Goal: Information Seeking & Learning: Understand process/instructions

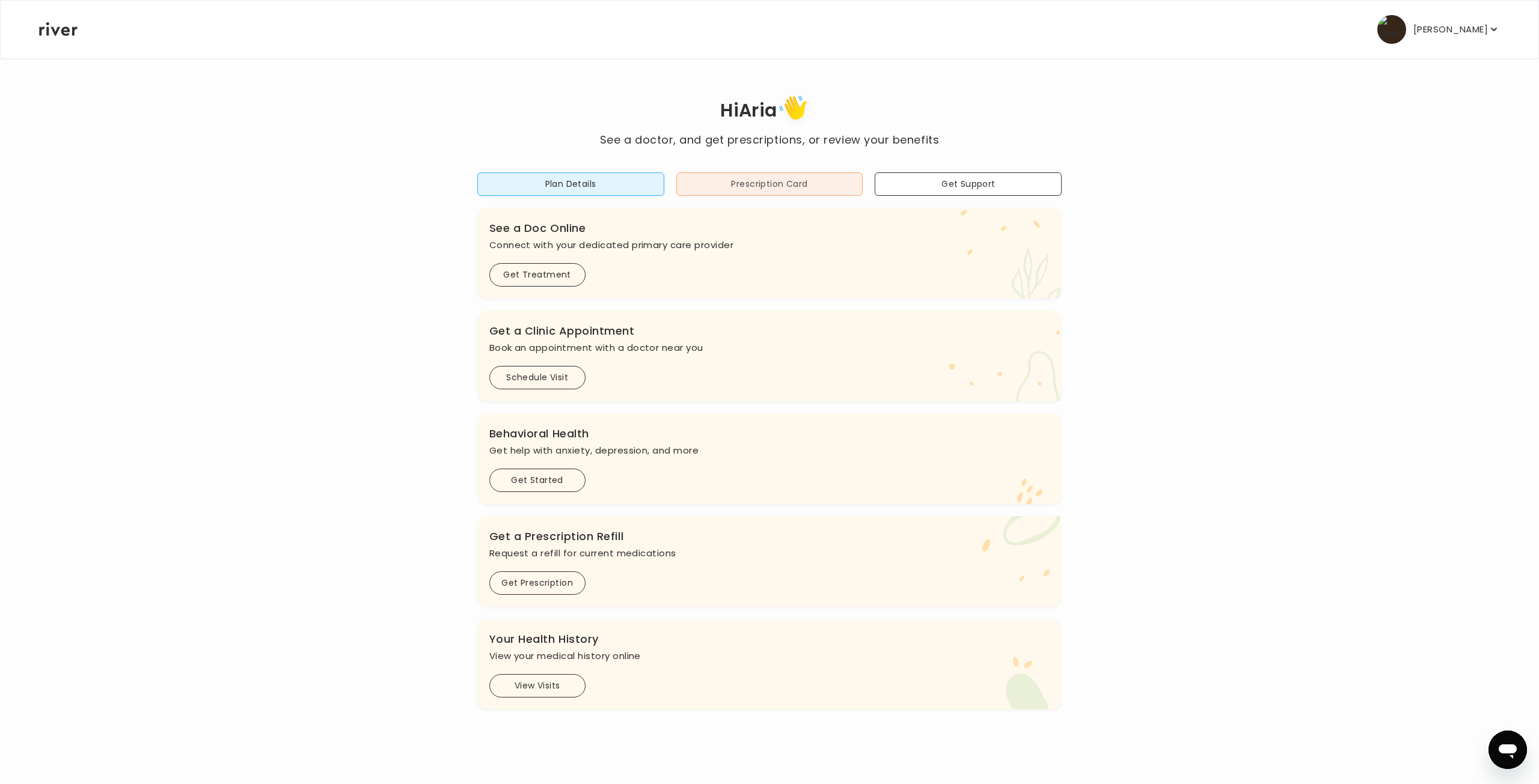
click at [788, 186] on button "Prescription Card" at bounding box center [769, 184] width 187 height 24
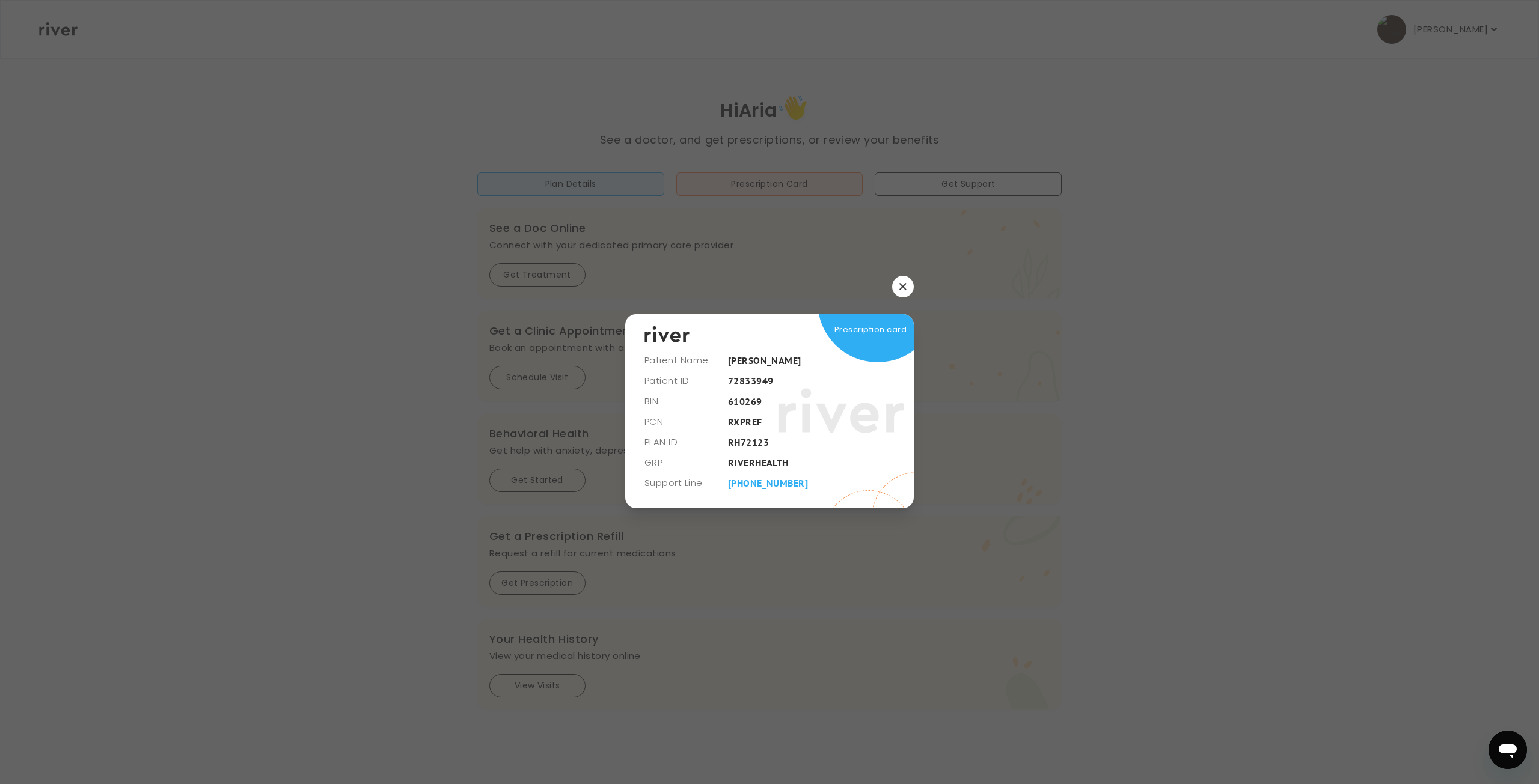
click at [899, 292] on button "button" at bounding box center [903, 286] width 22 height 22
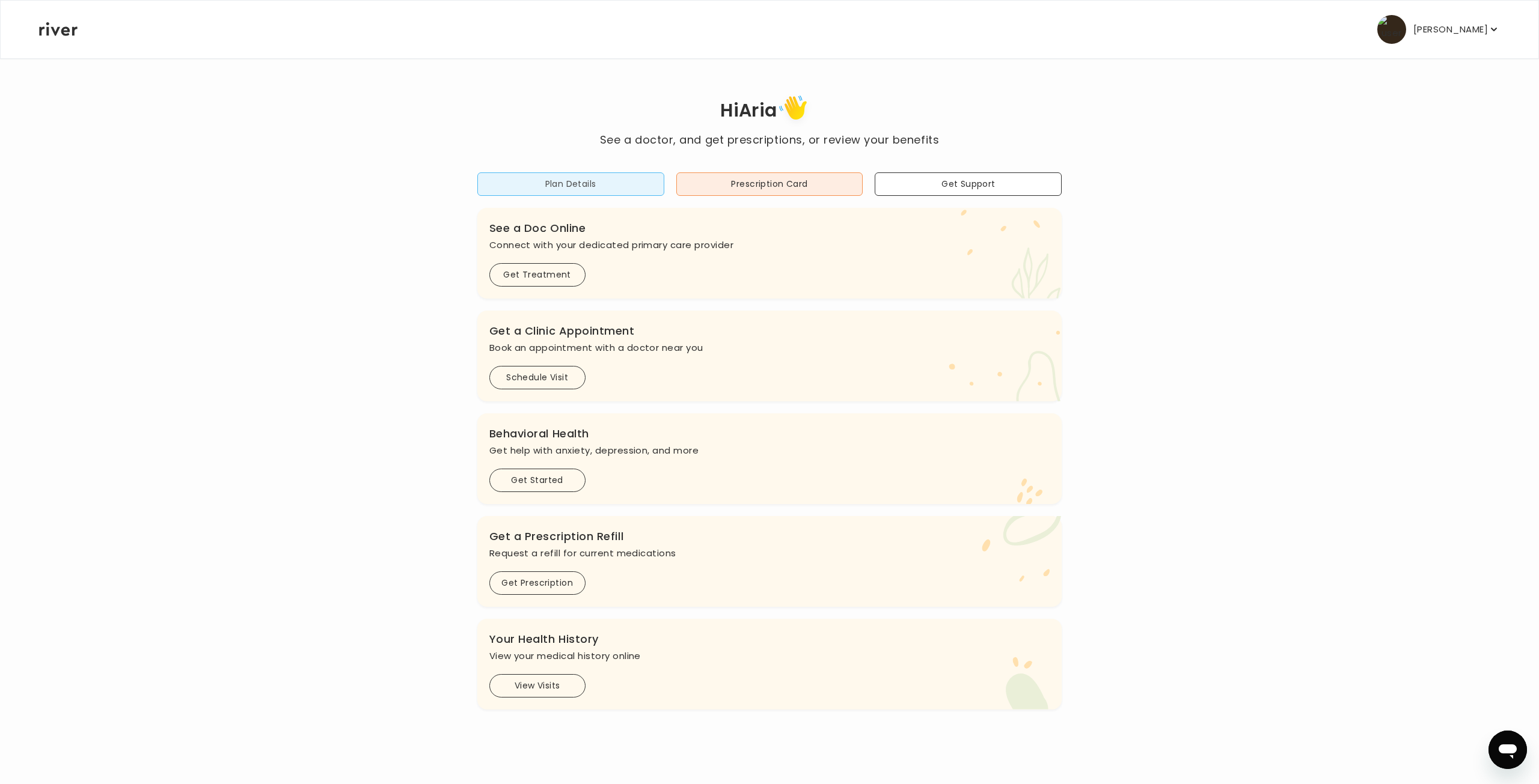
click at [603, 182] on button "Plan Details" at bounding box center [570, 184] width 187 height 24
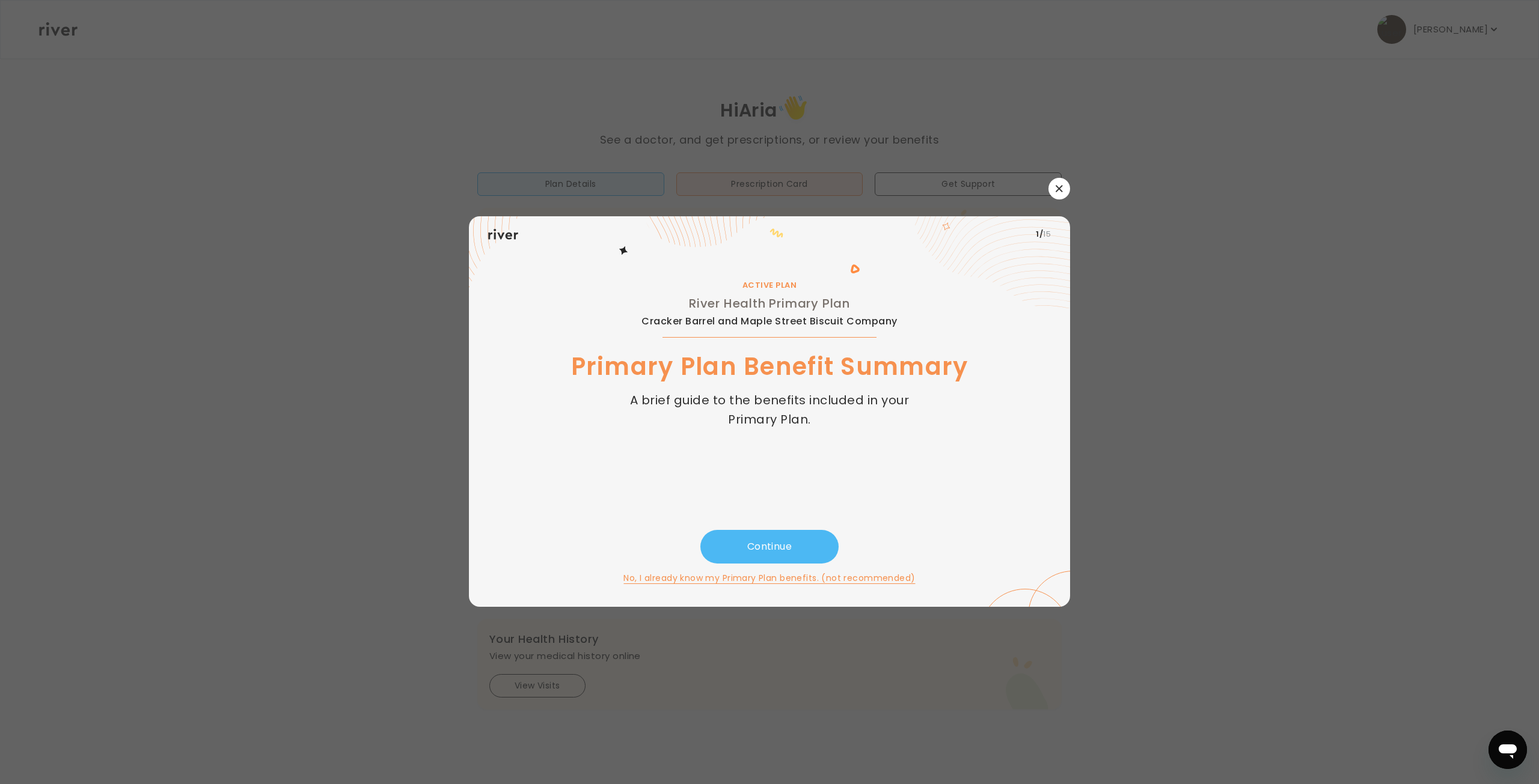
click at [767, 539] on button "Continue" at bounding box center [769, 547] width 138 height 34
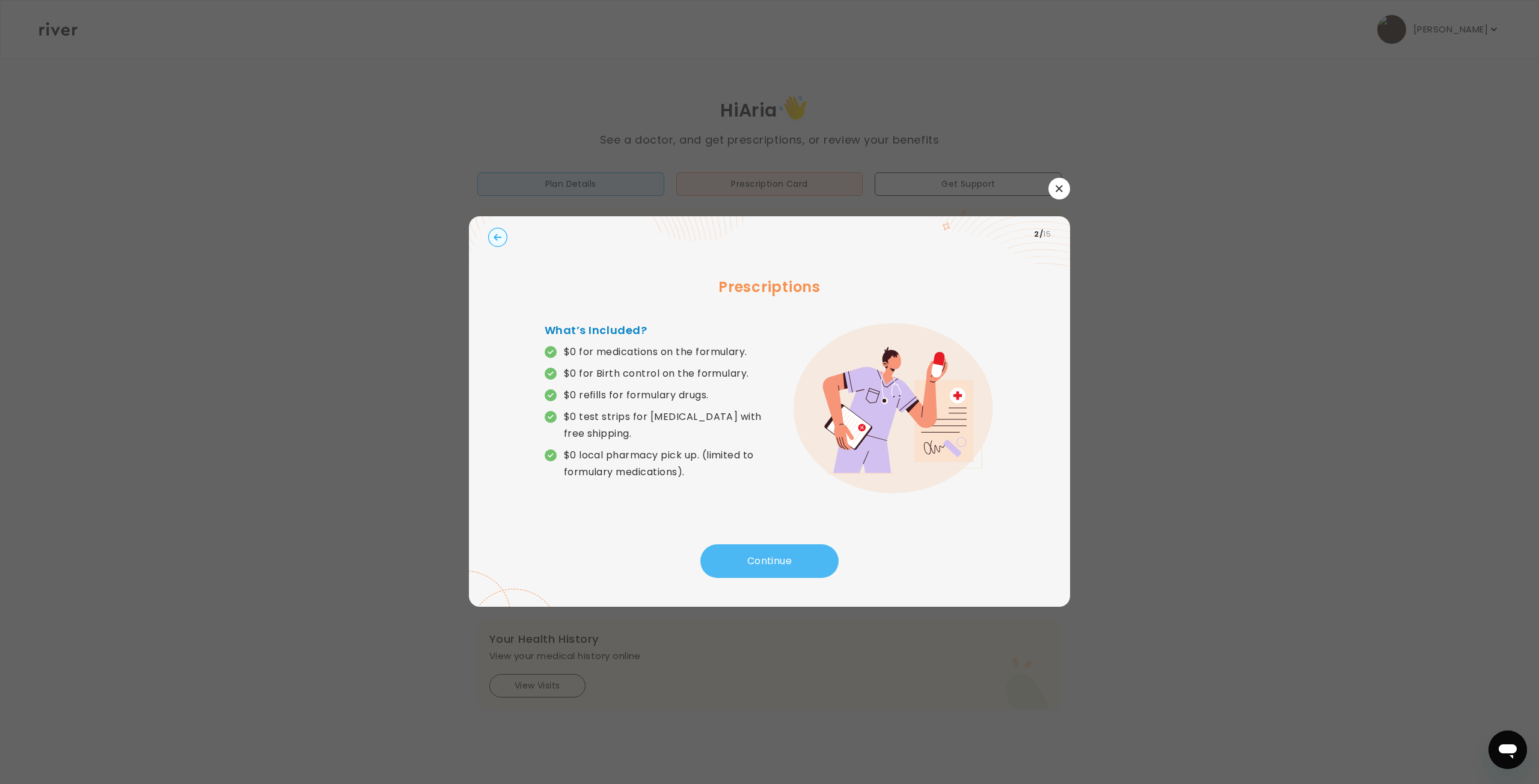
click at [767, 559] on button "Continue" at bounding box center [769, 561] width 138 height 34
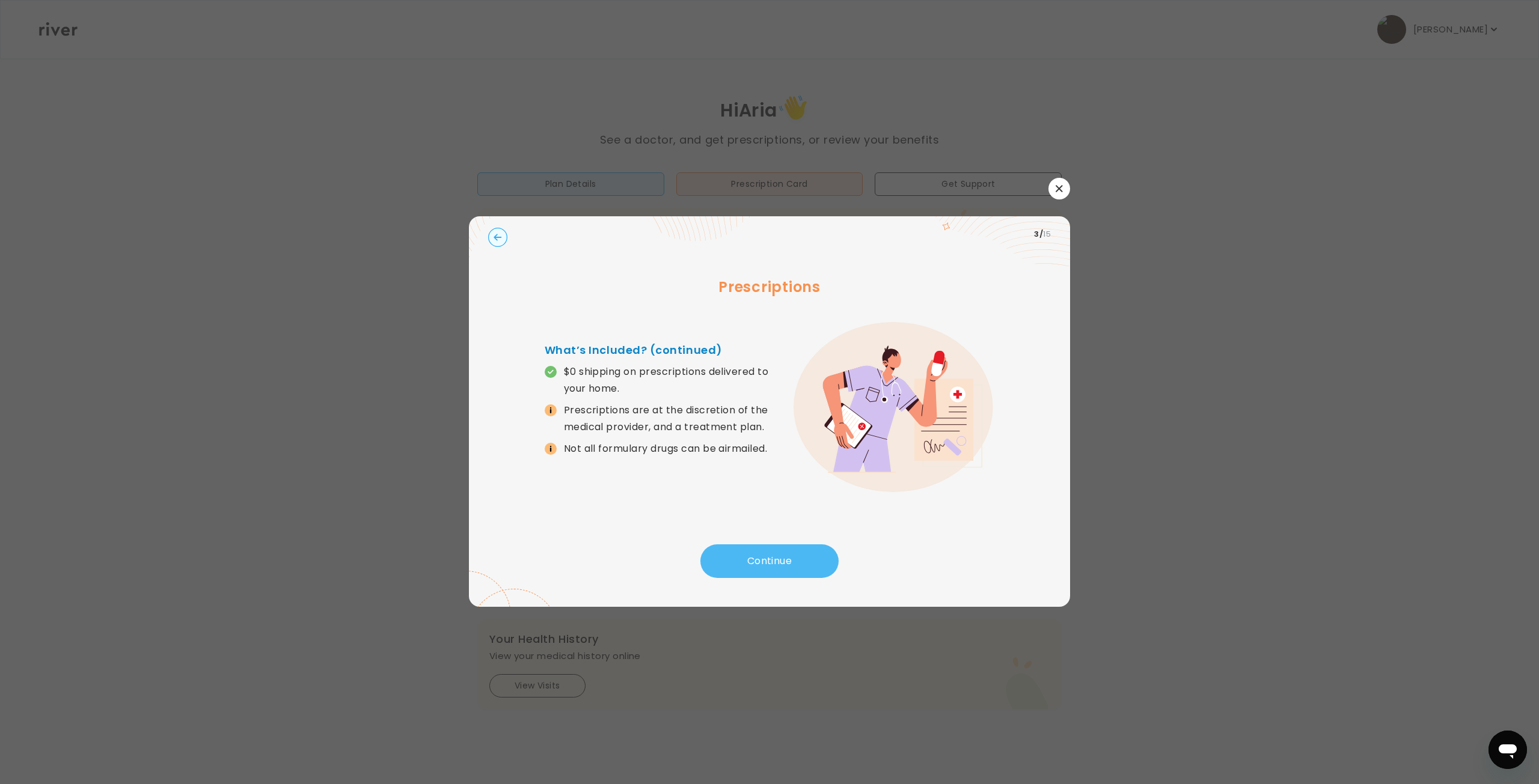
click at [768, 559] on button "Continue" at bounding box center [769, 561] width 138 height 34
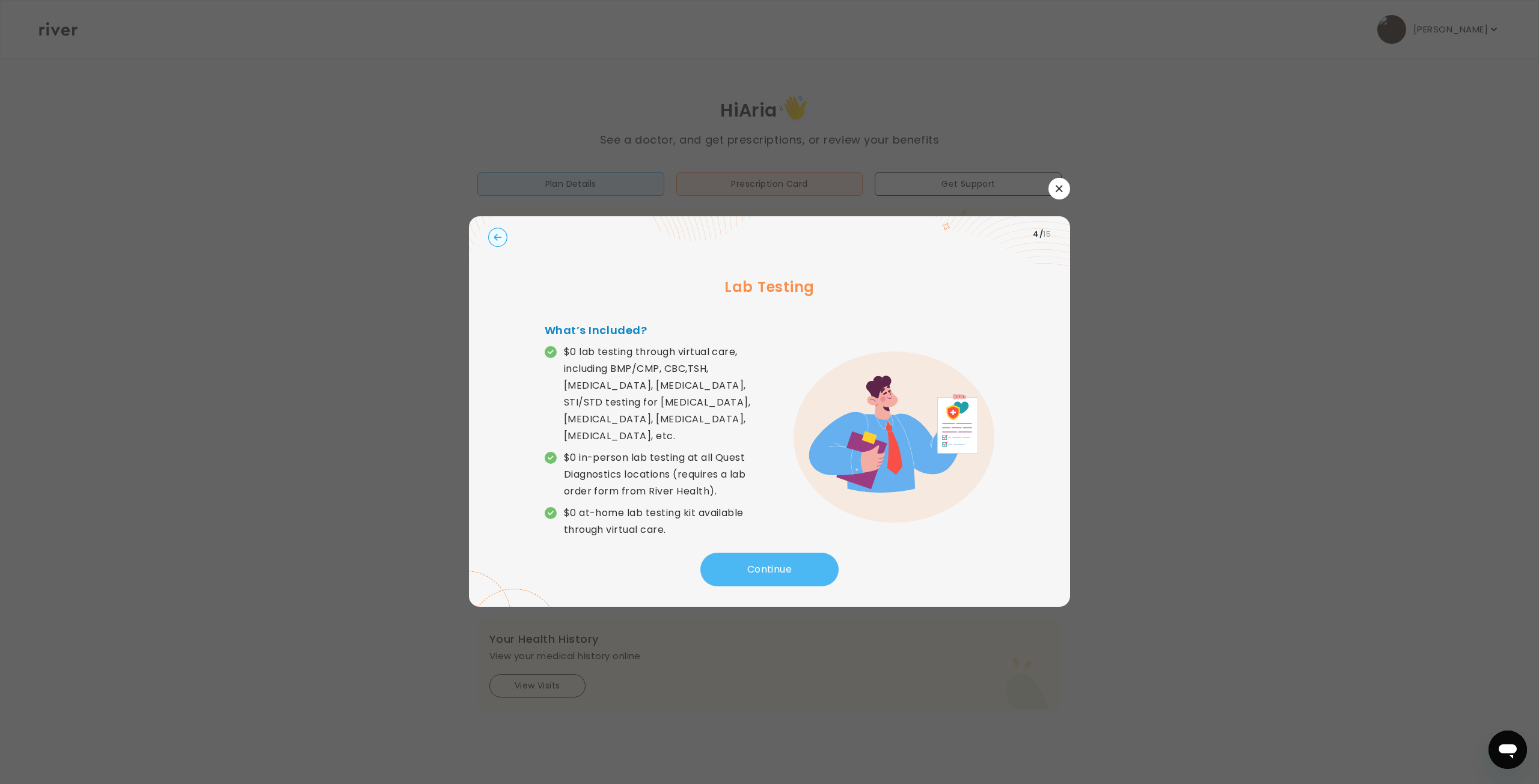
click at [766, 559] on button "Continue" at bounding box center [769, 570] width 138 height 34
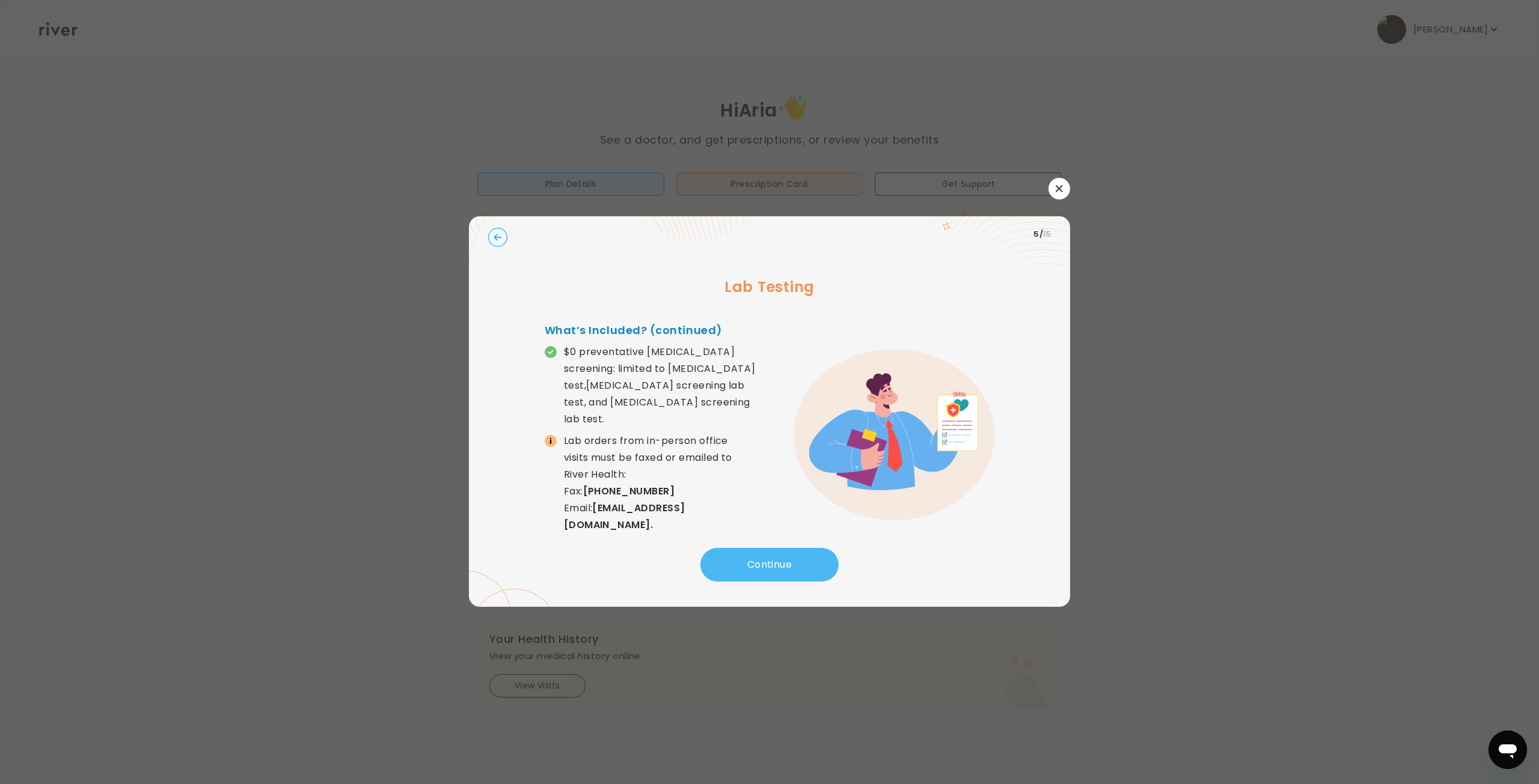
click at [773, 559] on button "Continue" at bounding box center [769, 565] width 138 height 34
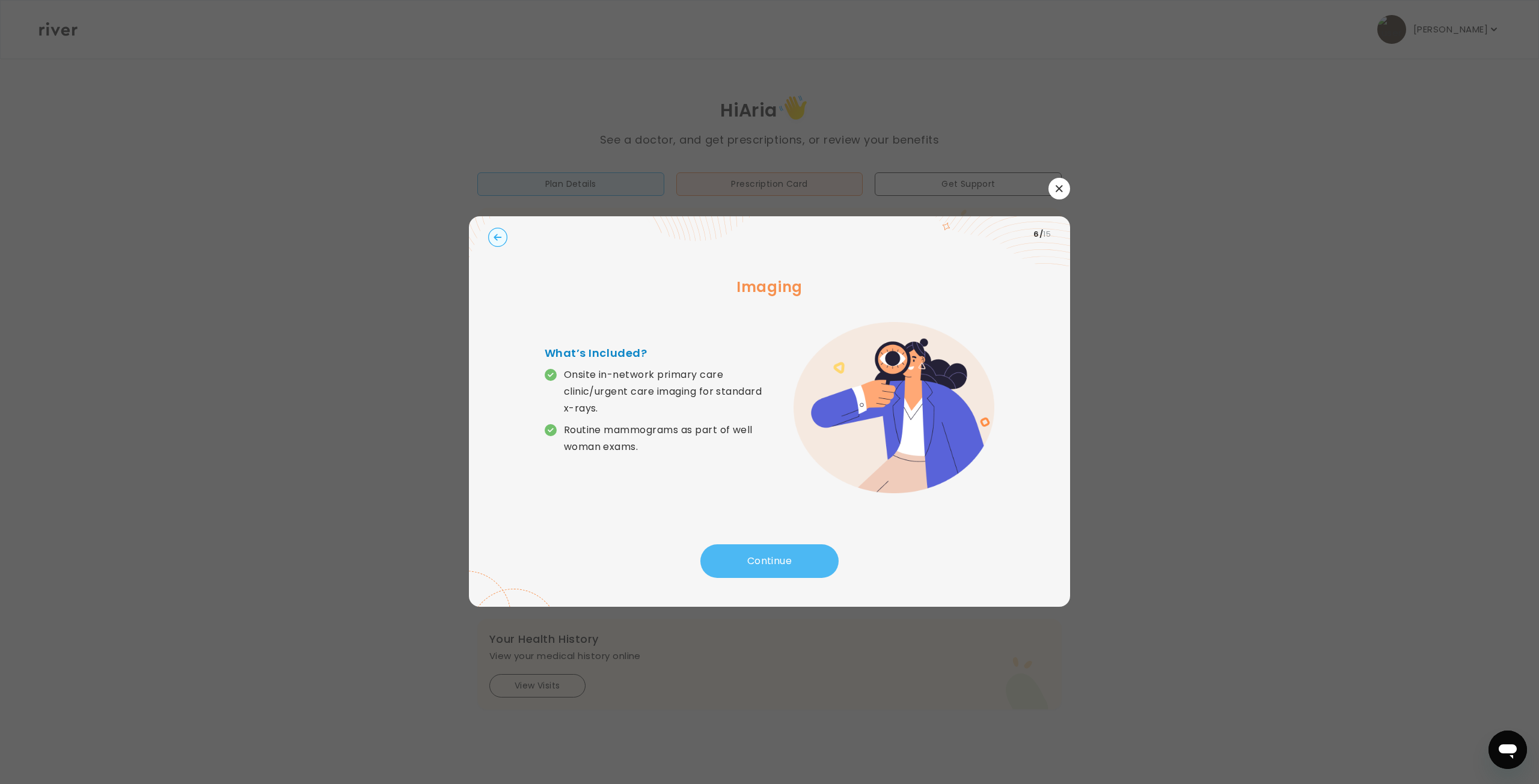
click at [773, 556] on button "Continue" at bounding box center [769, 561] width 138 height 34
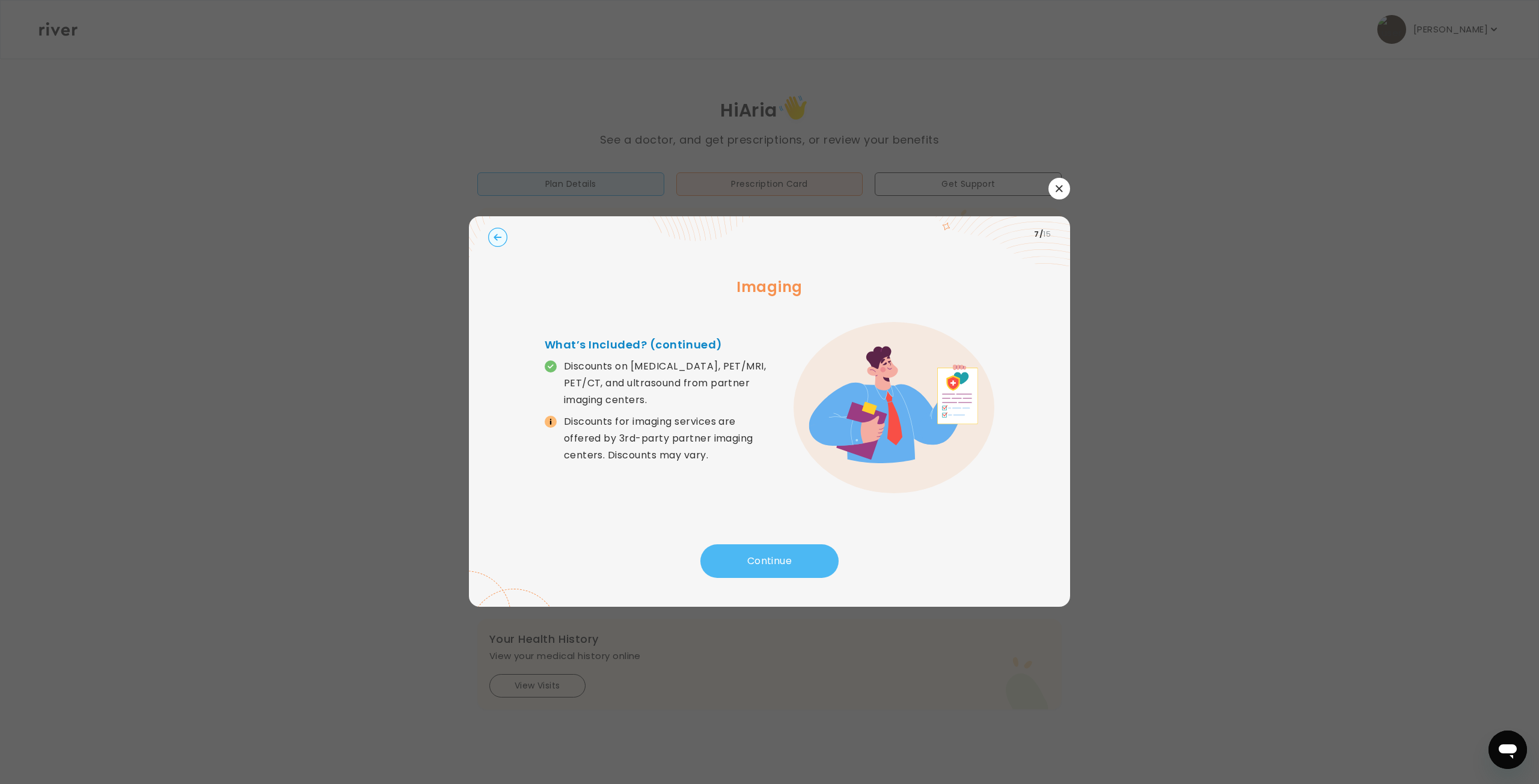
click at [773, 555] on button "Continue" at bounding box center [769, 561] width 138 height 34
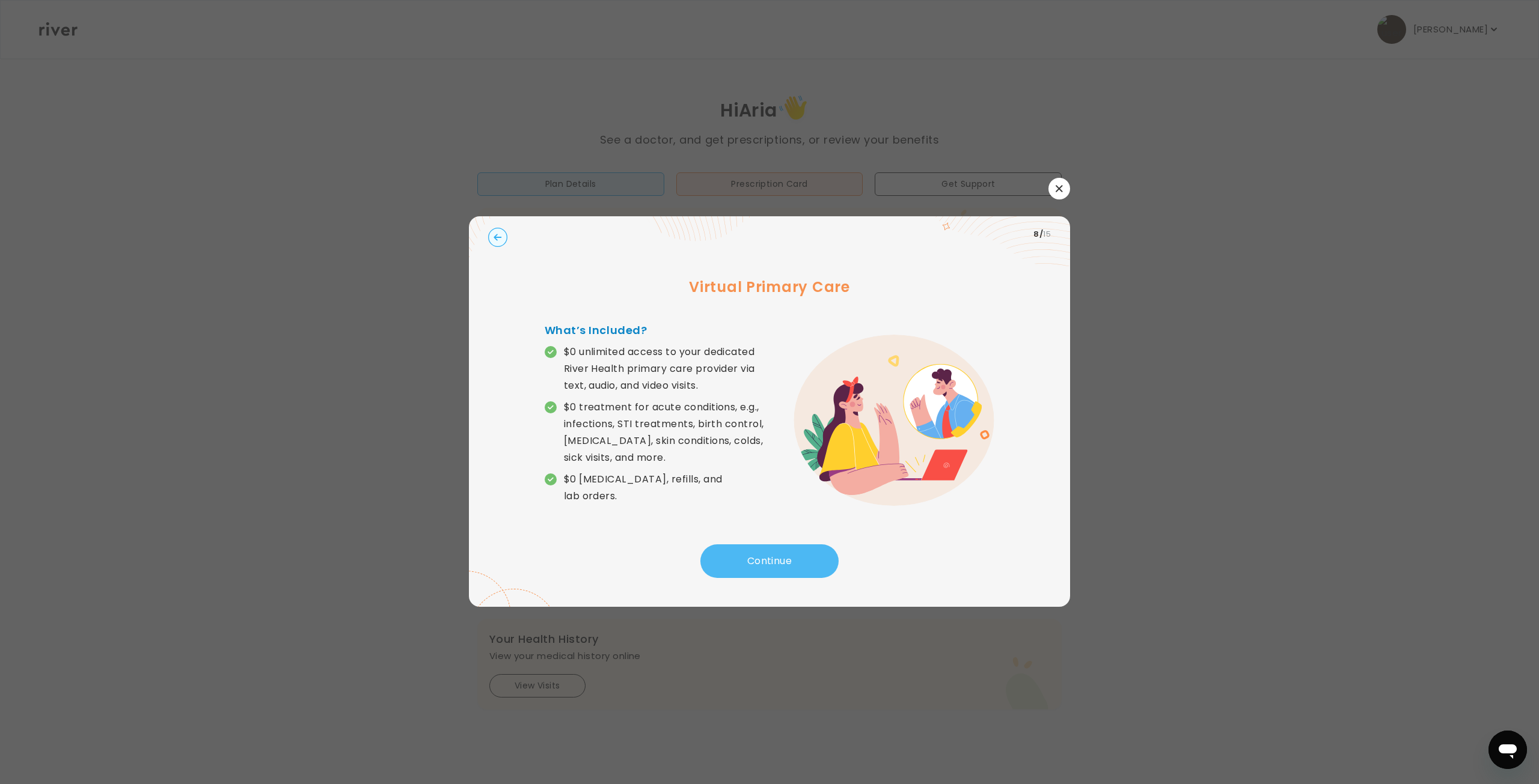
click at [772, 555] on button "Continue" at bounding box center [769, 561] width 138 height 34
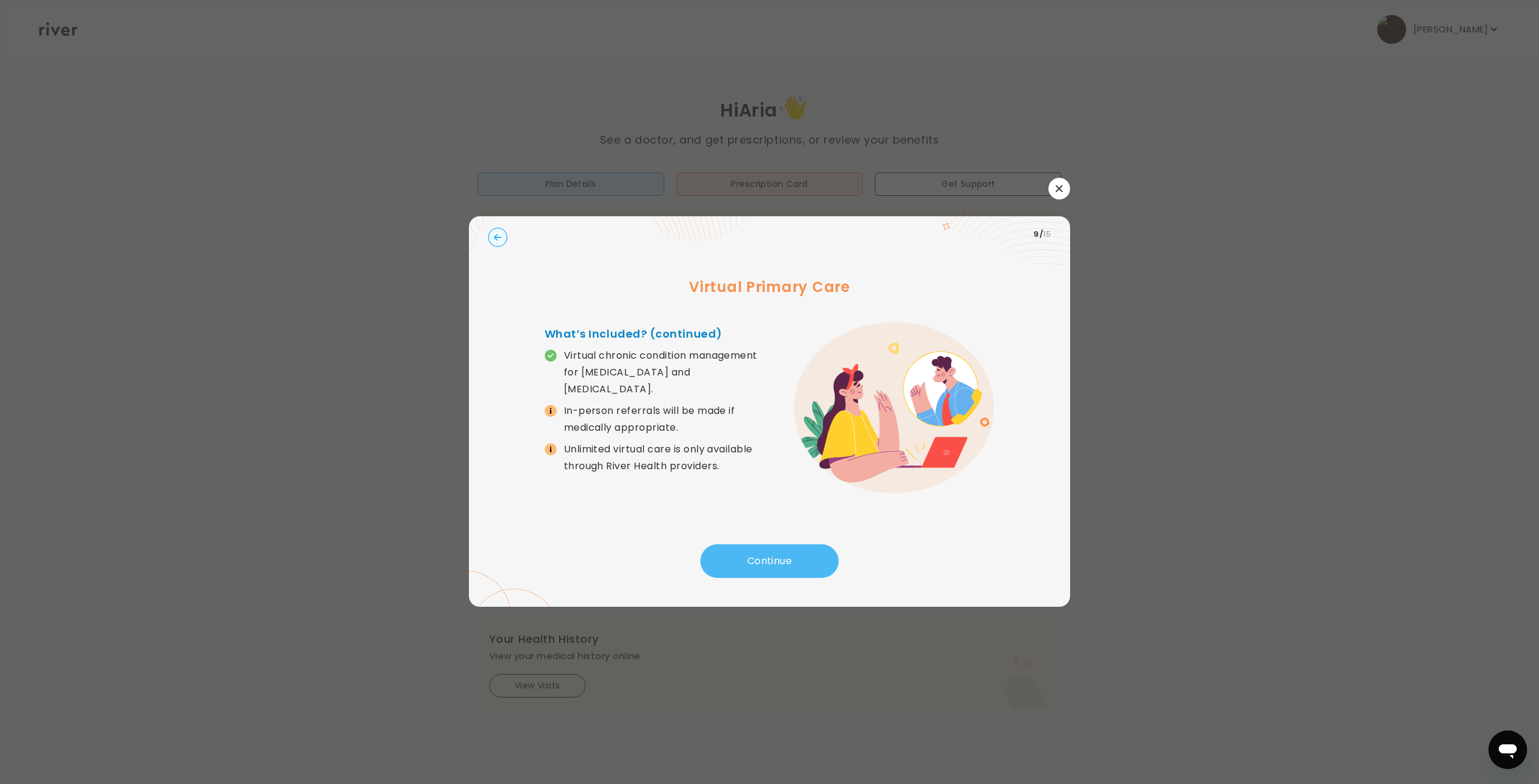
click at [772, 555] on button "Continue" at bounding box center [769, 561] width 138 height 34
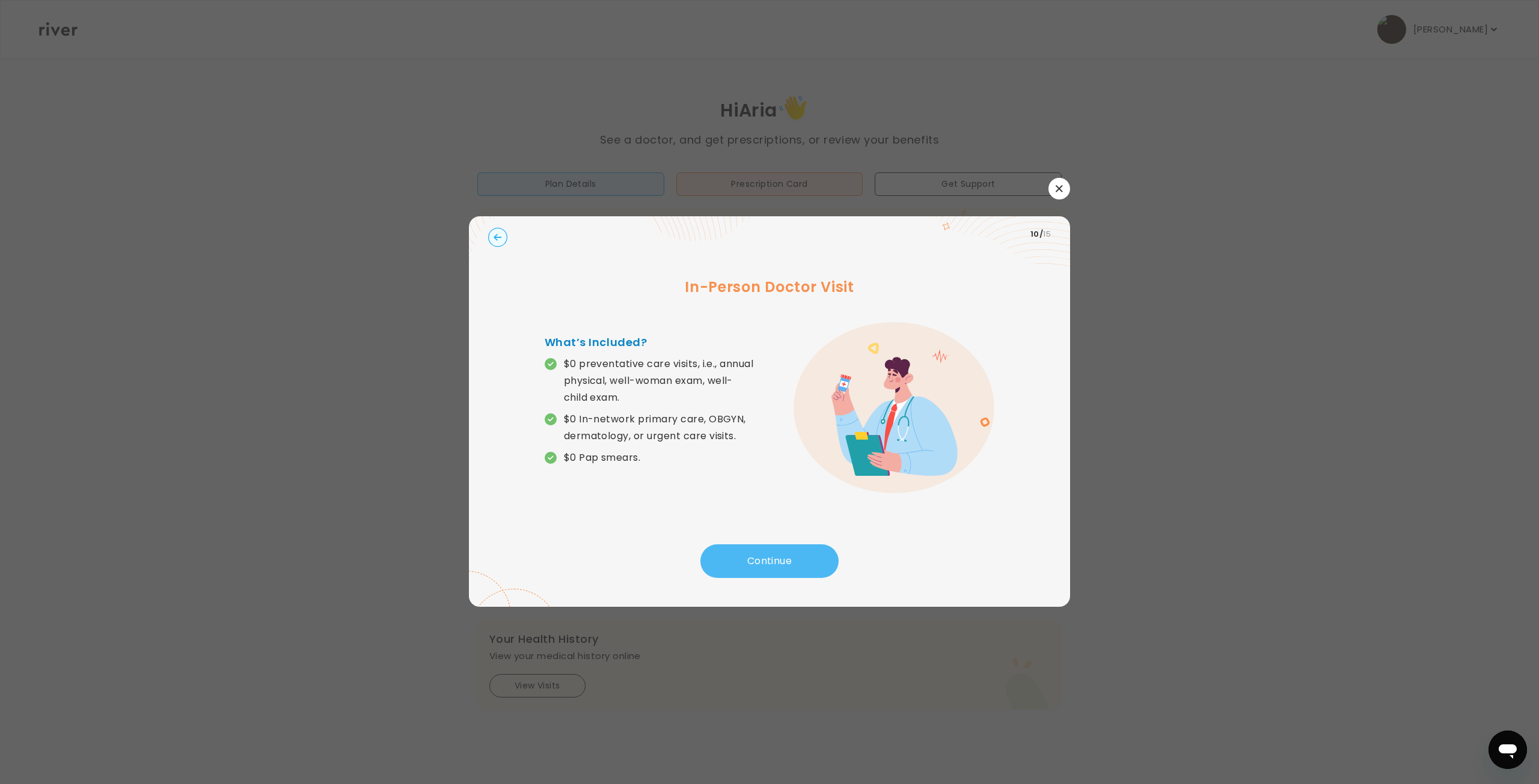
click at [772, 555] on button "Continue" at bounding box center [769, 561] width 138 height 34
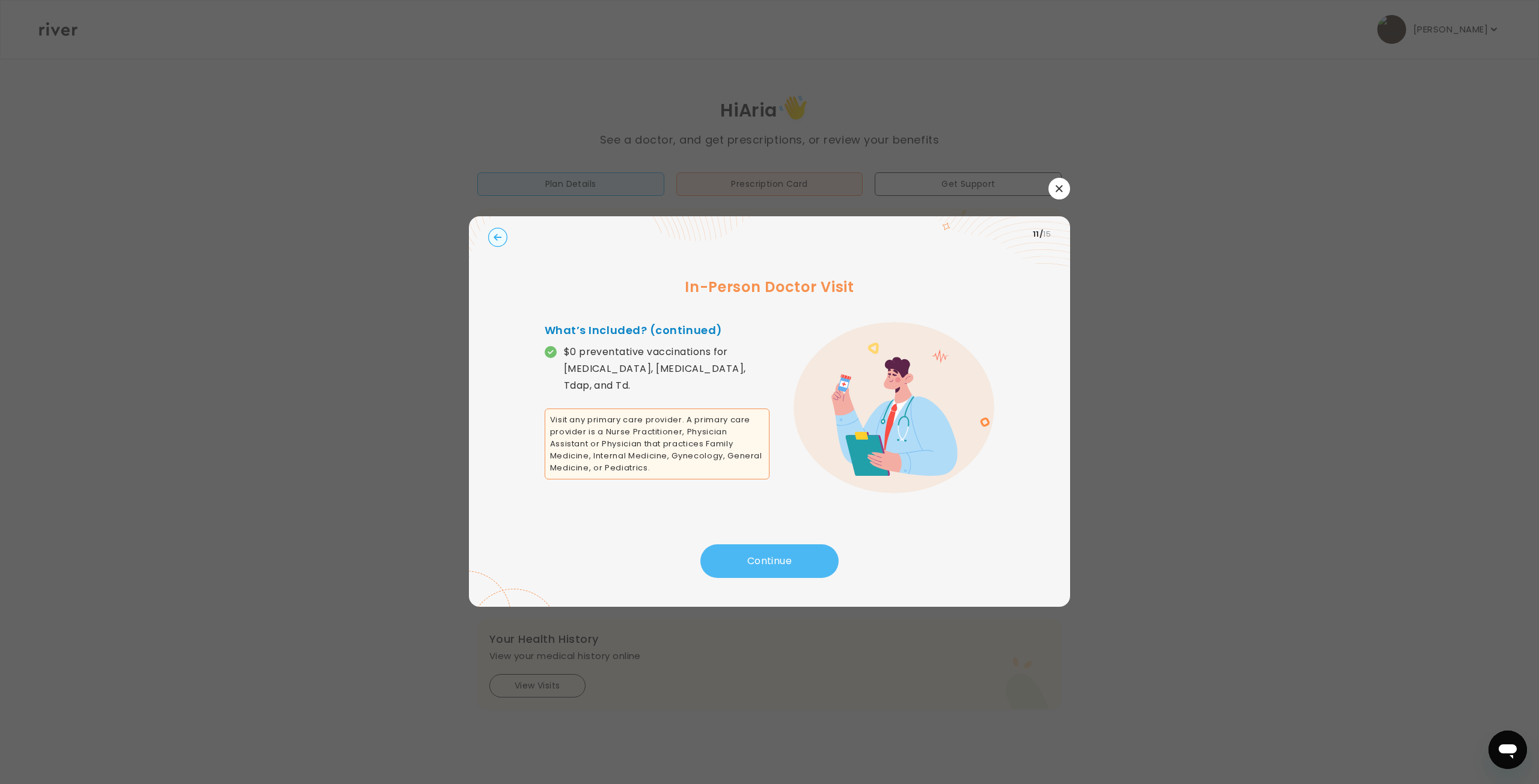
click at [789, 555] on button "Continue" at bounding box center [769, 561] width 138 height 34
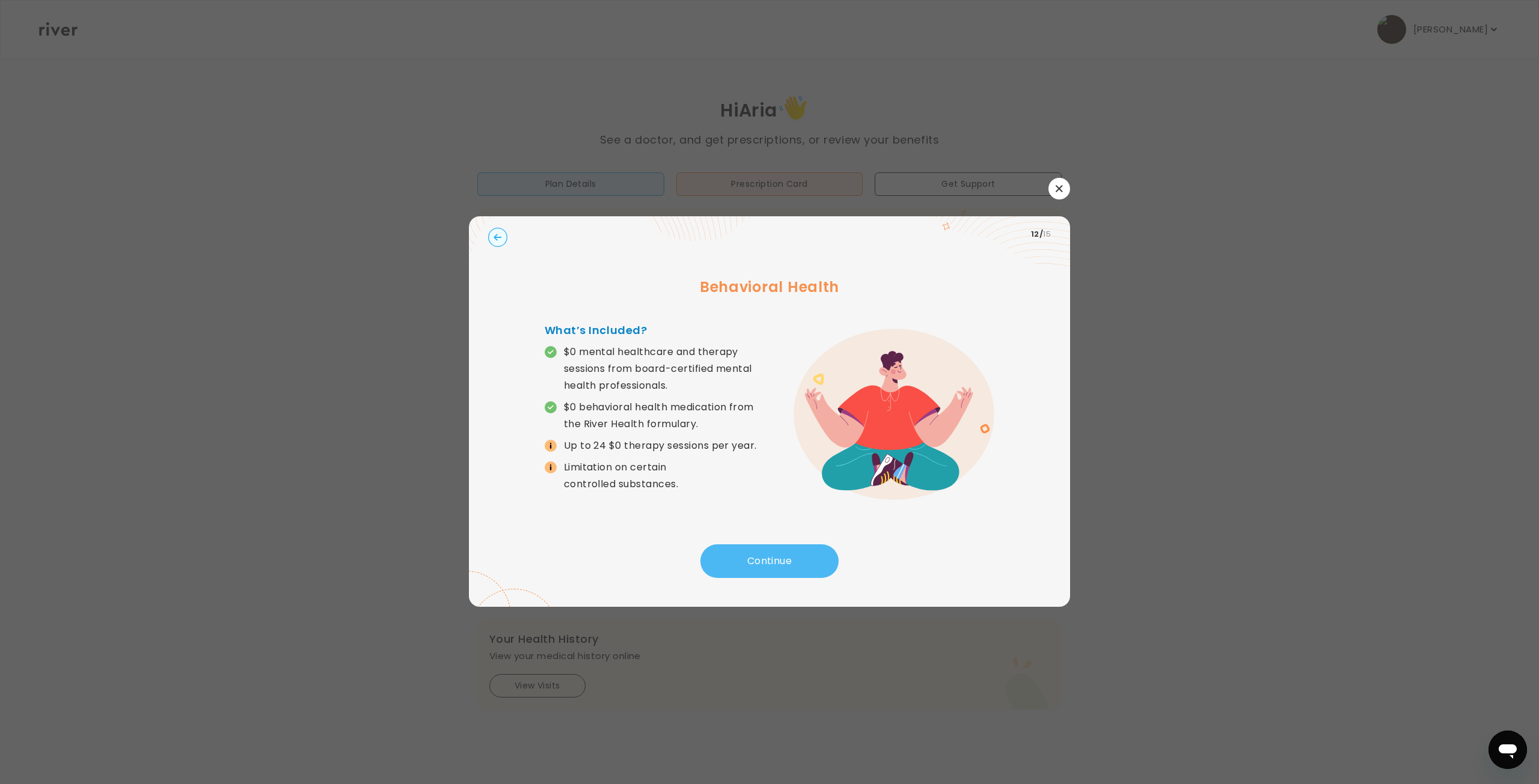
click at [788, 557] on button "Continue" at bounding box center [769, 561] width 138 height 34
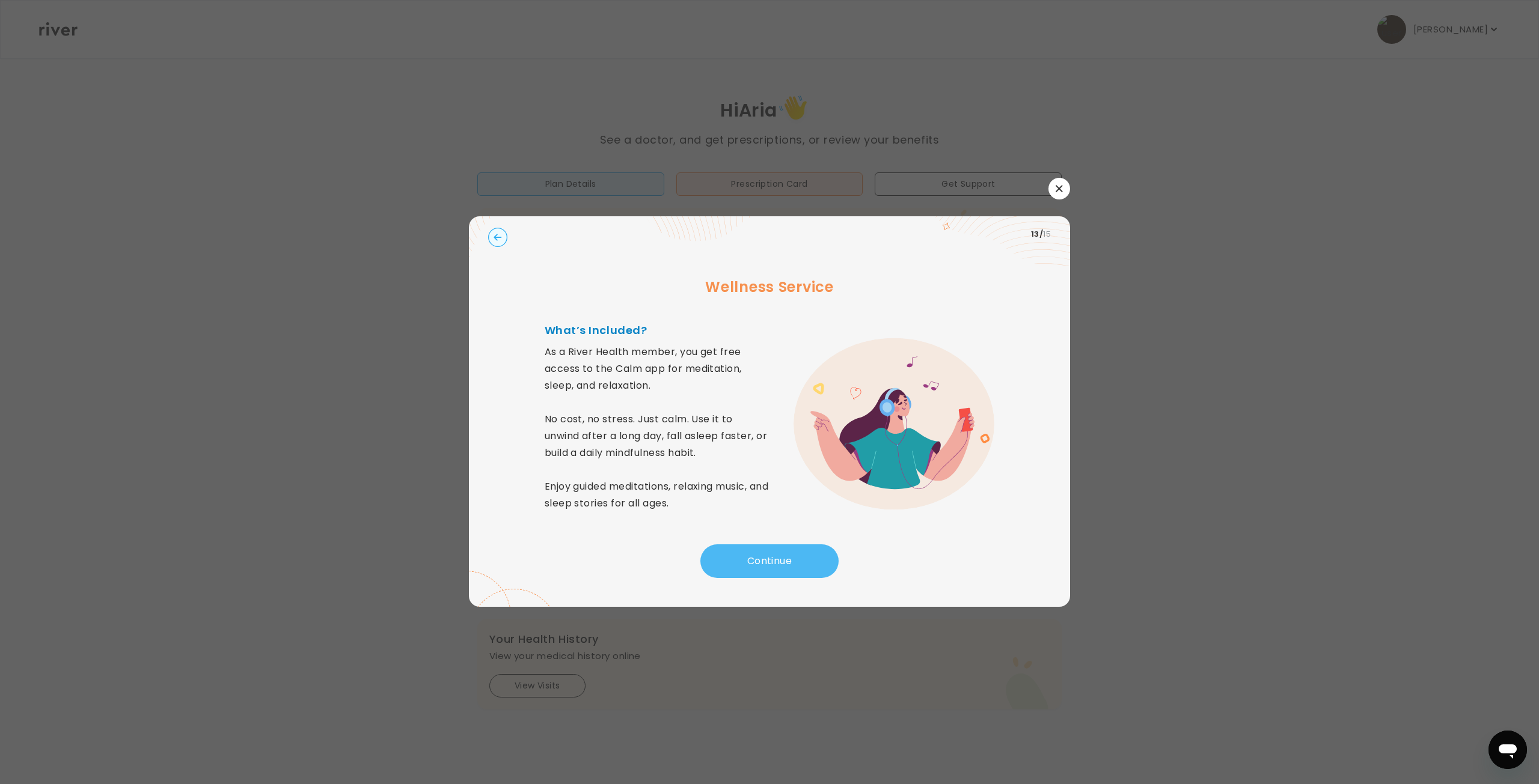
click at [785, 559] on button "Continue" at bounding box center [769, 561] width 138 height 34
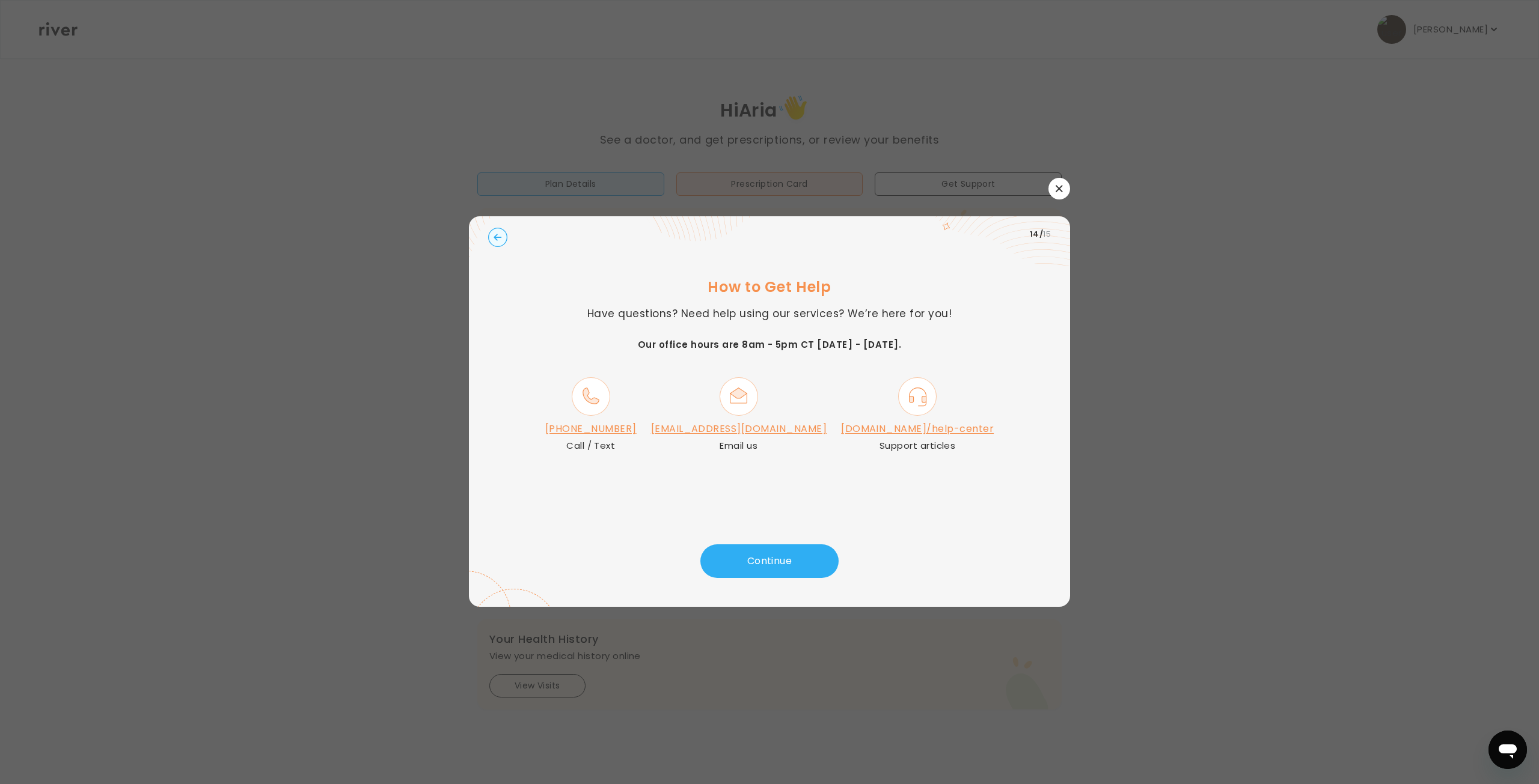
click at [1056, 188] on icon "button" at bounding box center [1060, 188] width 8 height 8
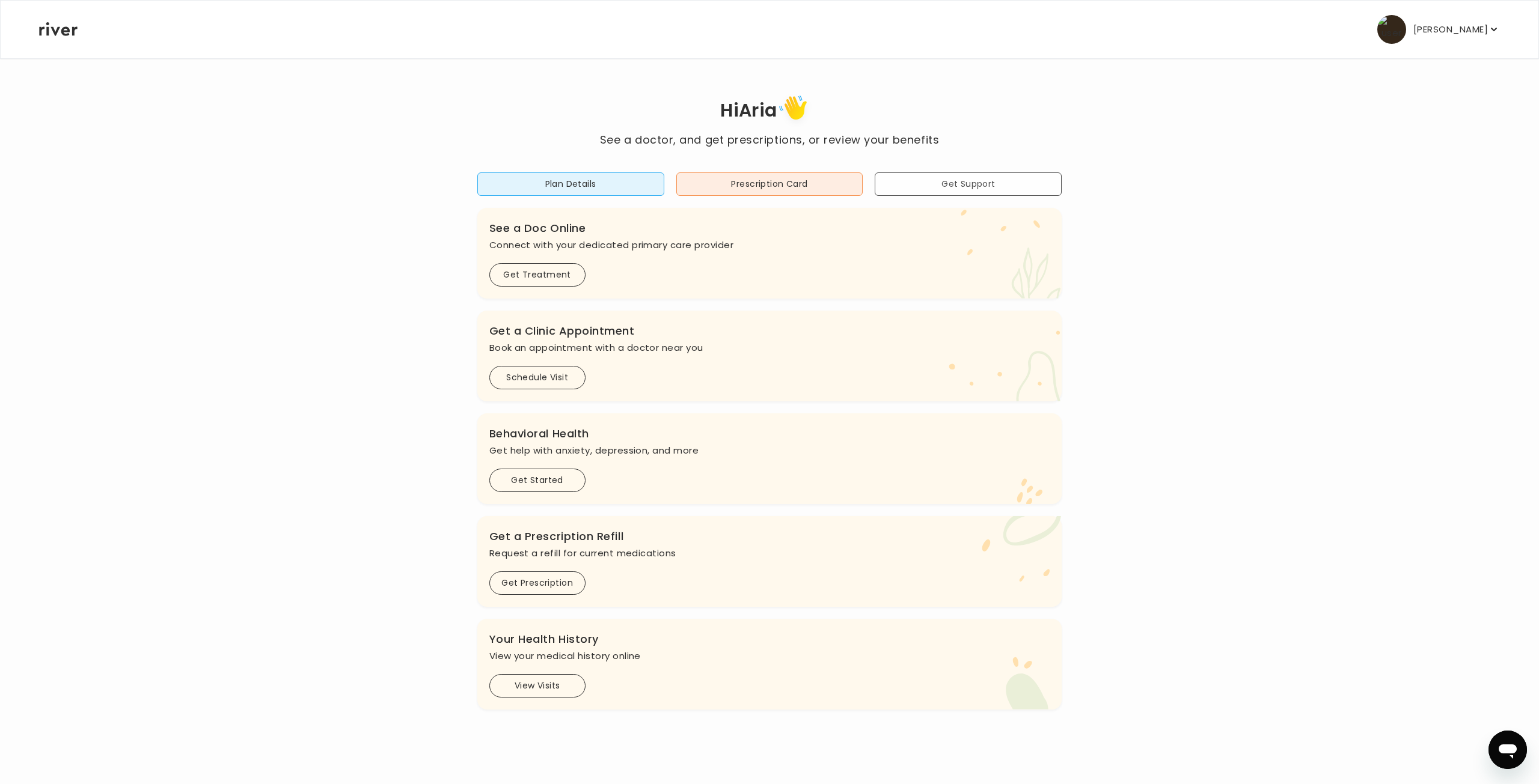
click at [958, 182] on button "Get Support" at bounding box center [967, 184] width 187 height 24
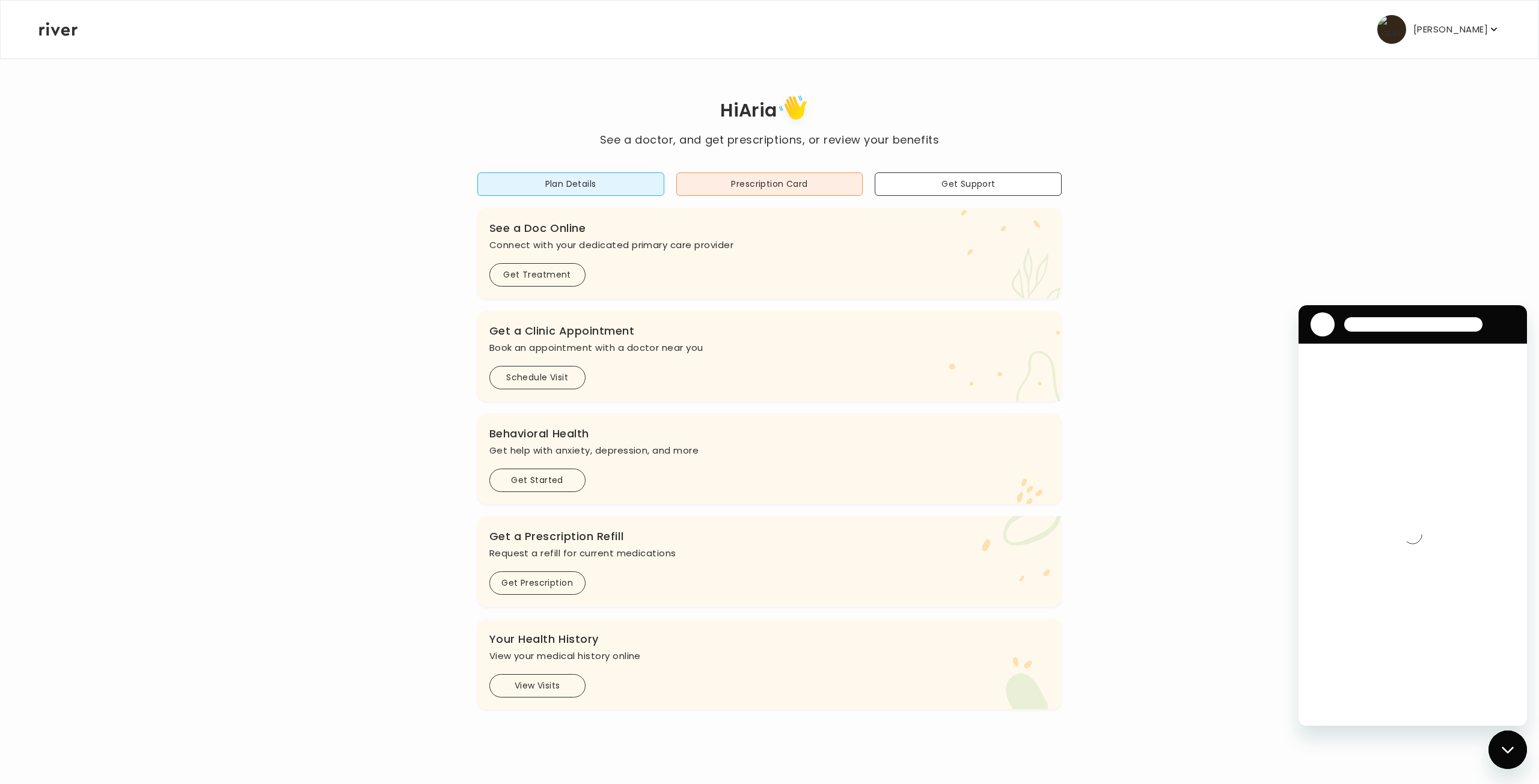
click at [1132, 258] on div "Hi [PERSON_NAME] See a doctor, and get prescriptions, or review your benefits P…" at bounding box center [770, 400] width 1462 height 618
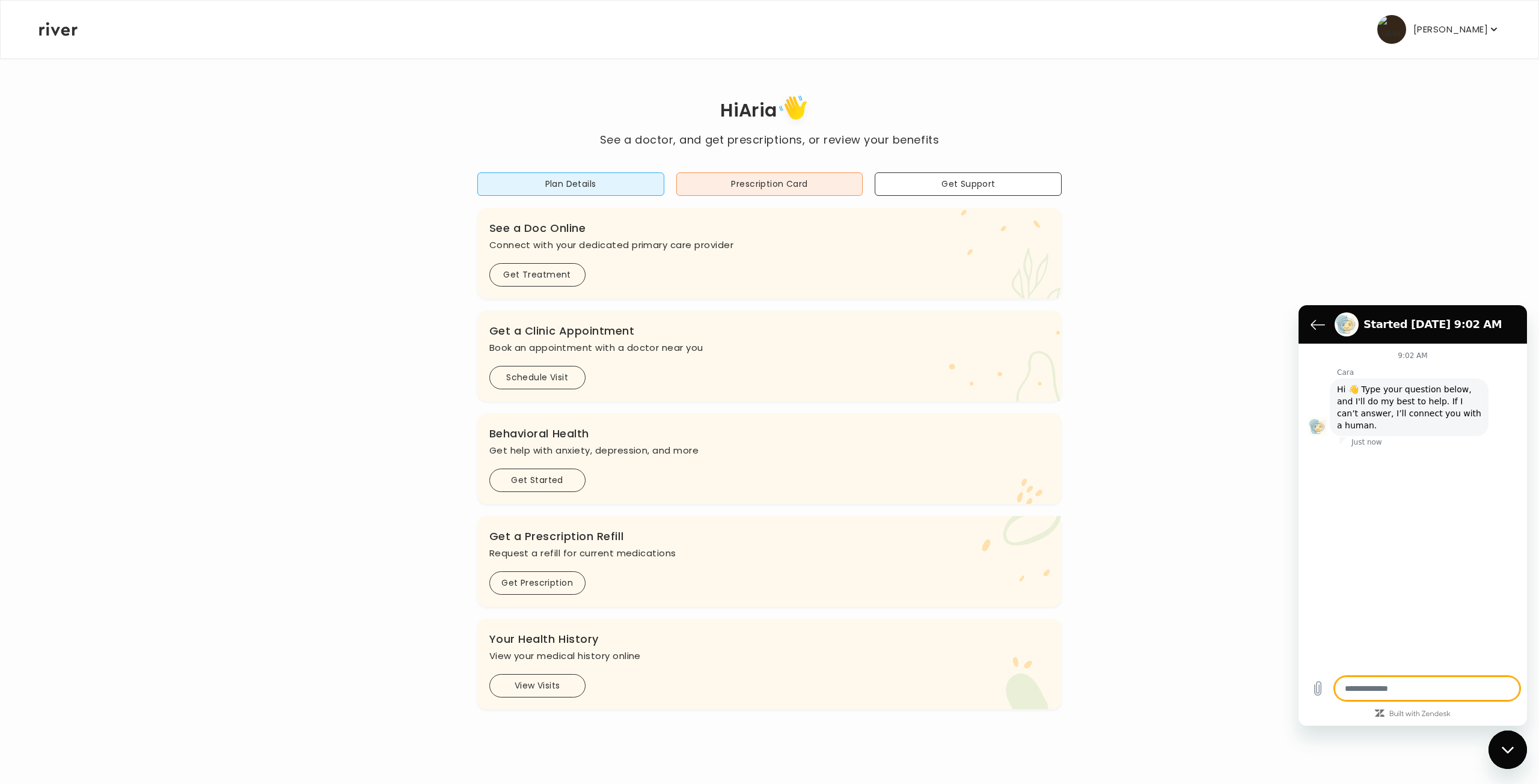
click at [1503, 751] on icon "Close messaging window" at bounding box center [1507, 750] width 12 height 8
type textarea "*"
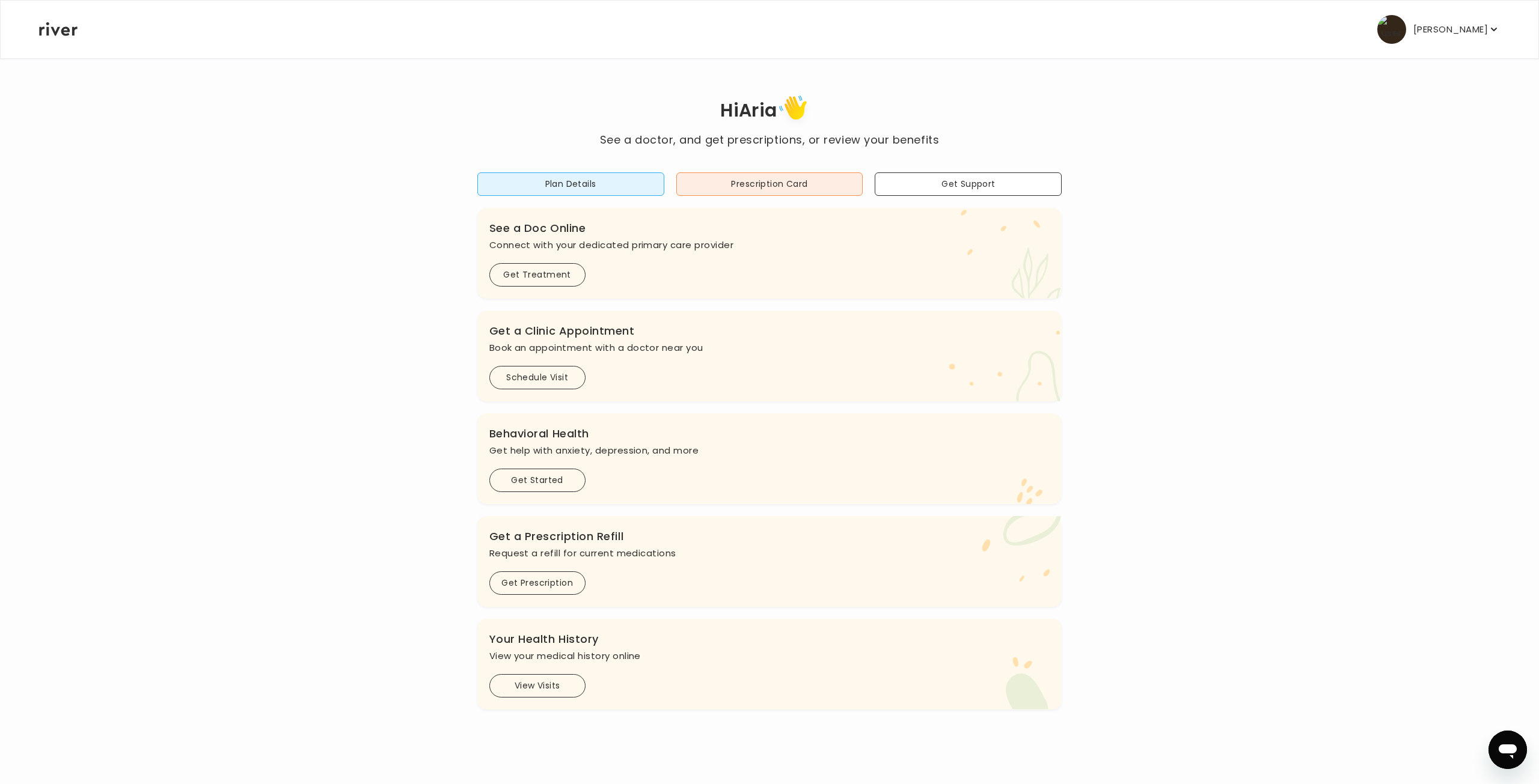
click at [1472, 26] on p "[PERSON_NAME]" at bounding box center [1450, 29] width 75 height 17
click at [1451, 108] on div "Activate Card" at bounding box center [1440, 119] width 119 height 27
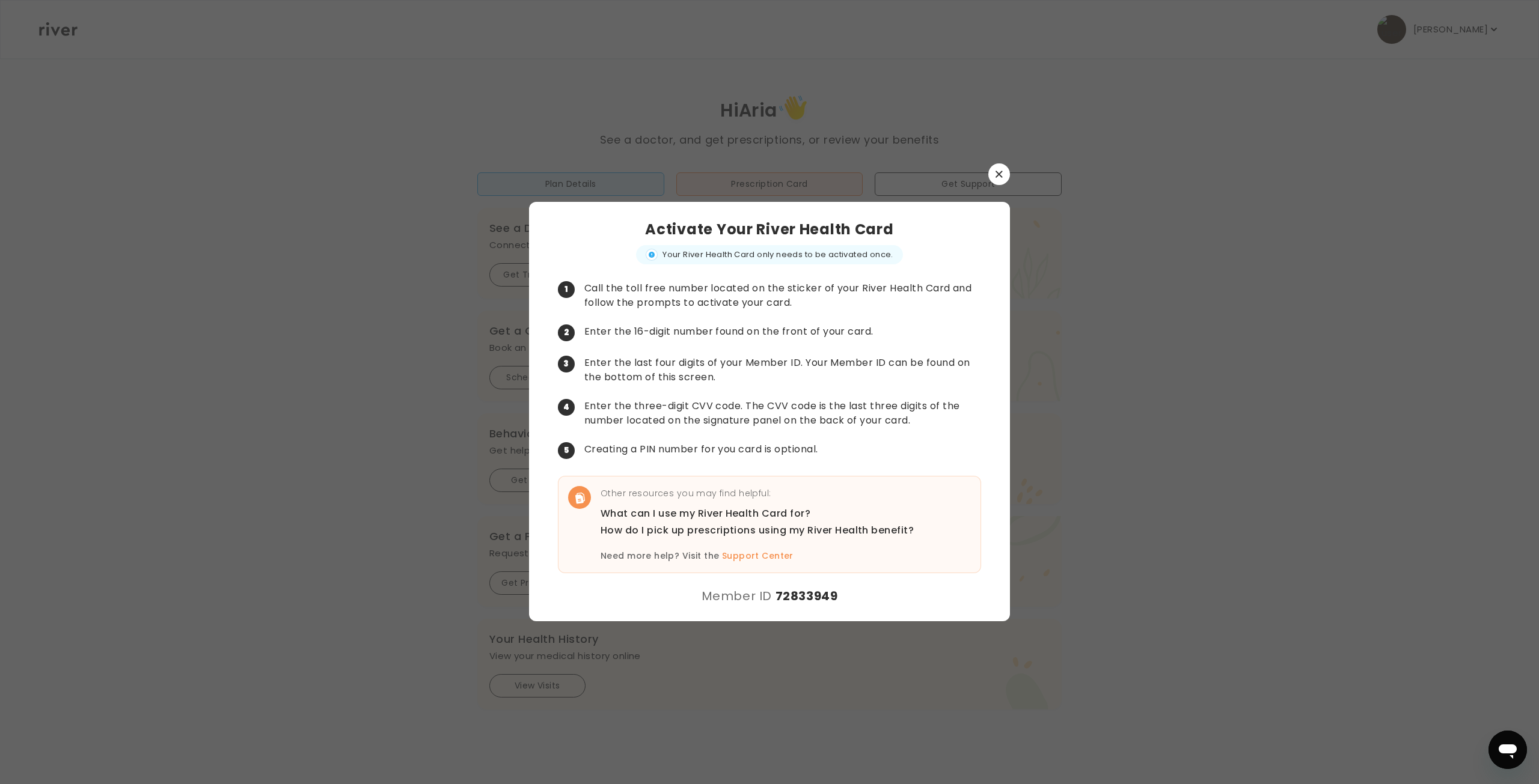
click at [994, 174] on button "button" at bounding box center [998, 174] width 22 height 22
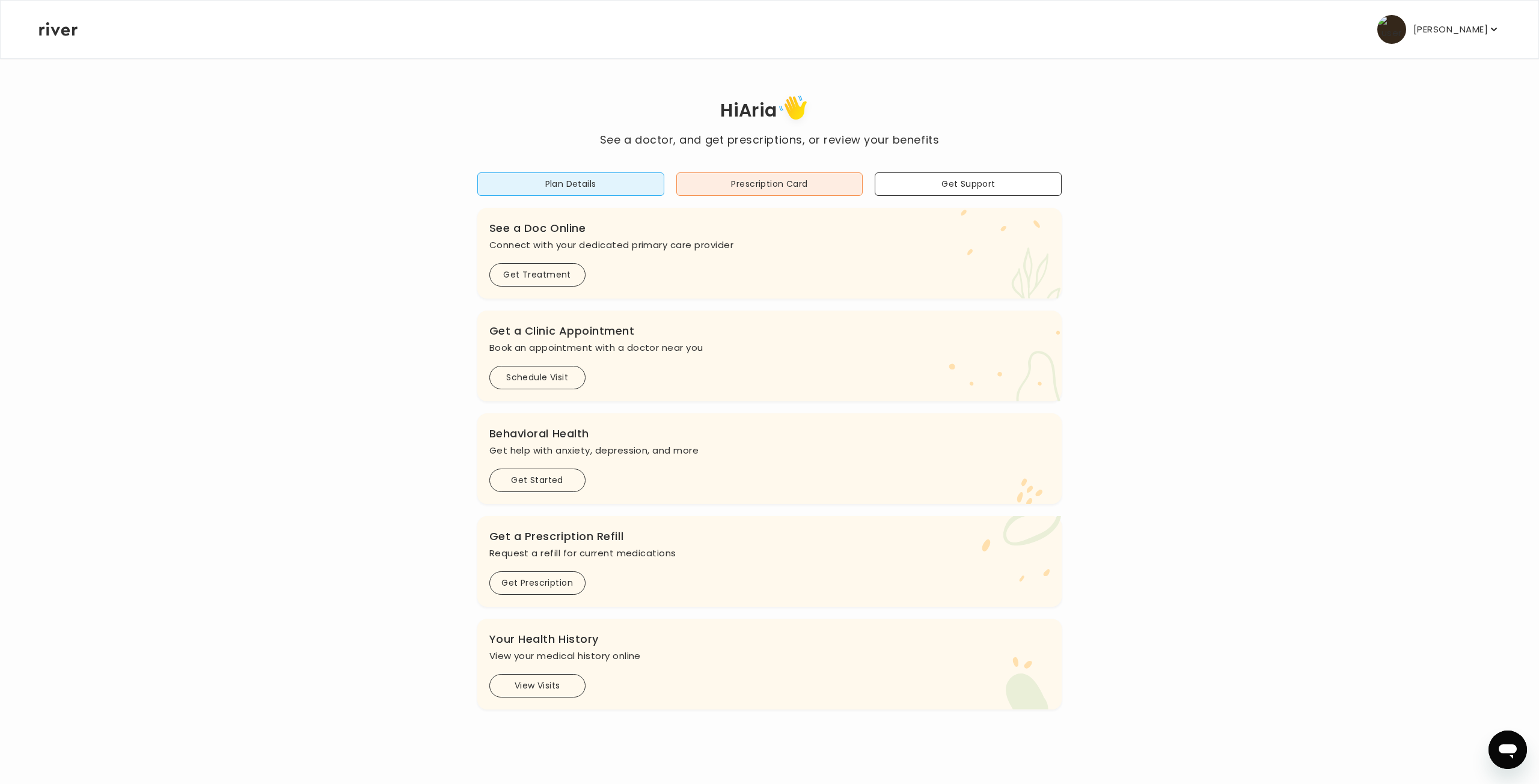
click at [1431, 22] on p "[PERSON_NAME]" at bounding box center [1450, 29] width 75 height 17
click at [1433, 68] on div "Profile" at bounding box center [1440, 65] width 119 height 27
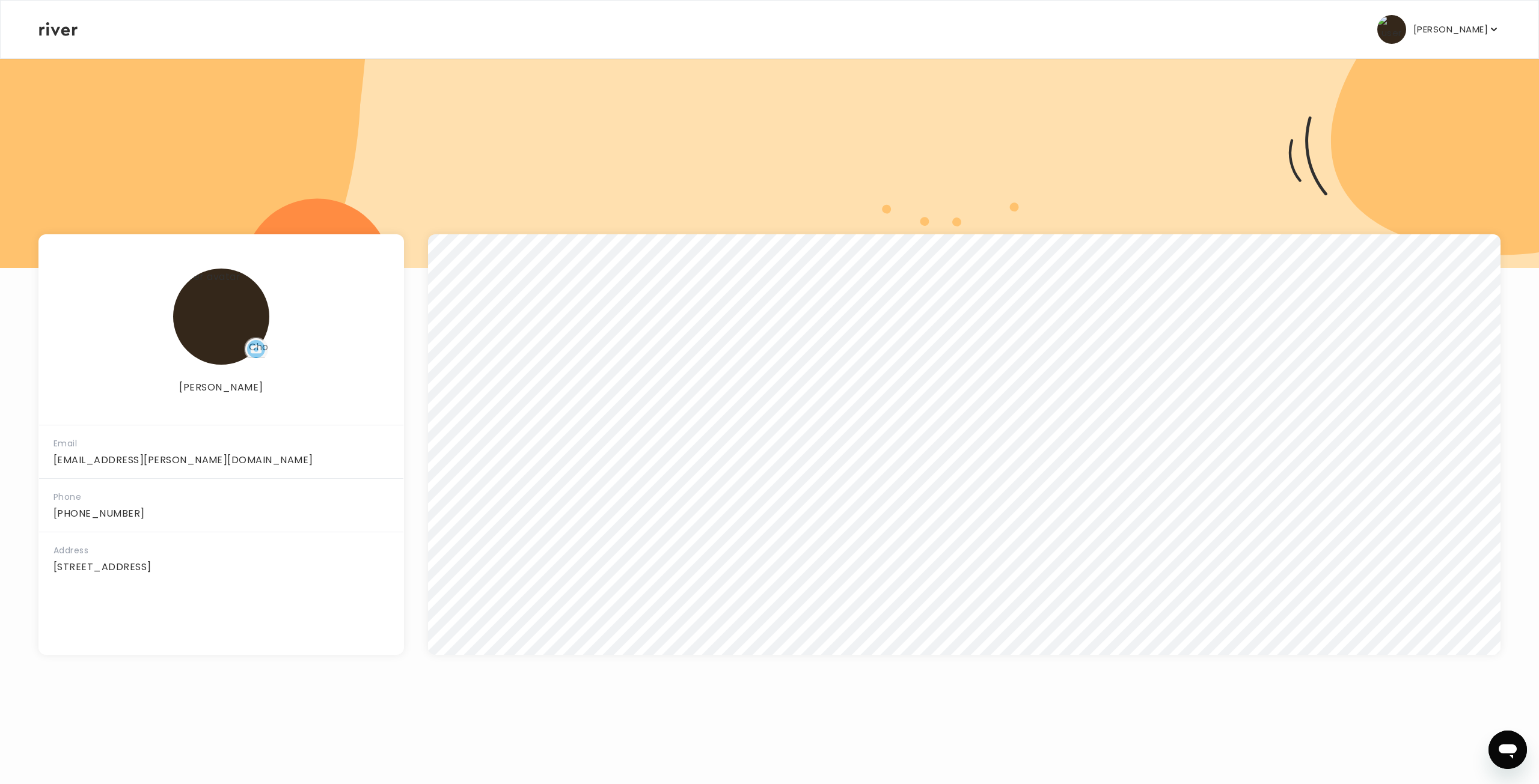
click at [1489, 37] on button "[PERSON_NAME]" at bounding box center [1438, 29] width 122 height 28
drag, startPoint x: 977, startPoint y: 172, endPoint x: 973, endPoint y: 154, distance: 18.4
click at [977, 171] on div at bounding box center [769, 163] width 1539 height 210
click at [65, 34] on icon at bounding box center [58, 28] width 39 height 14
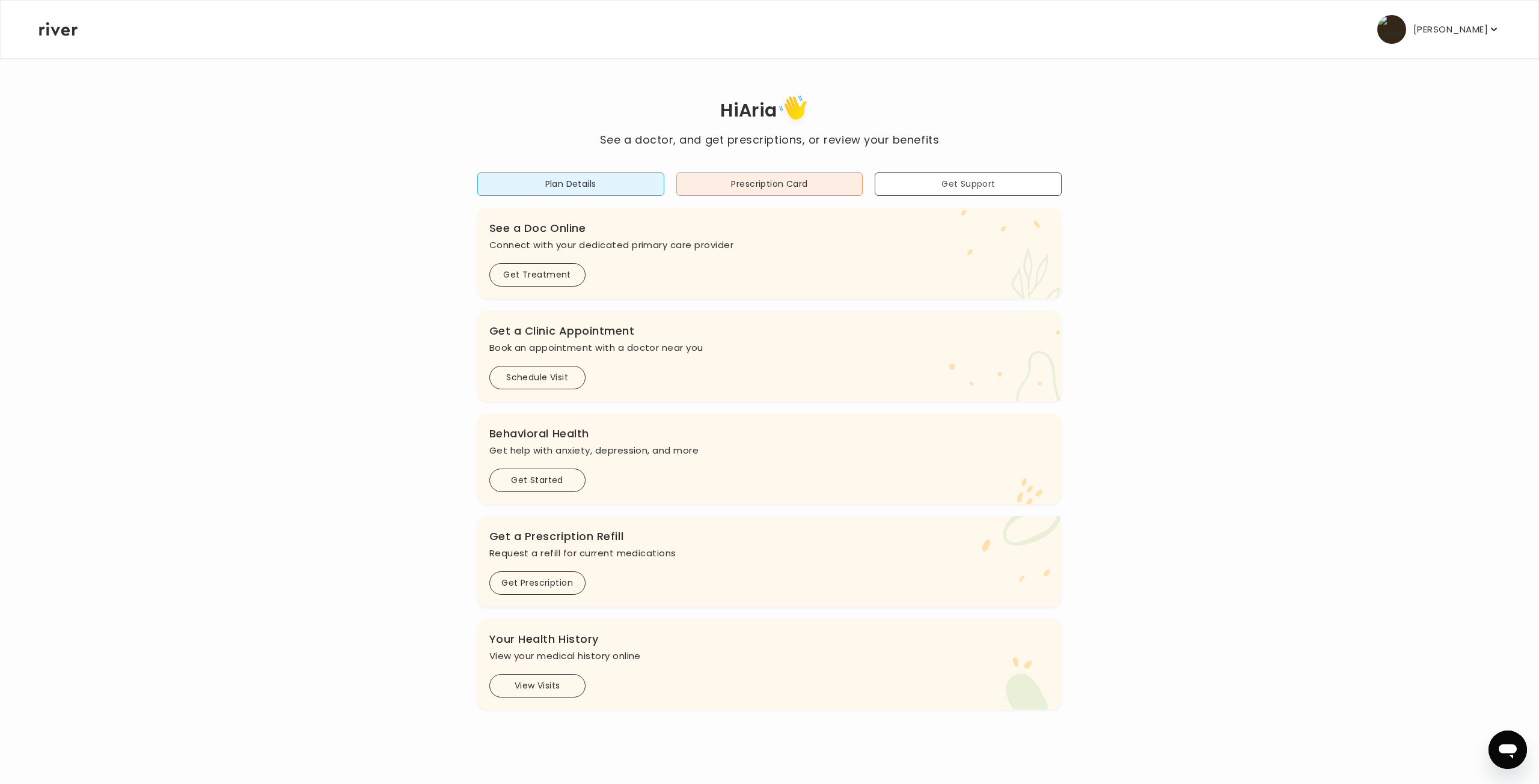
click at [960, 185] on button "Get Support" at bounding box center [967, 184] width 187 height 24
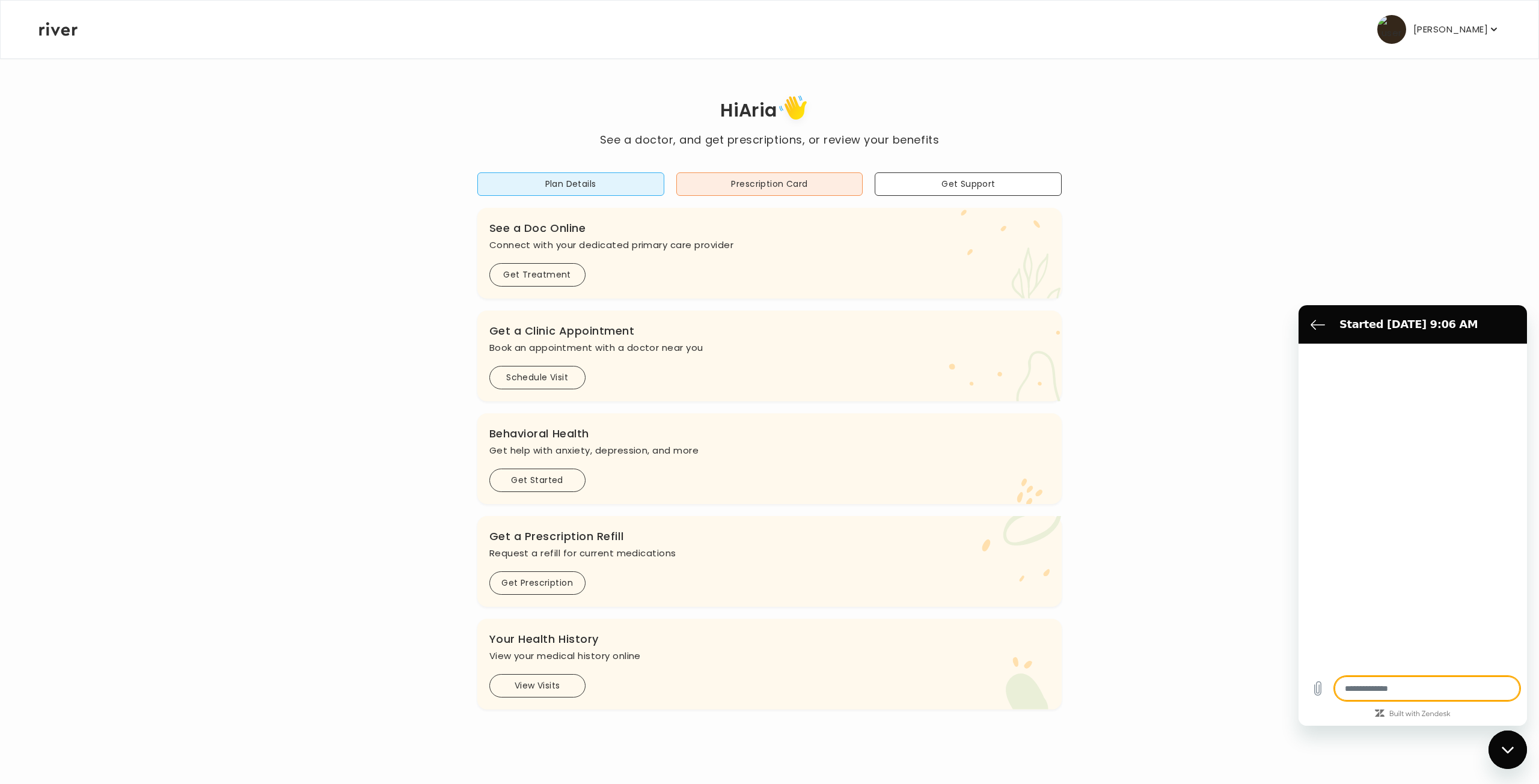
type textarea "*"
click at [1315, 330] on icon "Back to the conversation list" at bounding box center [1317, 324] width 14 height 14
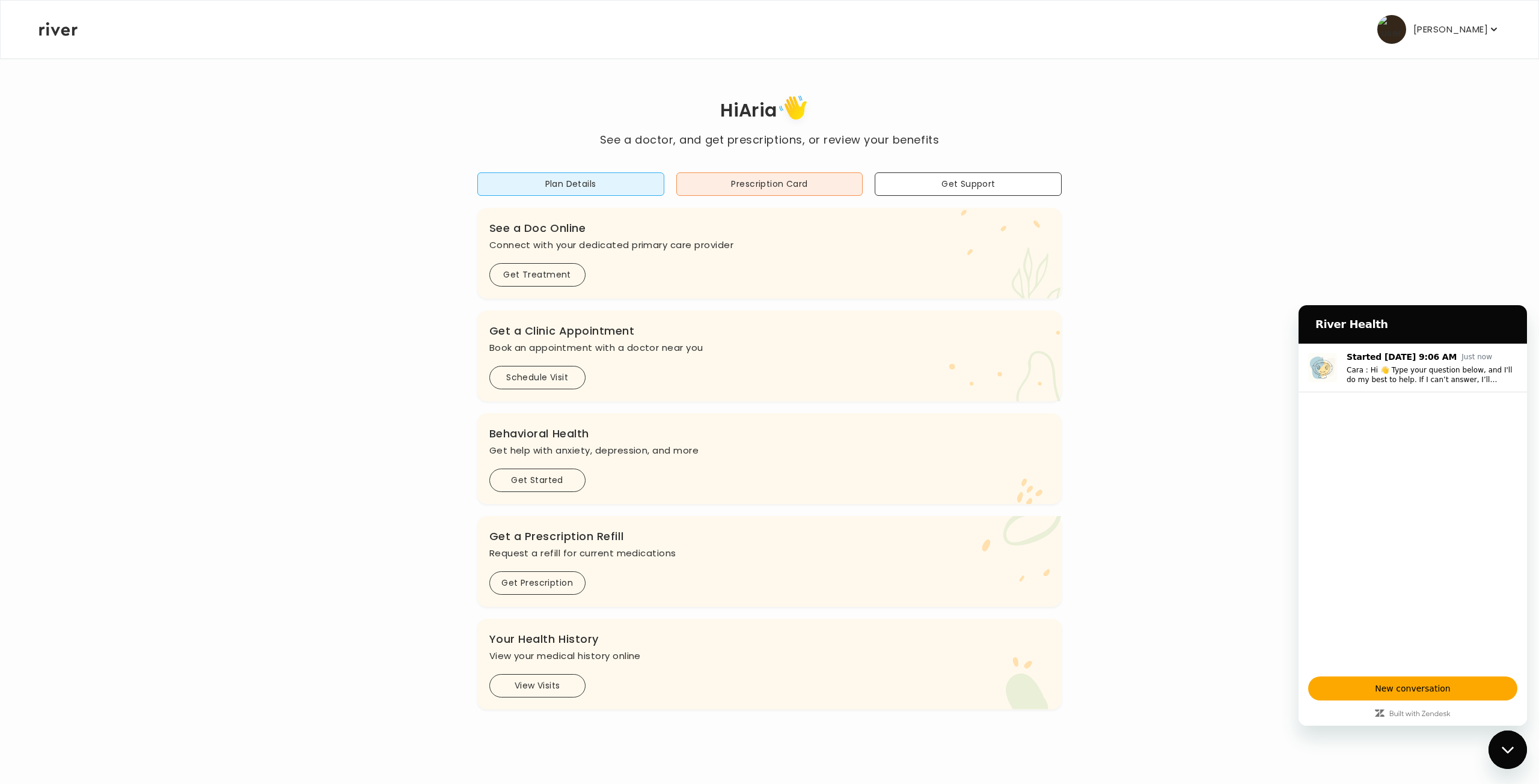
click at [1353, 232] on div "Hi [PERSON_NAME] See a doctor, and get prescriptions, or review your benefits P…" at bounding box center [770, 400] width 1462 height 618
drag, startPoint x: 1497, startPoint y: 744, endPoint x: 2928, endPoint y: 1449, distance: 1595.2
click at [1497, 744] on div "Close messaging window" at bounding box center [1508, 750] width 36 height 36
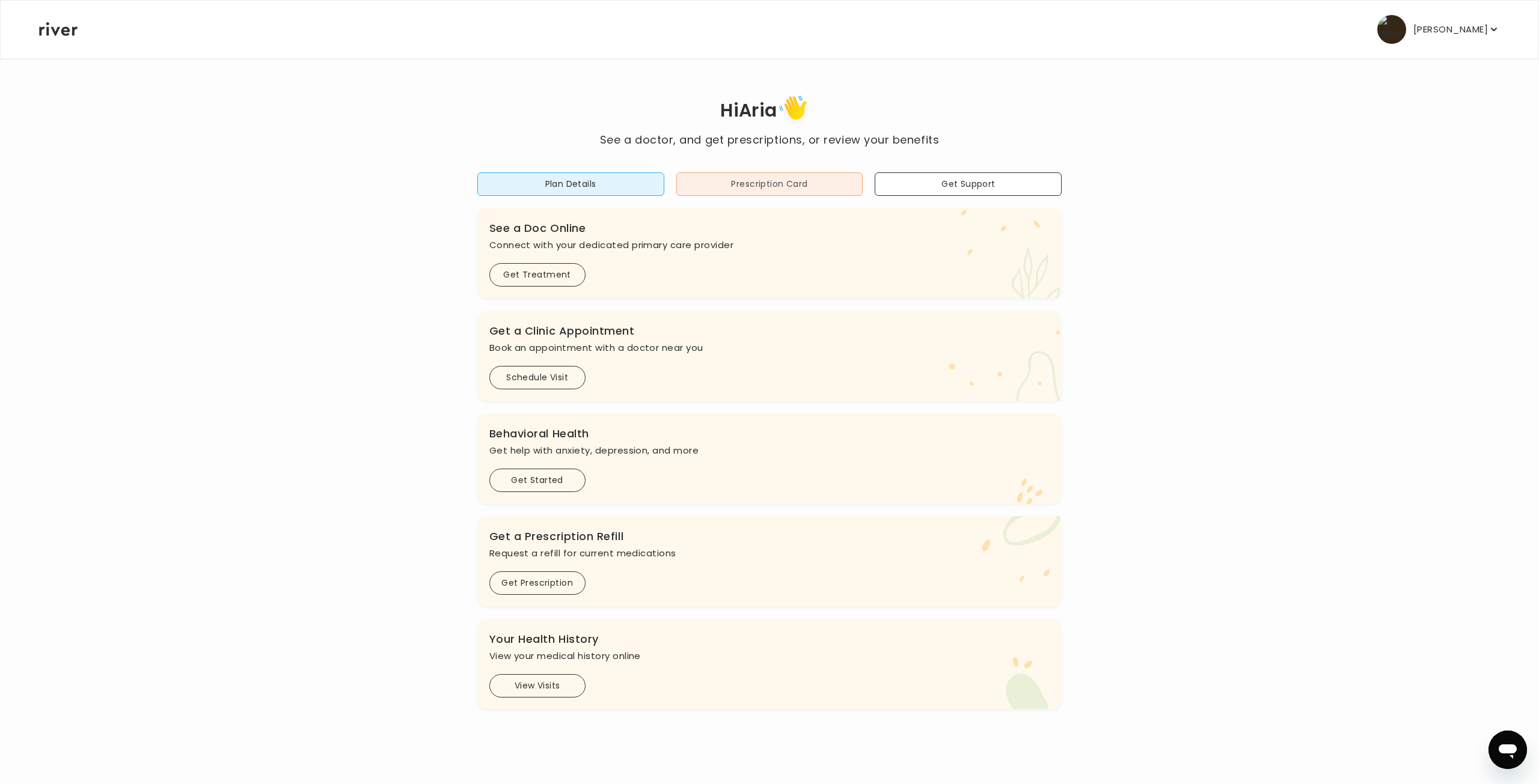
click at [761, 184] on button "Prescription Card" at bounding box center [769, 184] width 187 height 24
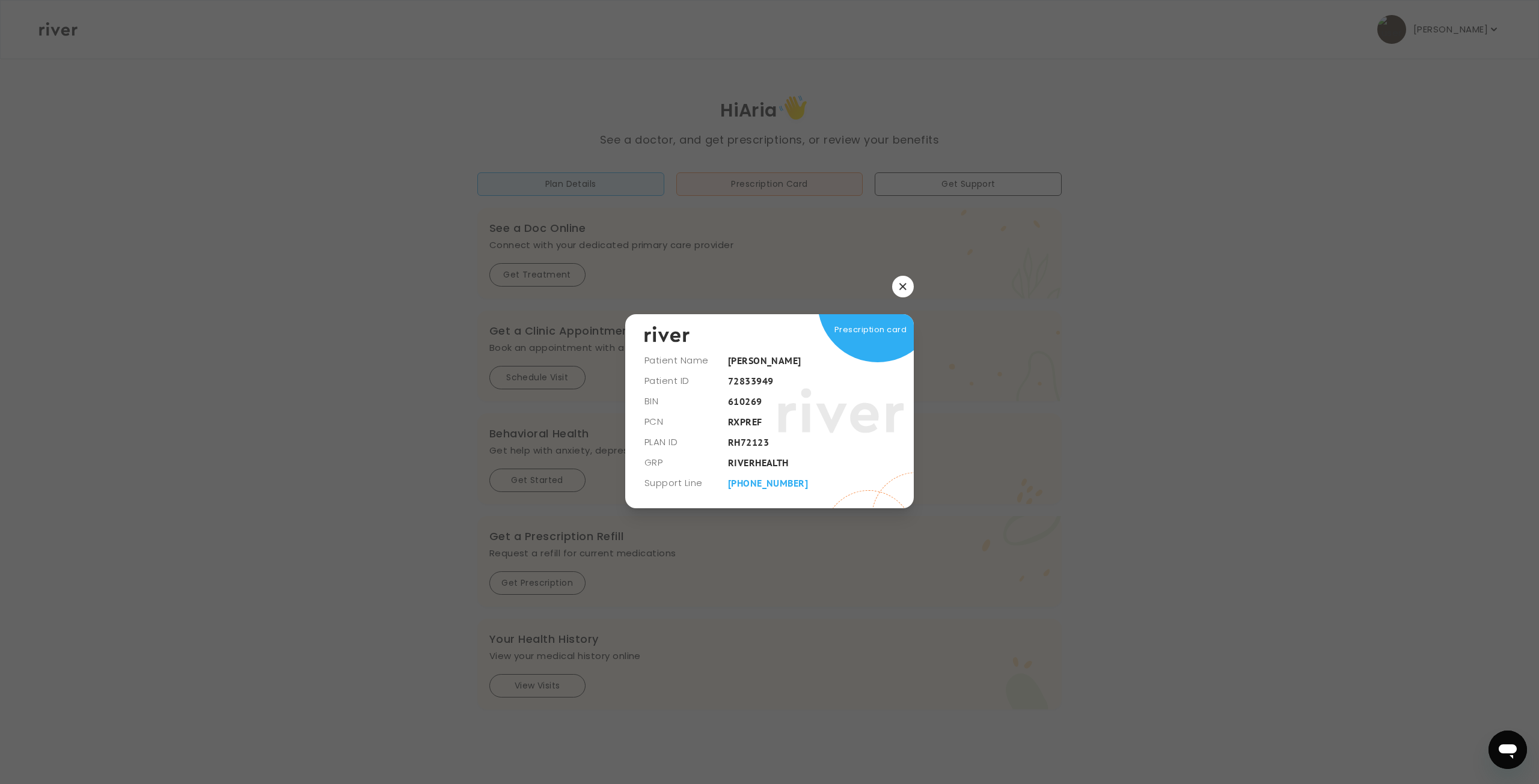
click at [908, 285] on button "button" at bounding box center [903, 286] width 22 height 22
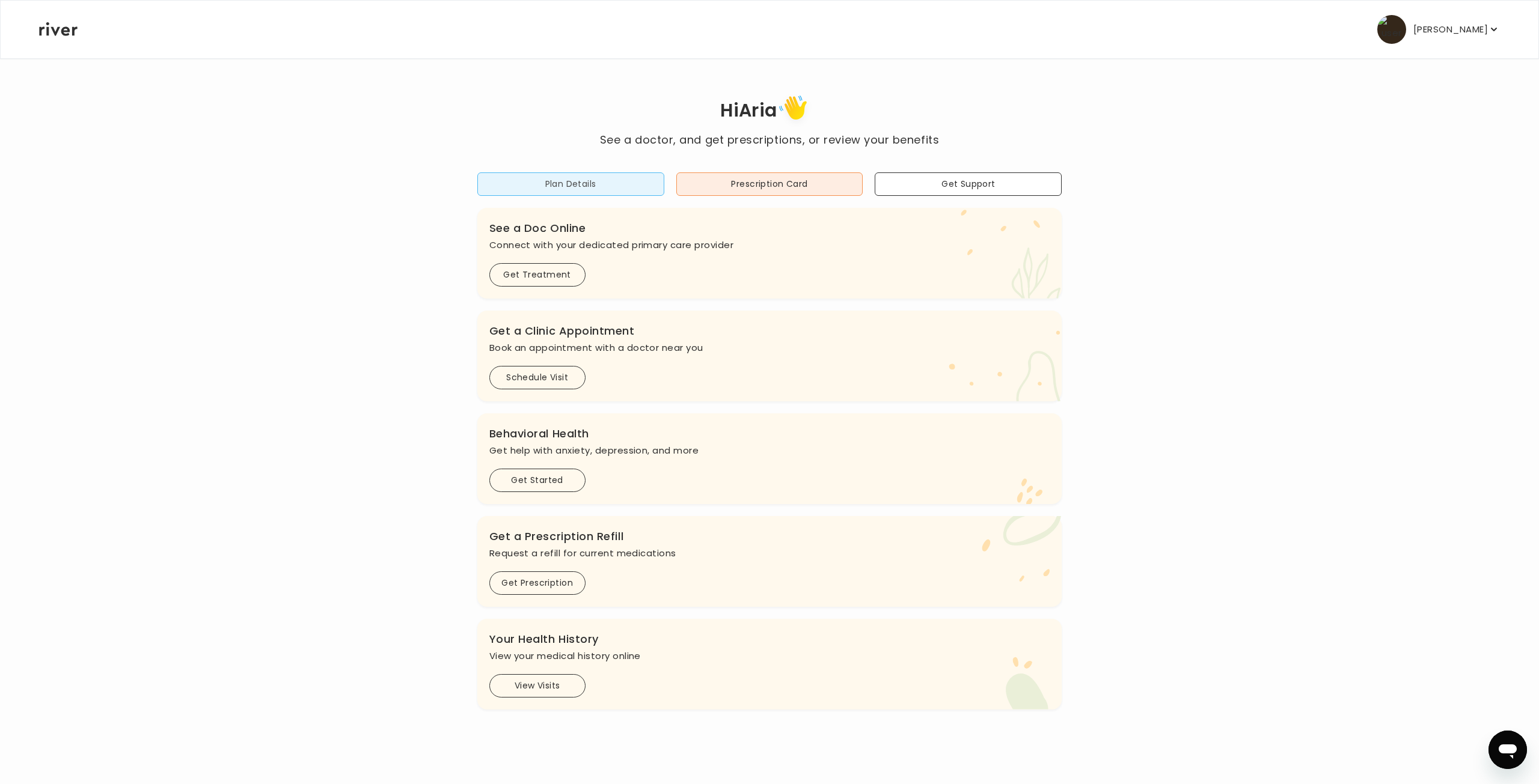
click at [560, 188] on button "Plan Details" at bounding box center [570, 184] width 187 height 24
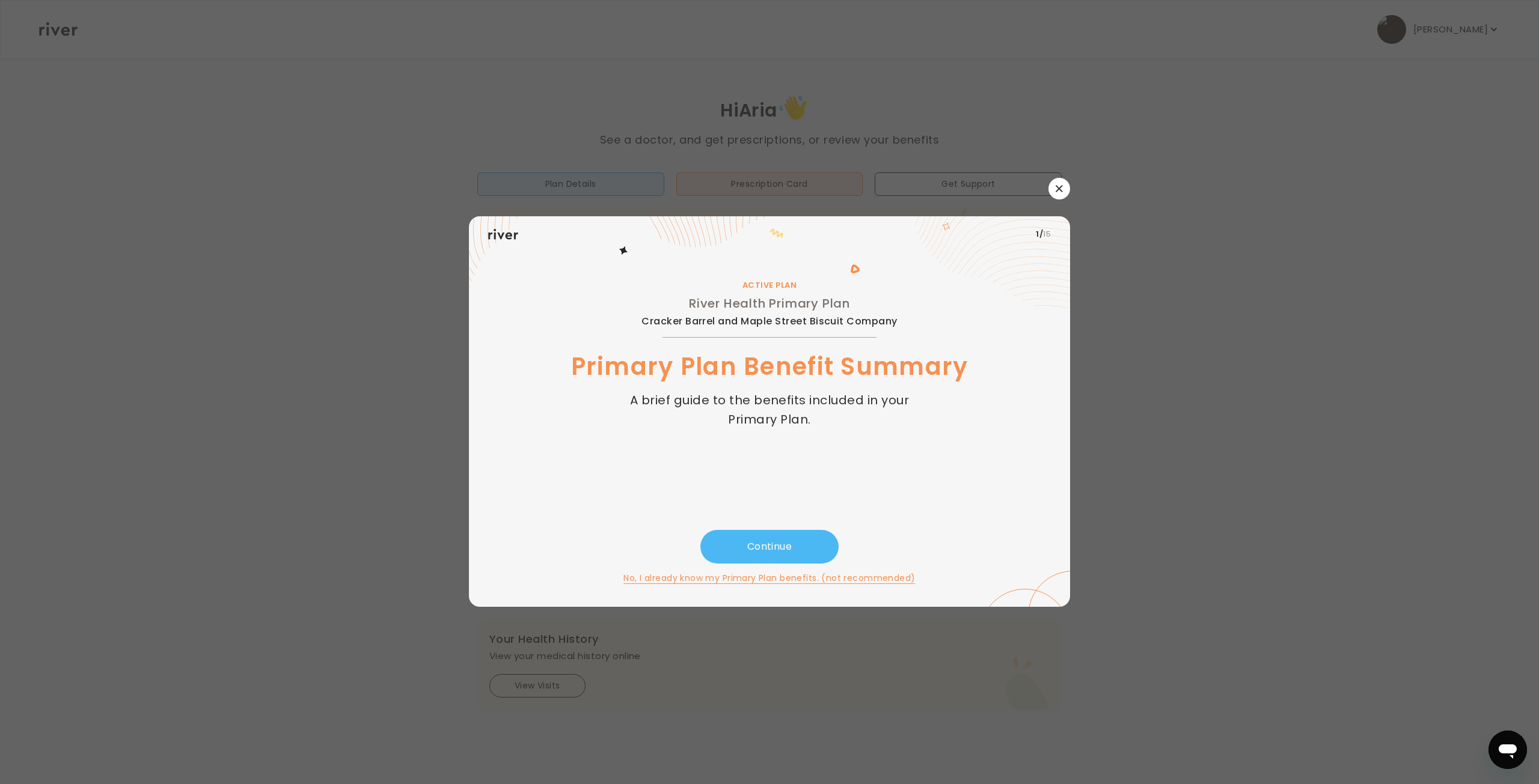
click at [784, 543] on button "Continue" at bounding box center [769, 547] width 138 height 34
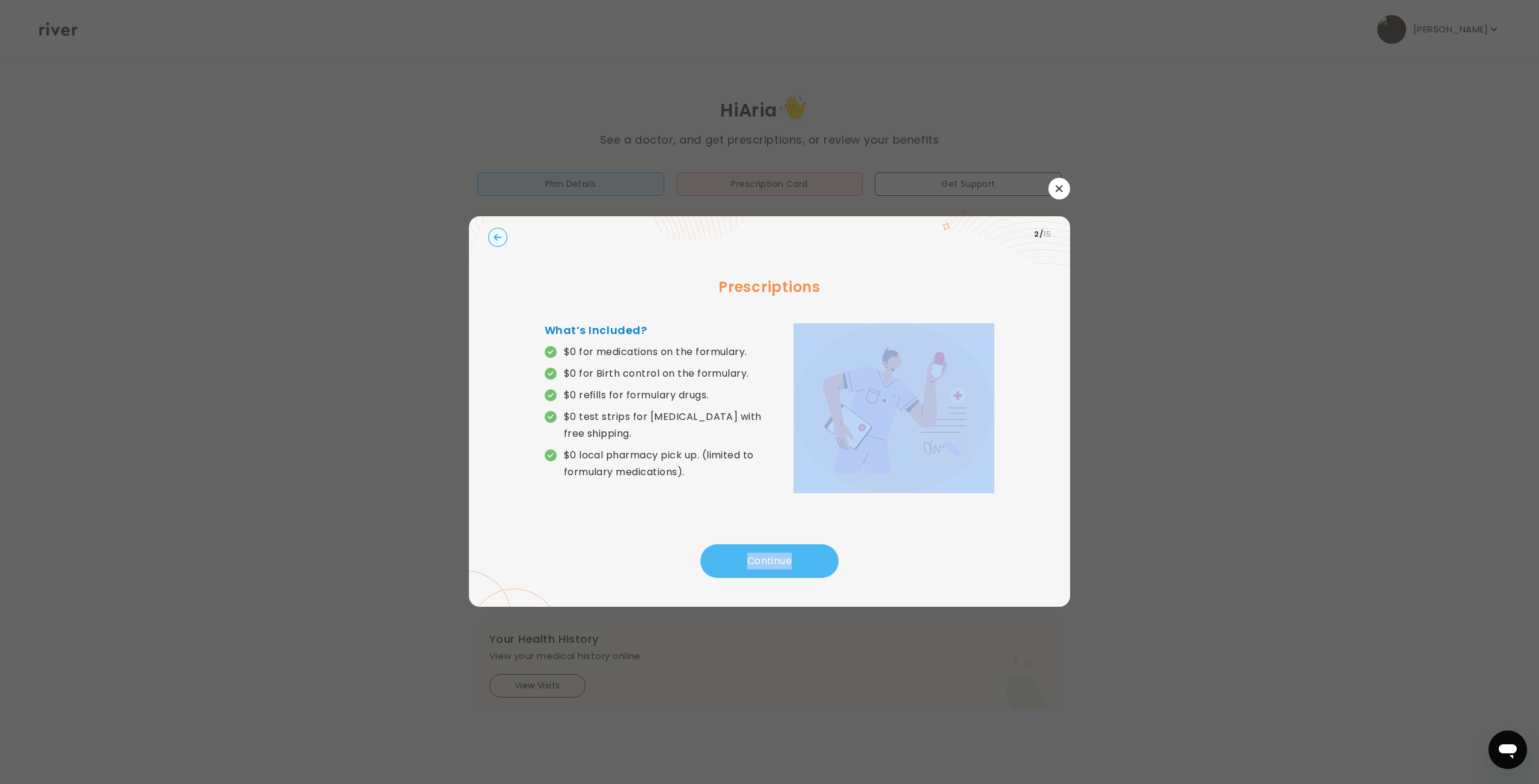
click at [784, 543] on div "Prescriptions What’s Included? $0 for medications on the formulary. $0 for Birt…" at bounding box center [769, 399] width 563 height 292
click at [802, 555] on button "Continue" at bounding box center [769, 561] width 138 height 34
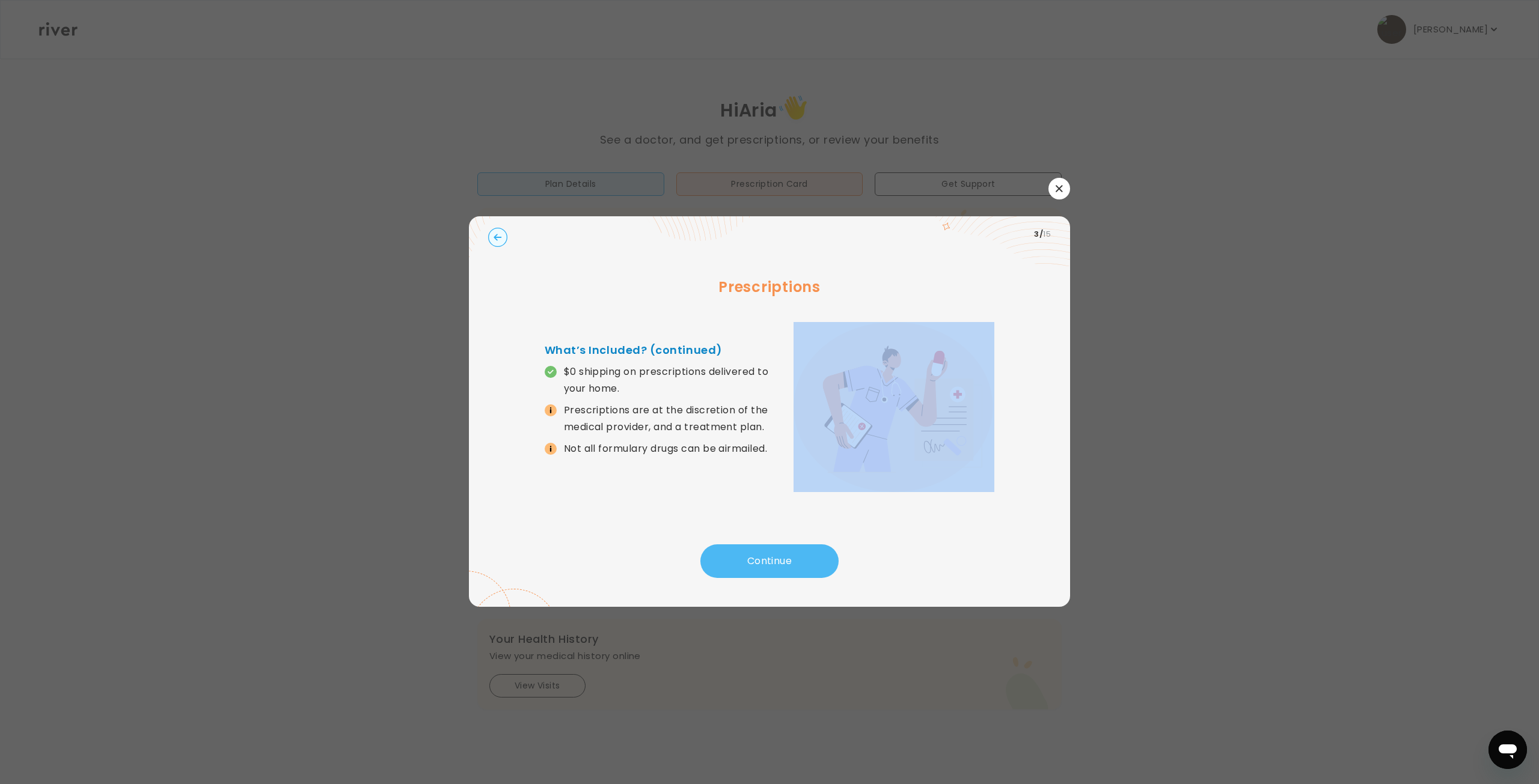
click at [805, 561] on button "Continue" at bounding box center [769, 561] width 138 height 34
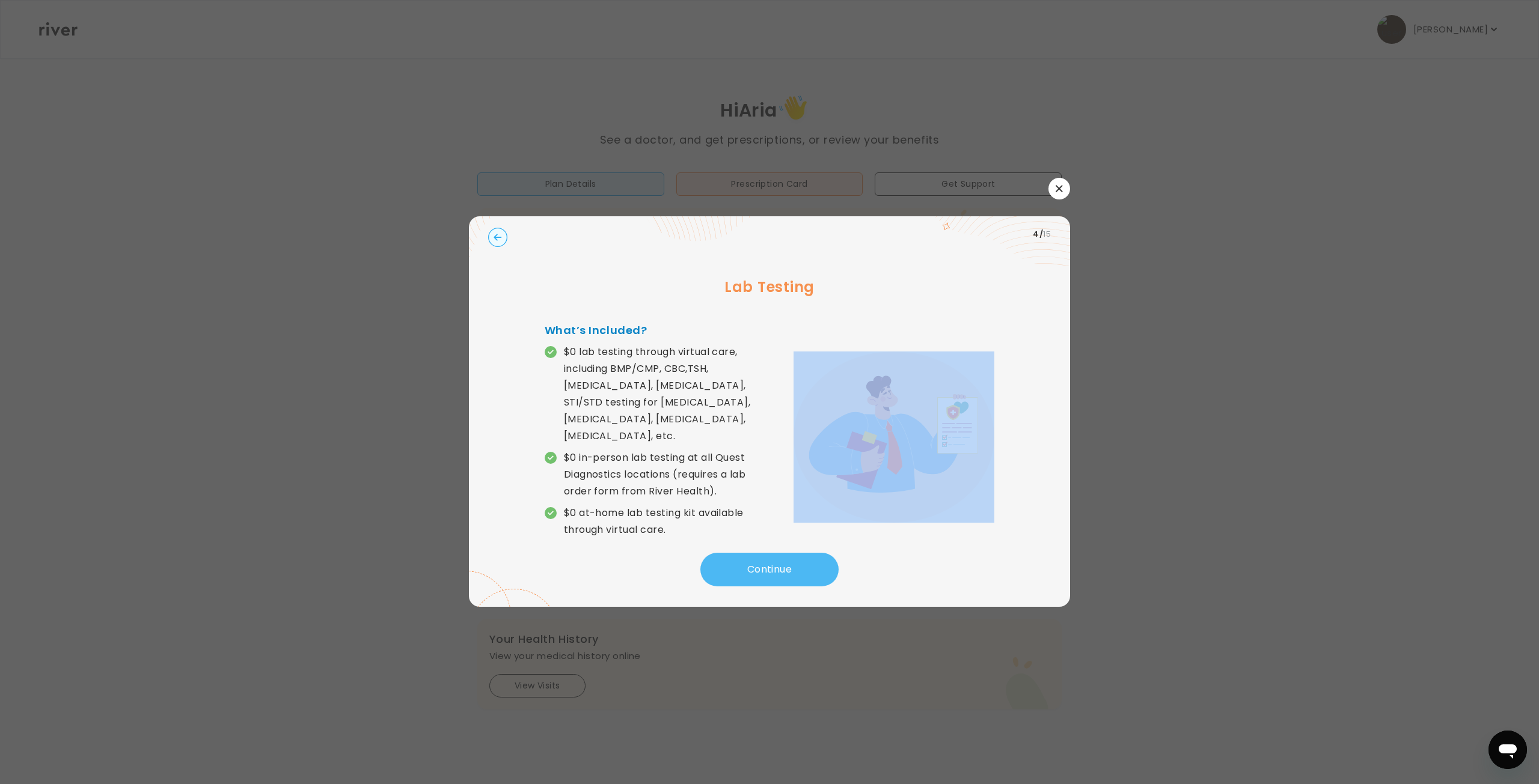
click at [805, 561] on button "Continue" at bounding box center [769, 570] width 138 height 34
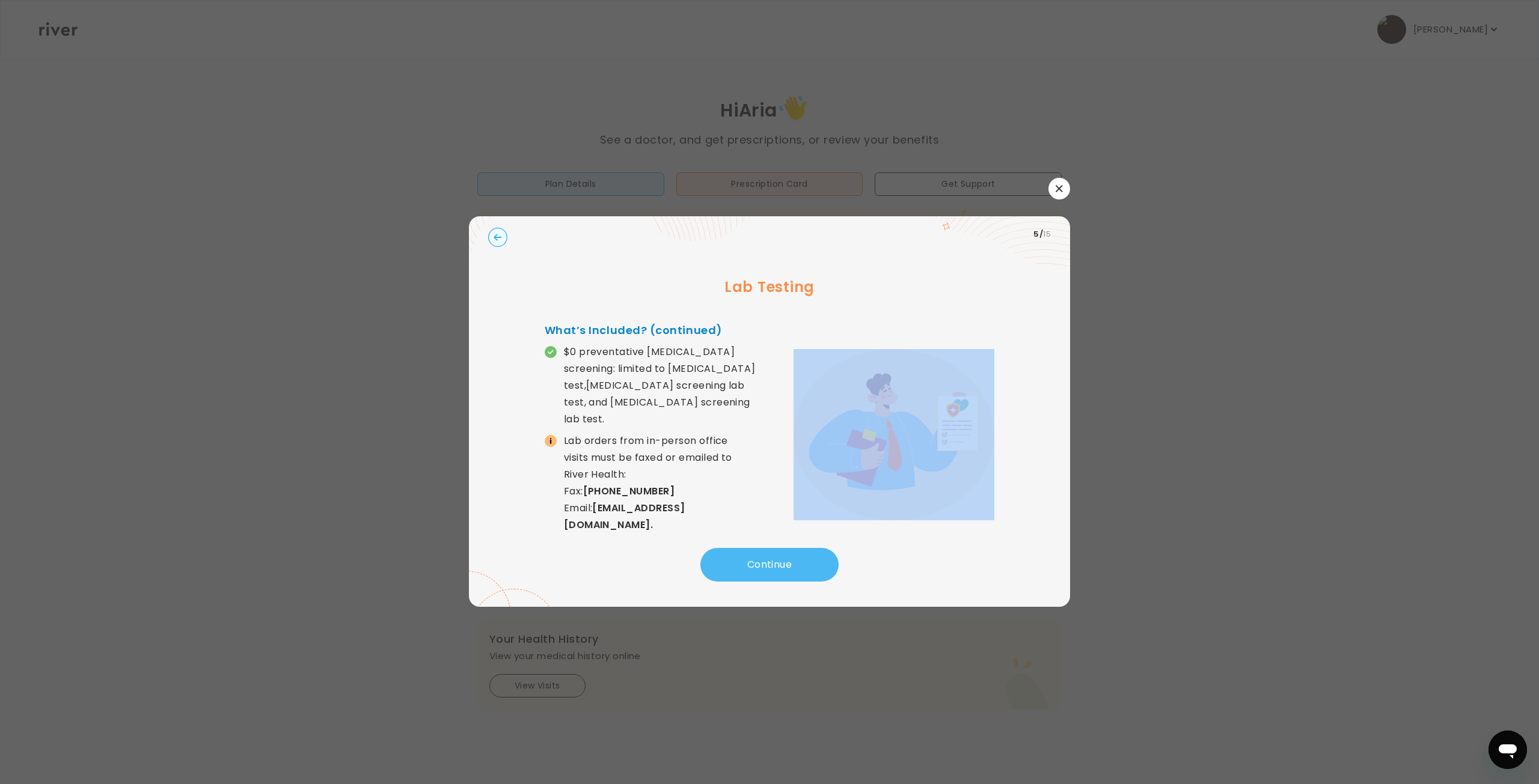
click at [805, 561] on button "Continue" at bounding box center [769, 565] width 138 height 34
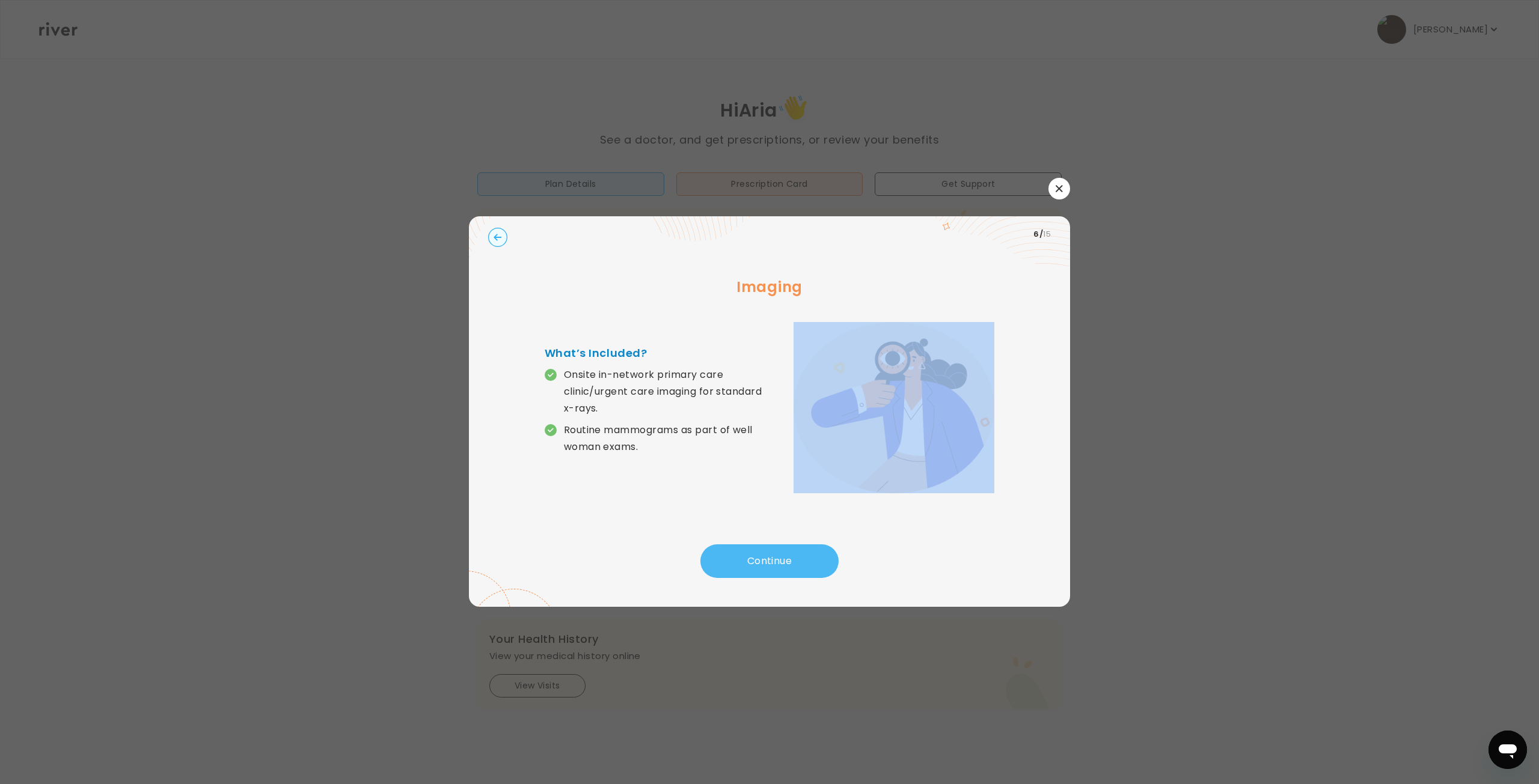
click at [805, 561] on button "Continue" at bounding box center [769, 561] width 138 height 34
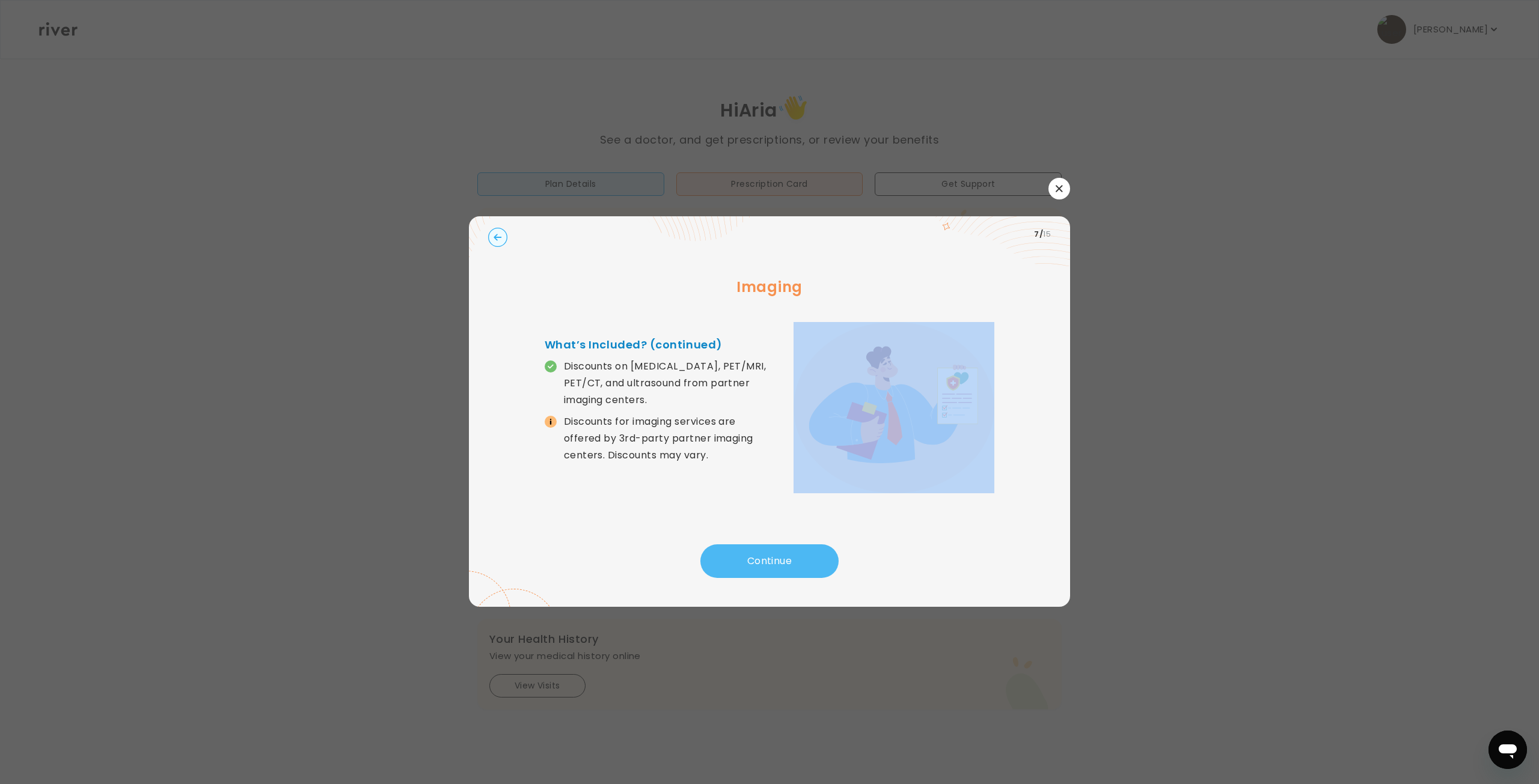
click at [805, 561] on button "Continue" at bounding box center [769, 561] width 138 height 34
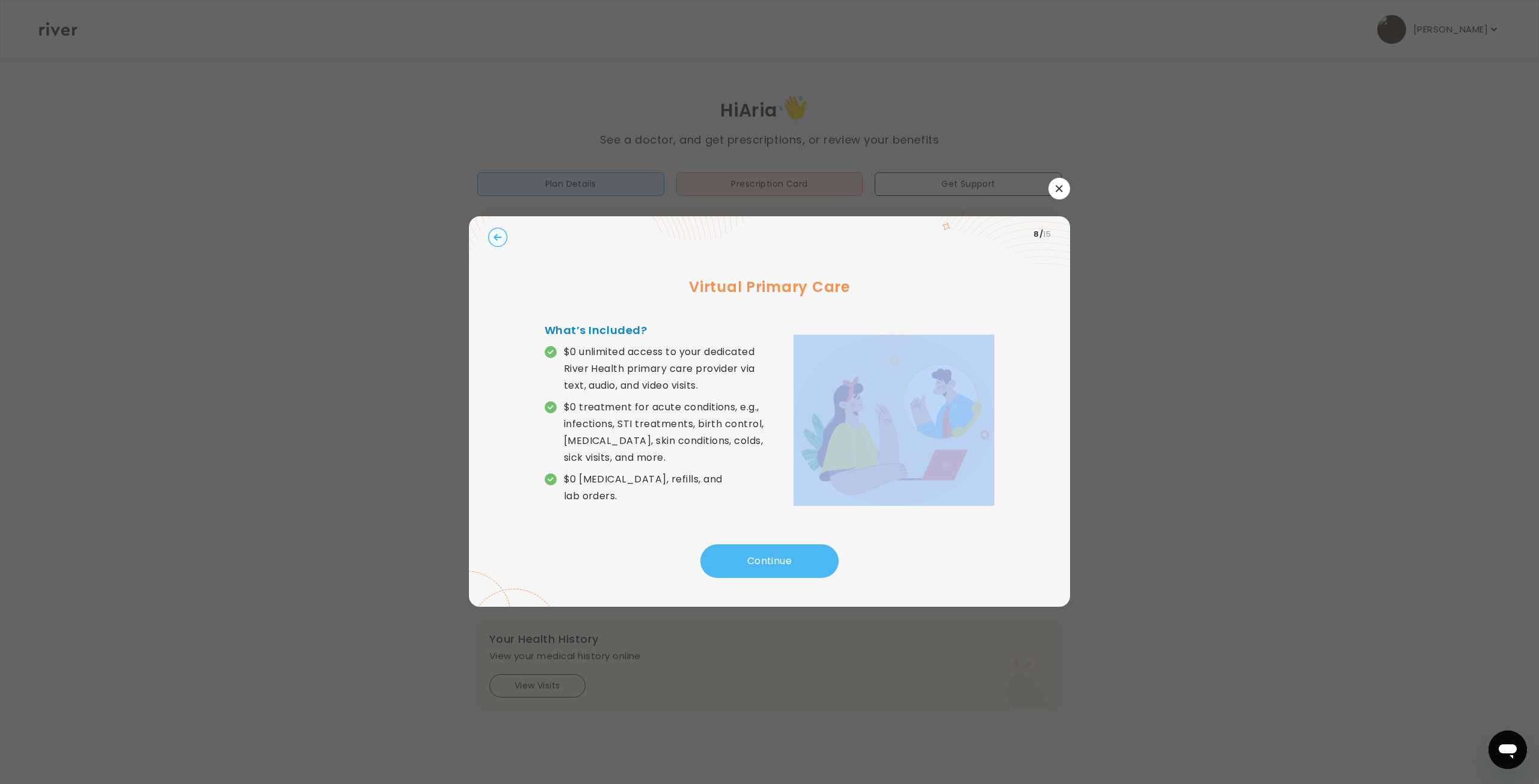
click at [805, 561] on button "Continue" at bounding box center [769, 561] width 138 height 34
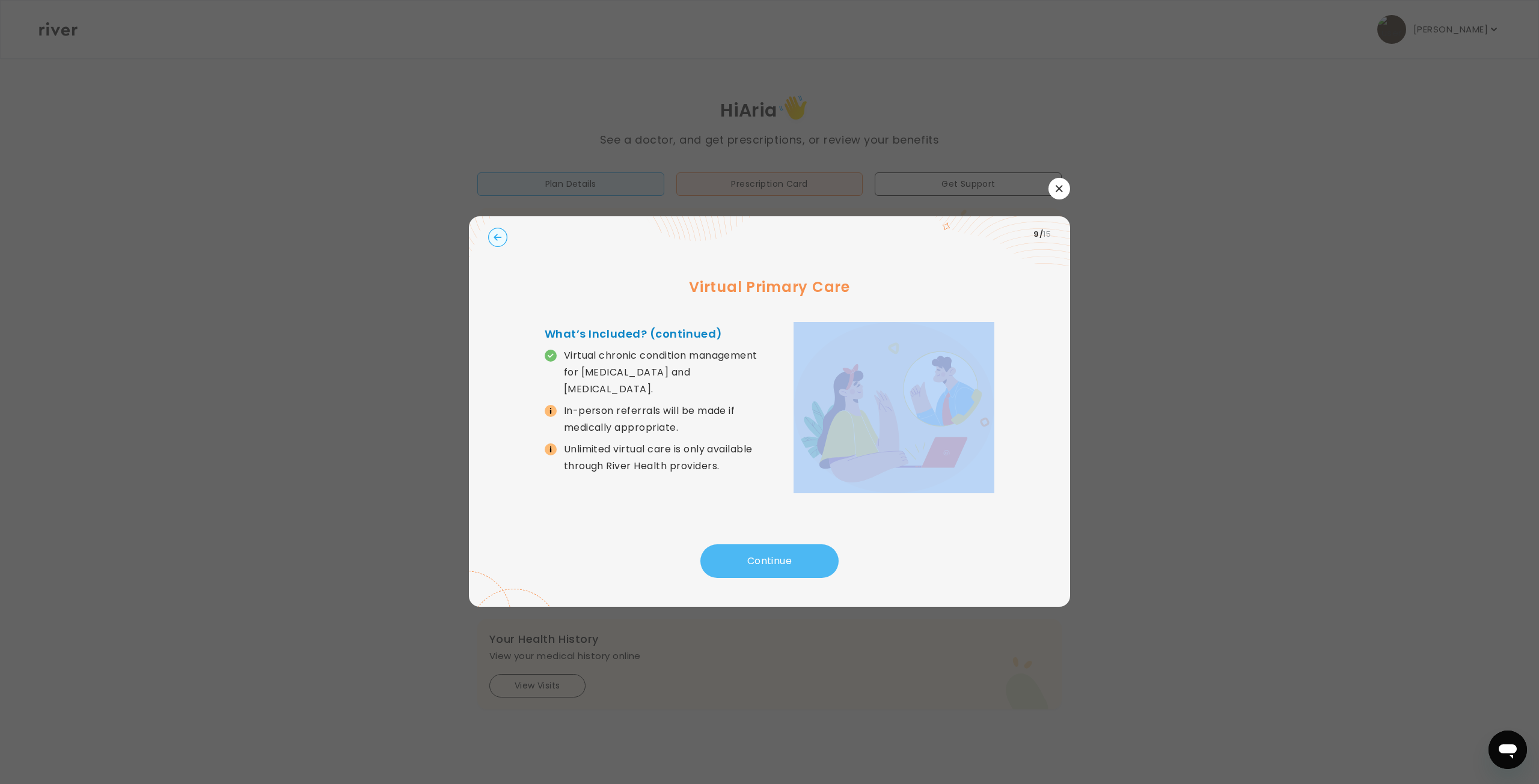
click at [805, 561] on button "Continue" at bounding box center [769, 561] width 138 height 34
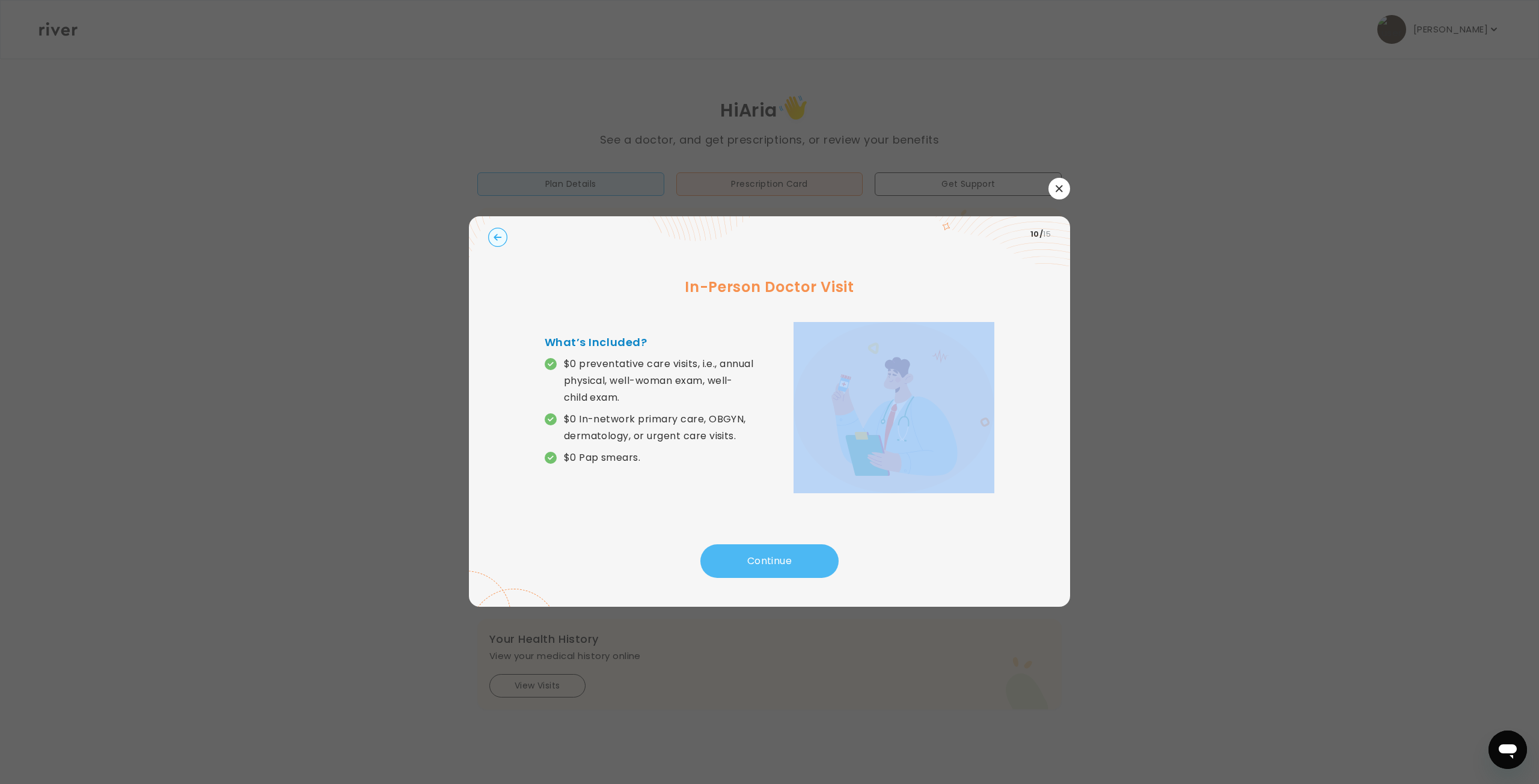
click at [805, 561] on button "Continue" at bounding box center [769, 561] width 138 height 34
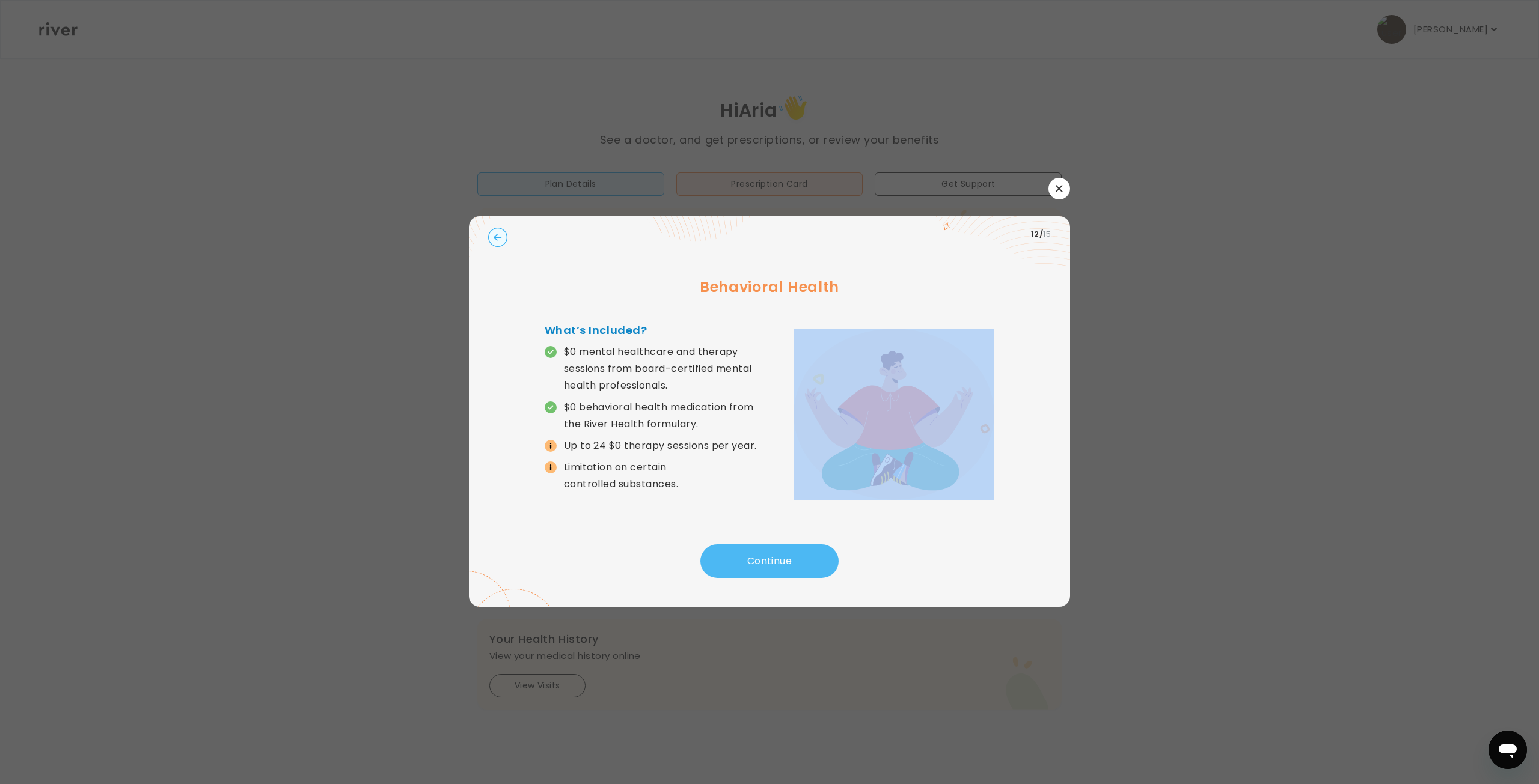
click at [805, 561] on button "Continue" at bounding box center [769, 561] width 138 height 34
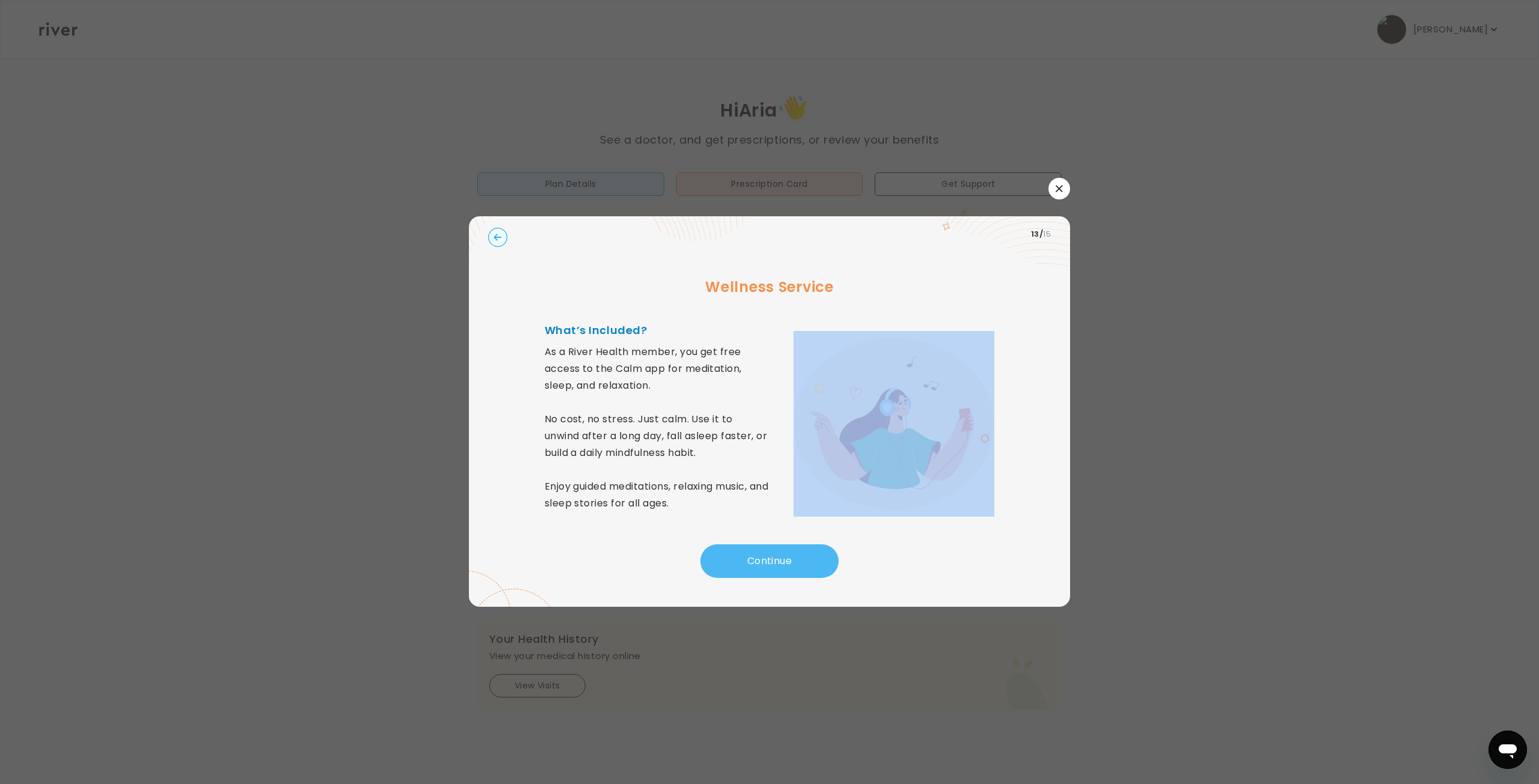
click at [805, 561] on button "Continue" at bounding box center [769, 561] width 138 height 34
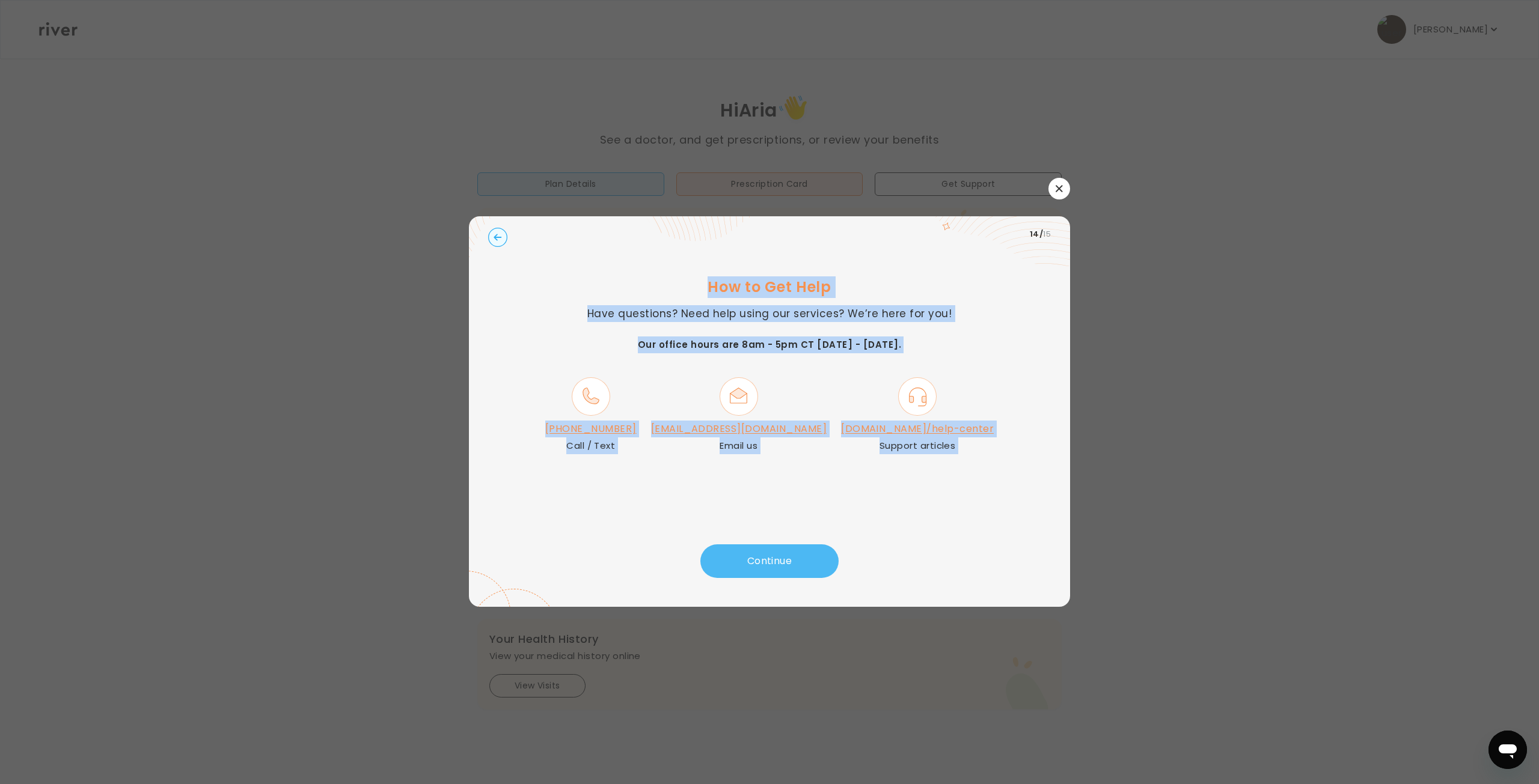
click at [805, 561] on button "Continue" at bounding box center [769, 561] width 138 height 34
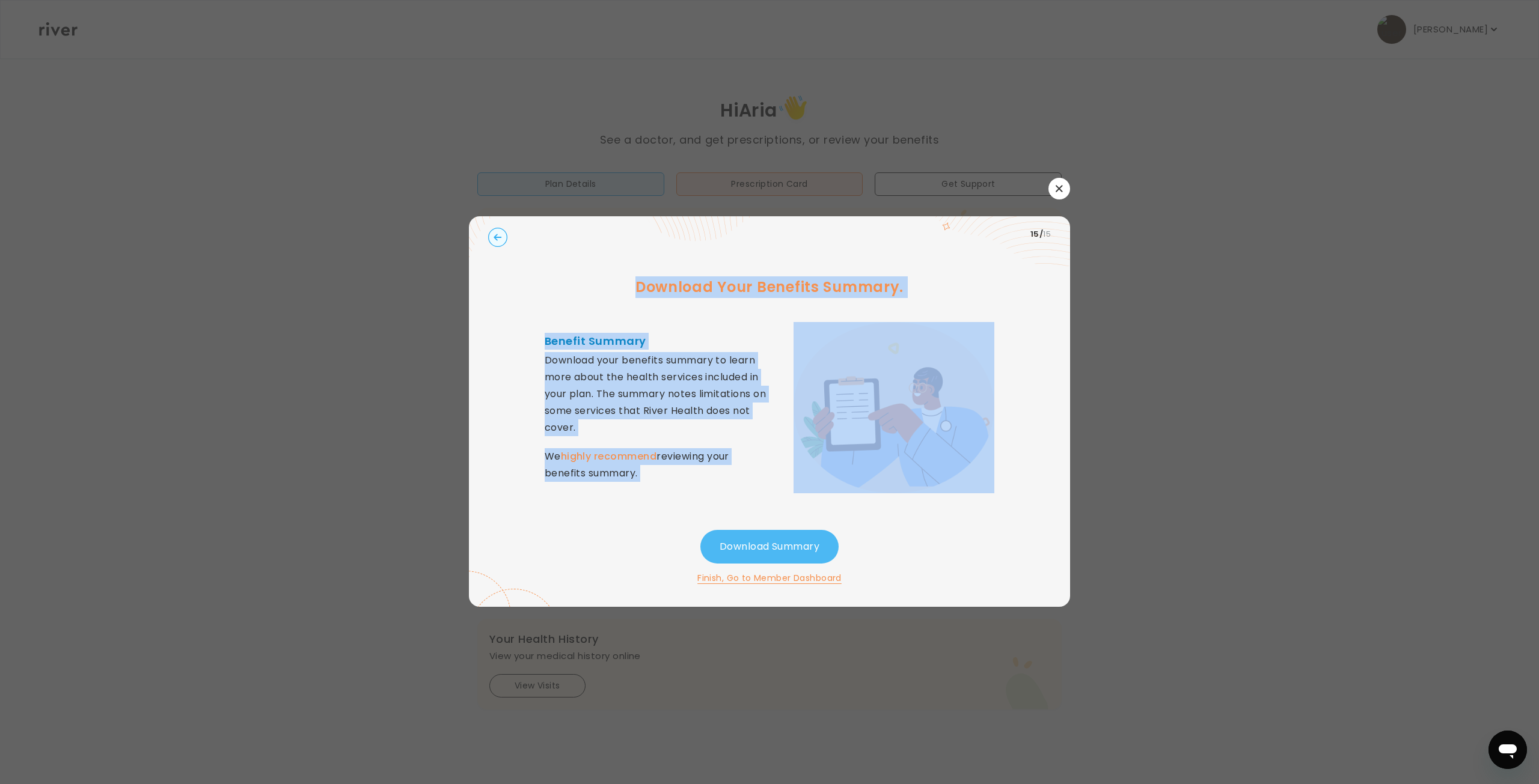
click at [805, 561] on button "Download Summary" at bounding box center [769, 547] width 138 height 34
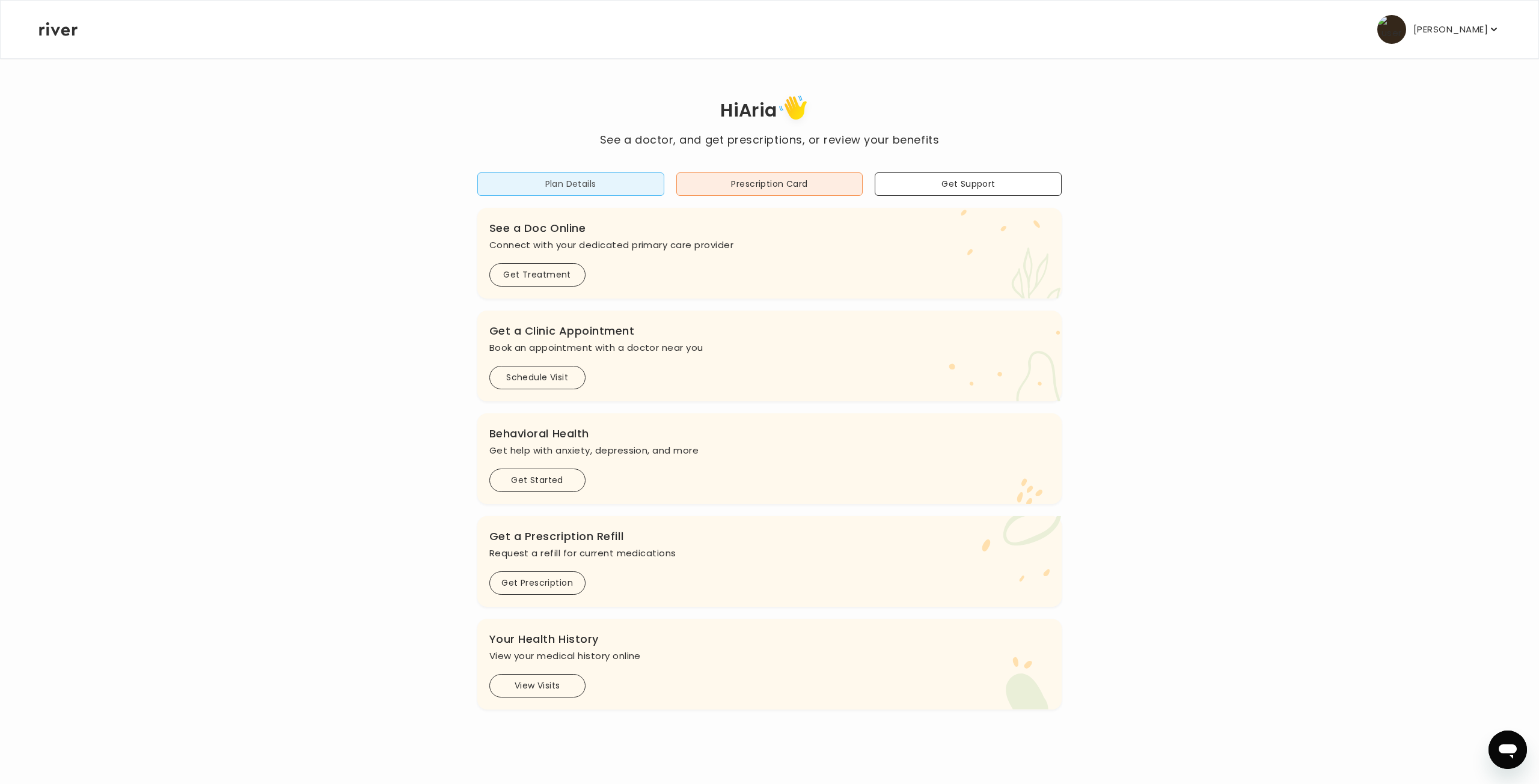
click at [539, 187] on button "Plan Details" at bounding box center [570, 184] width 187 height 24
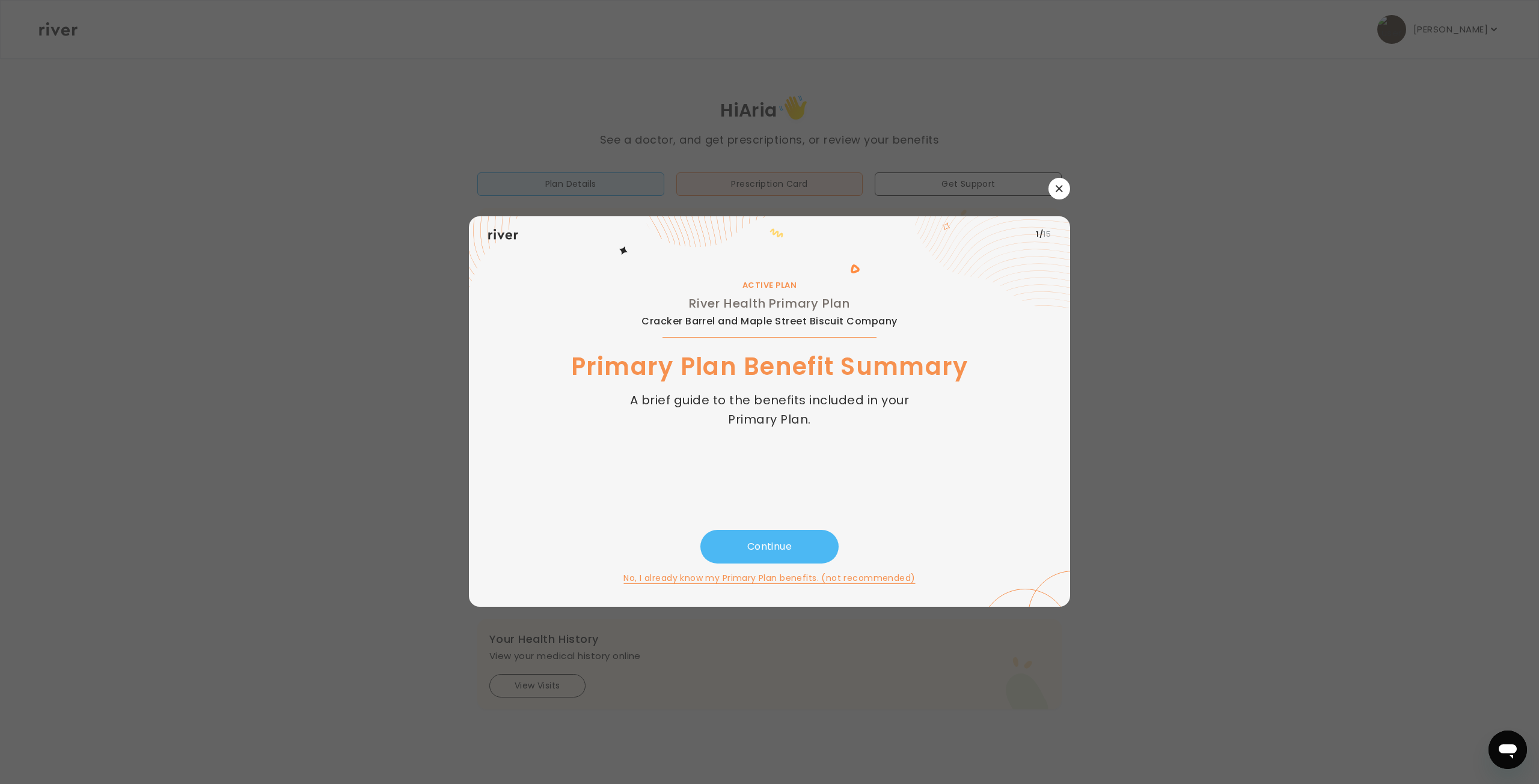
click at [794, 543] on button "Continue" at bounding box center [769, 547] width 138 height 34
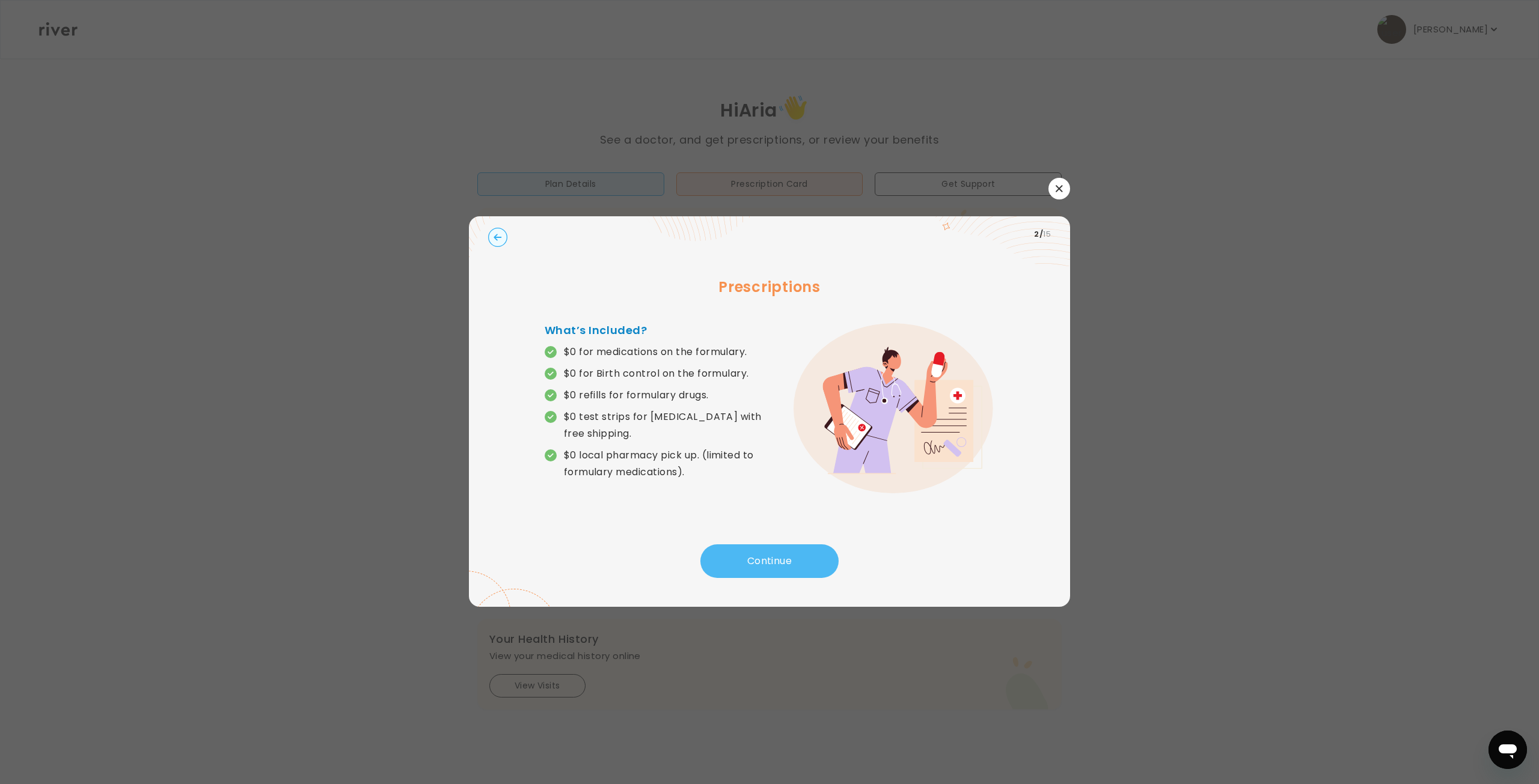
click at [794, 544] on button "Continue" at bounding box center [769, 561] width 138 height 34
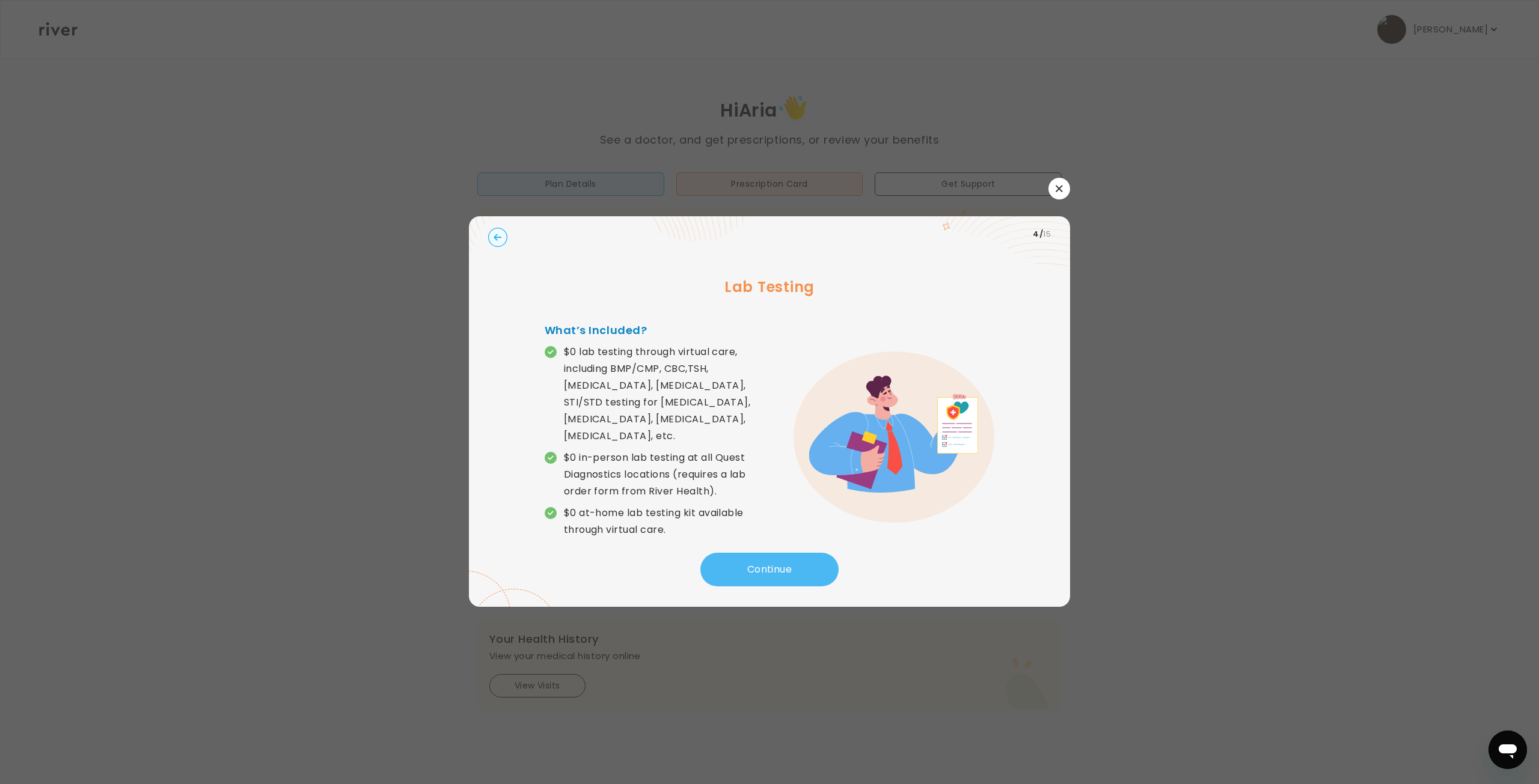
click at [794, 553] on button "Continue" at bounding box center [769, 570] width 138 height 34
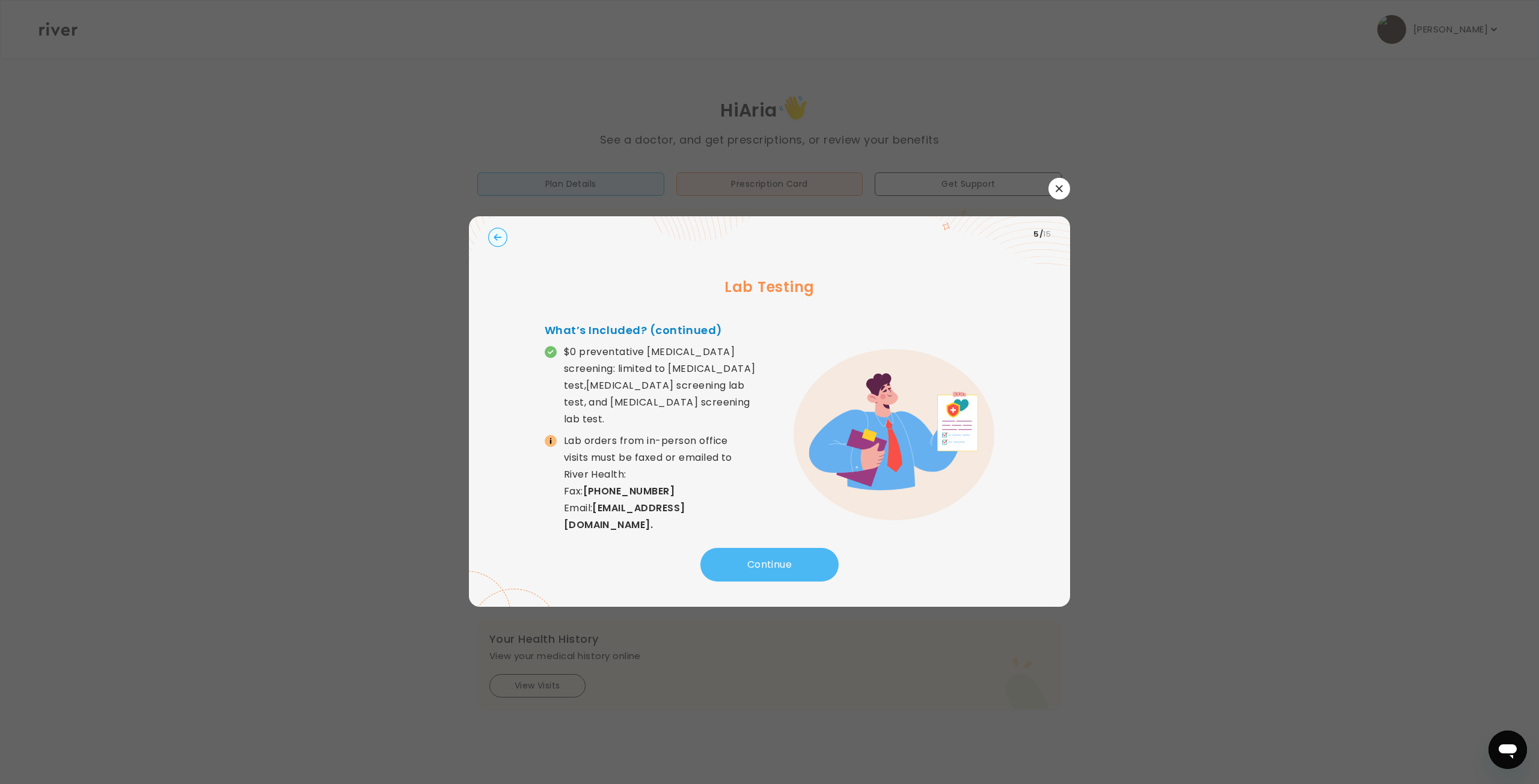
click at [794, 548] on button "Continue" at bounding box center [769, 565] width 138 height 34
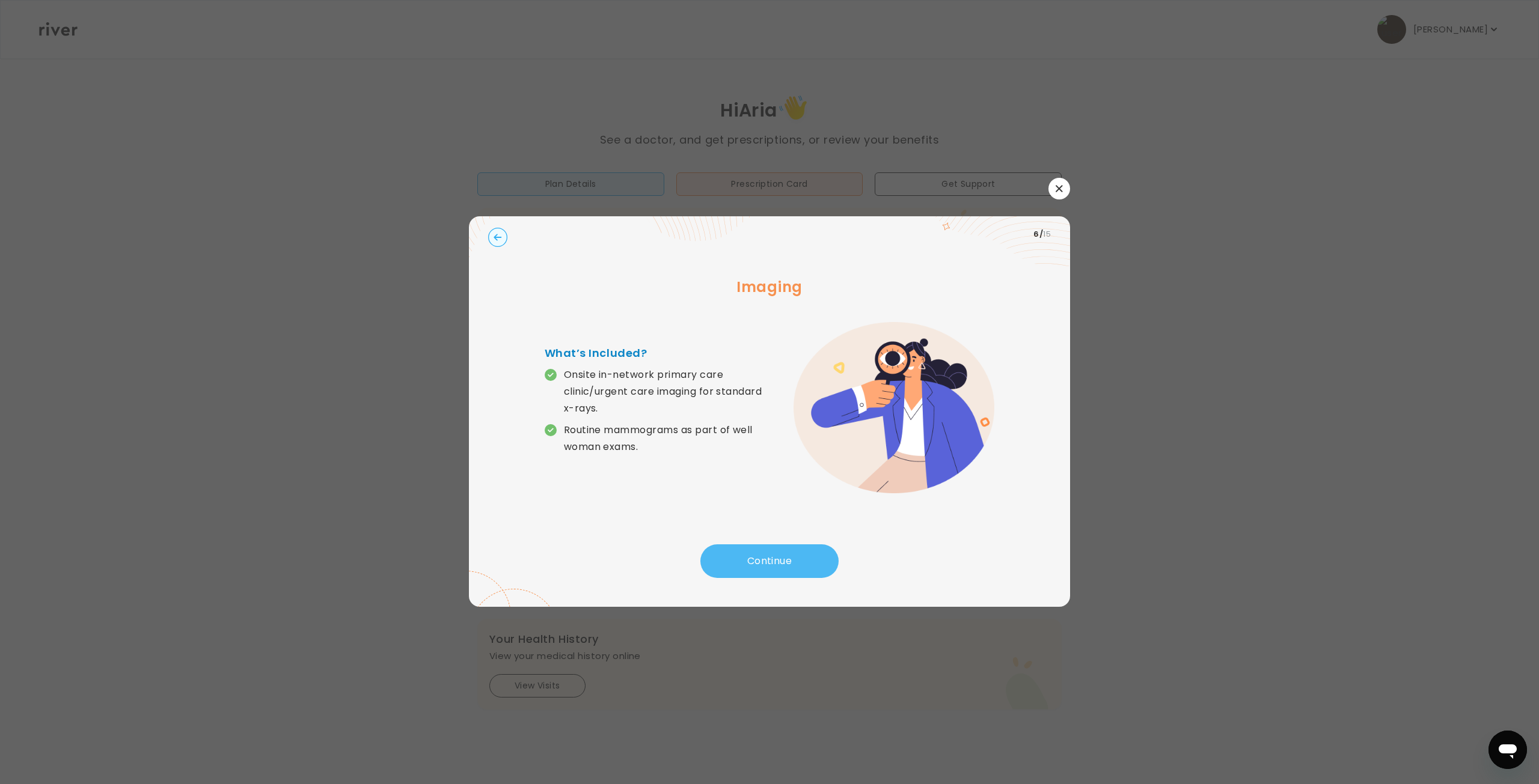
click at [794, 544] on button "Continue" at bounding box center [769, 561] width 138 height 34
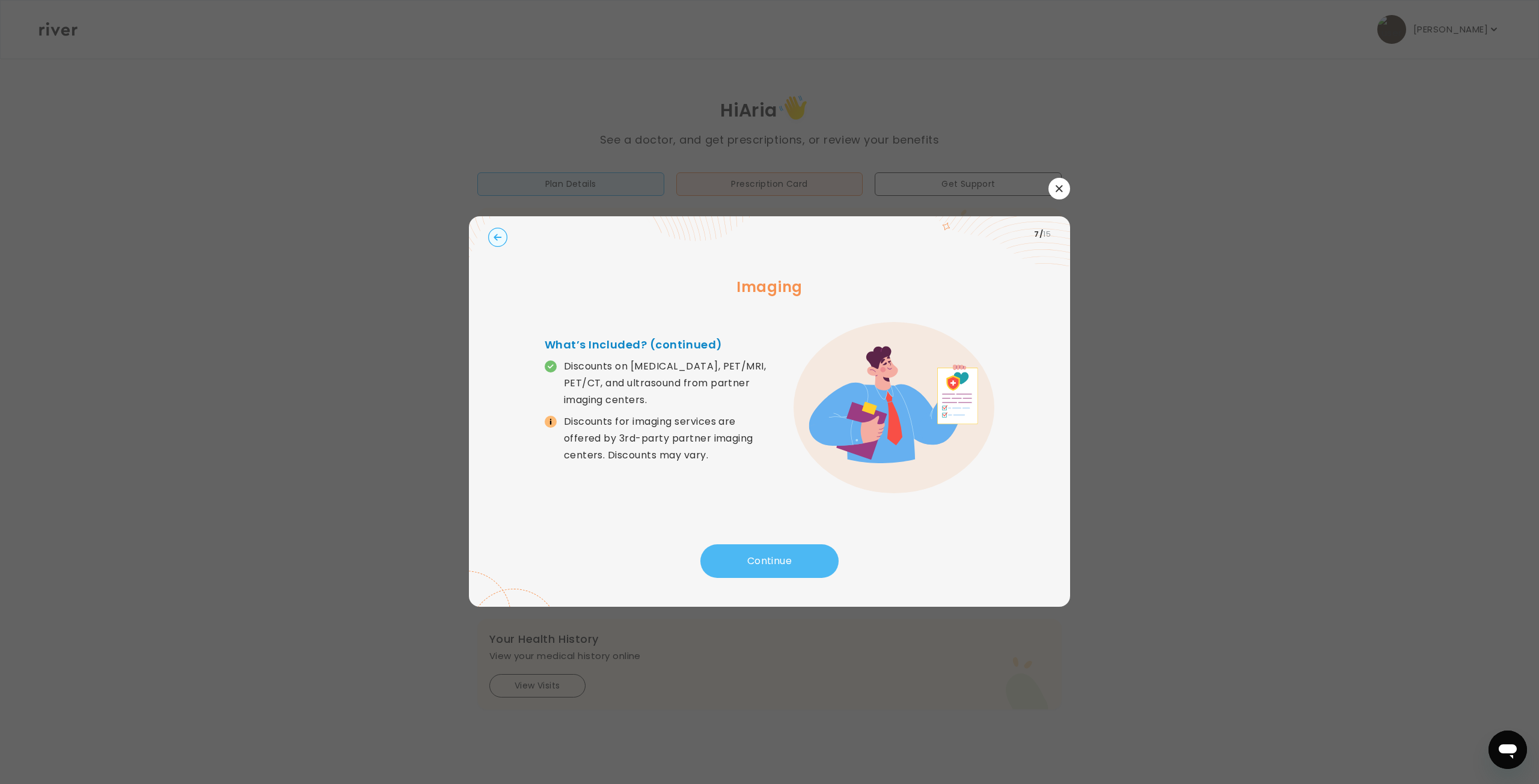
click at [794, 544] on button "Continue" at bounding box center [769, 561] width 138 height 34
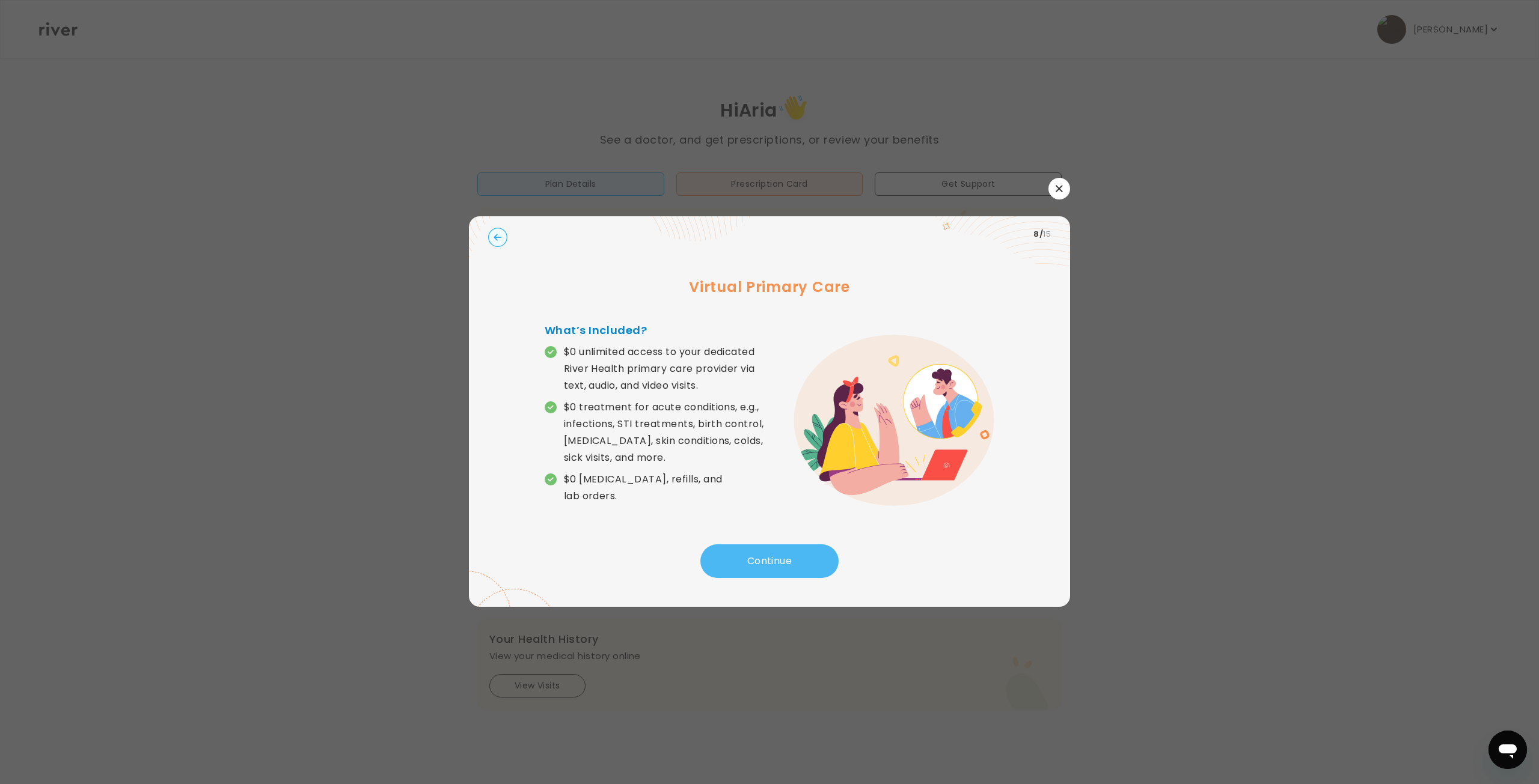
click at [794, 544] on button "Continue" at bounding box center [769, 561] width 138 height 34
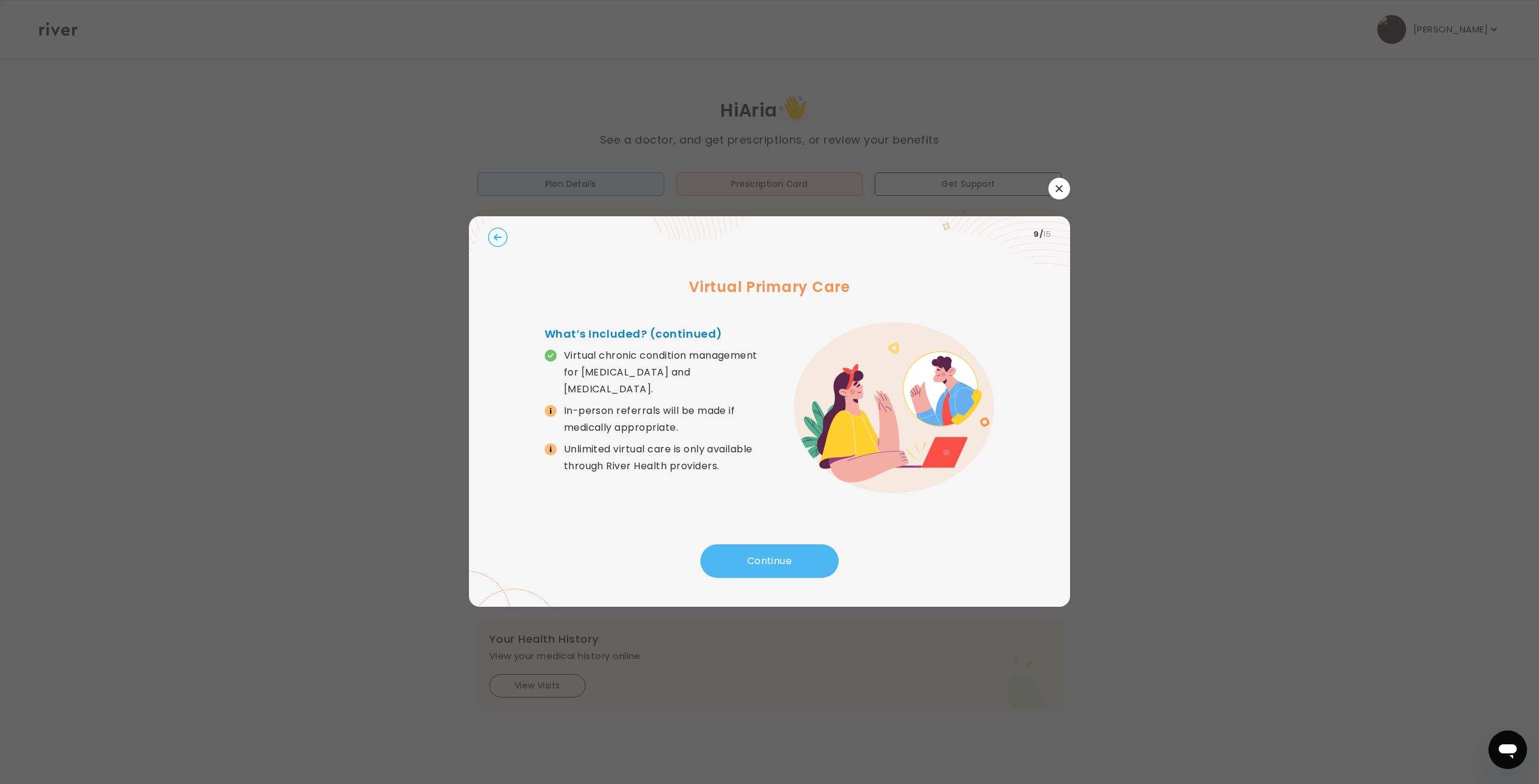
click at [794, 544] on button "Continue" at bounding box center [769, 561] width 138 height 34
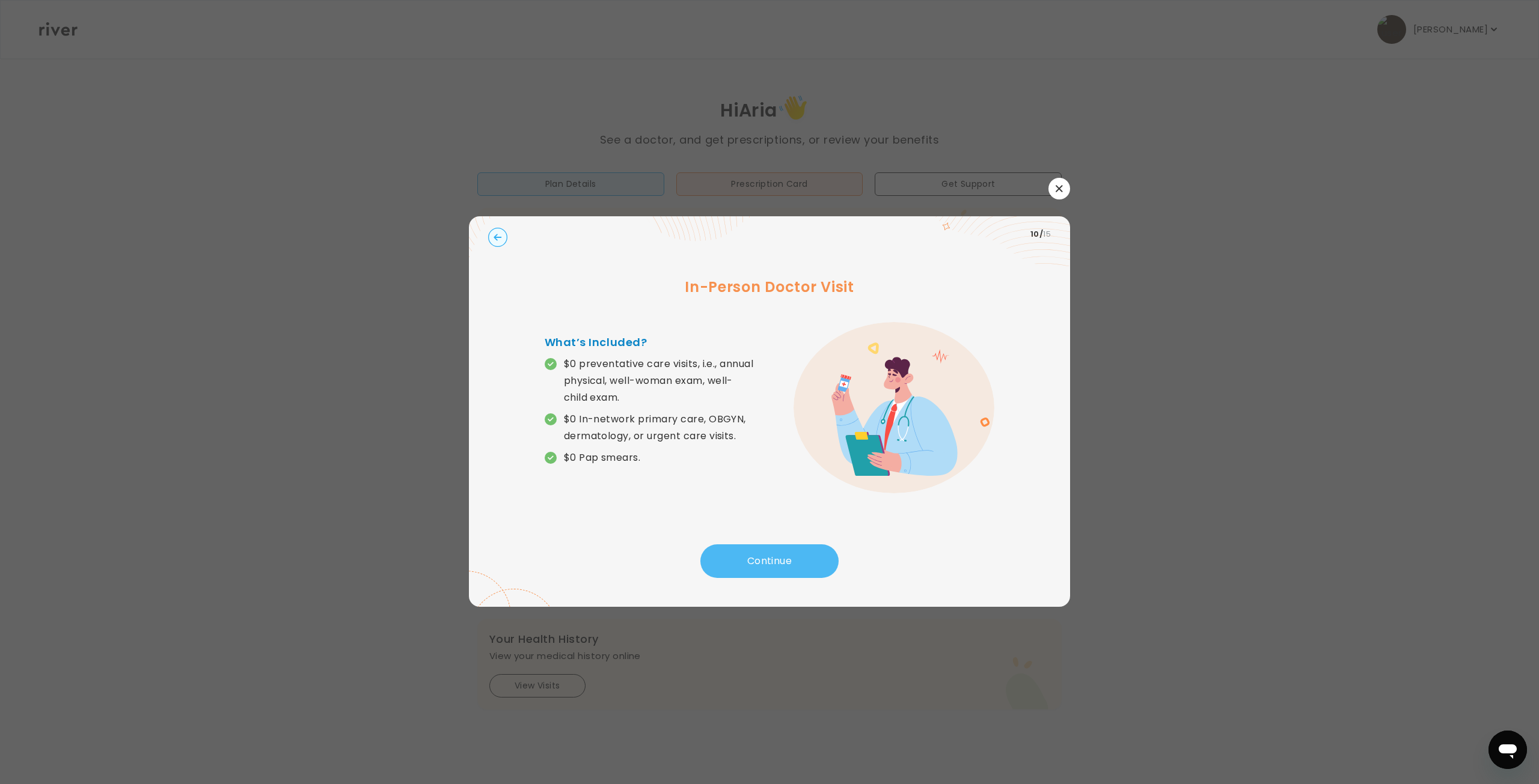
click at [794, 544] on button "Continue" at bounding box center [769, 561] width 138 height 34
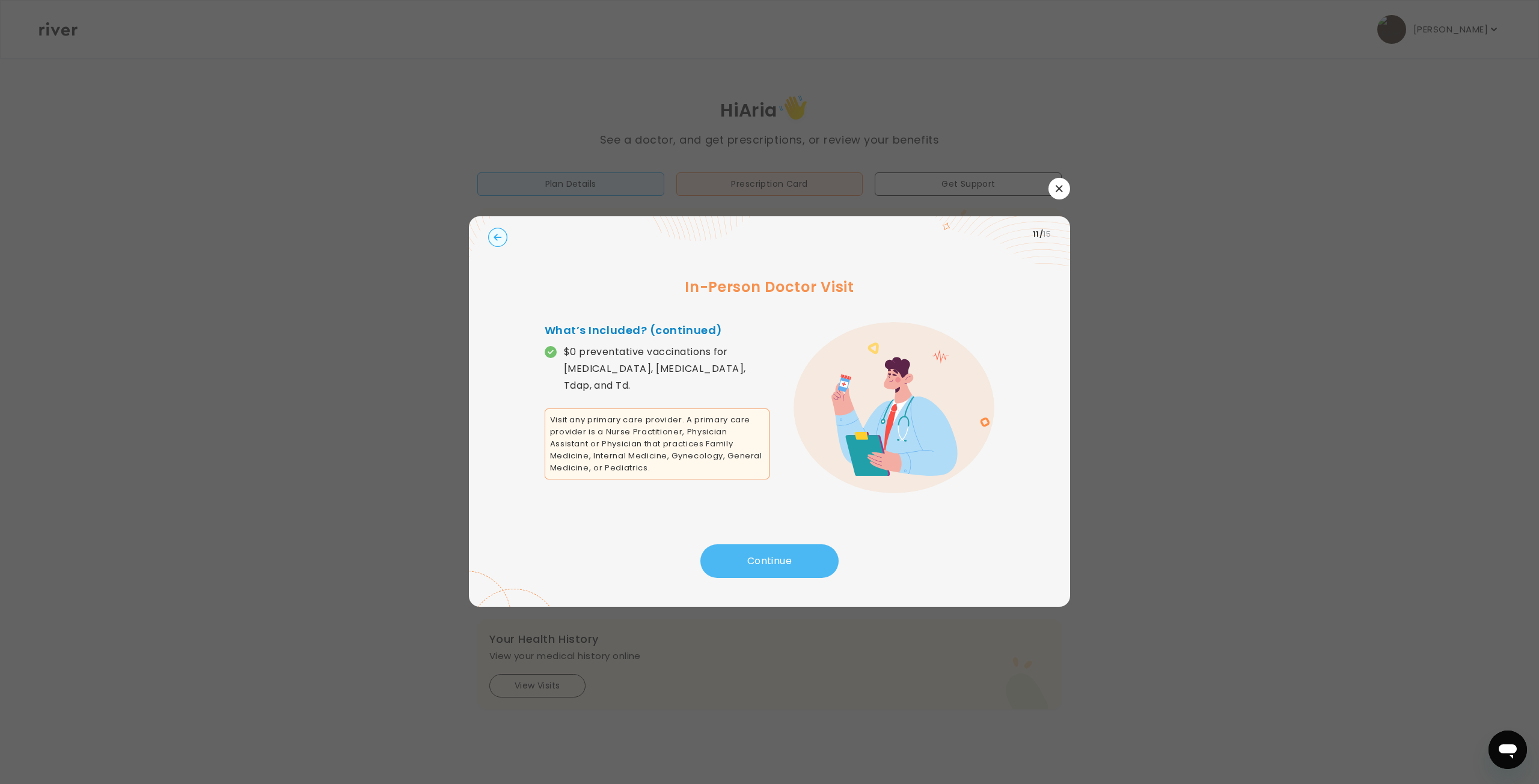
click at [794, 544] on button "Continue" at bounding box center [769, 561] width 138 height 34
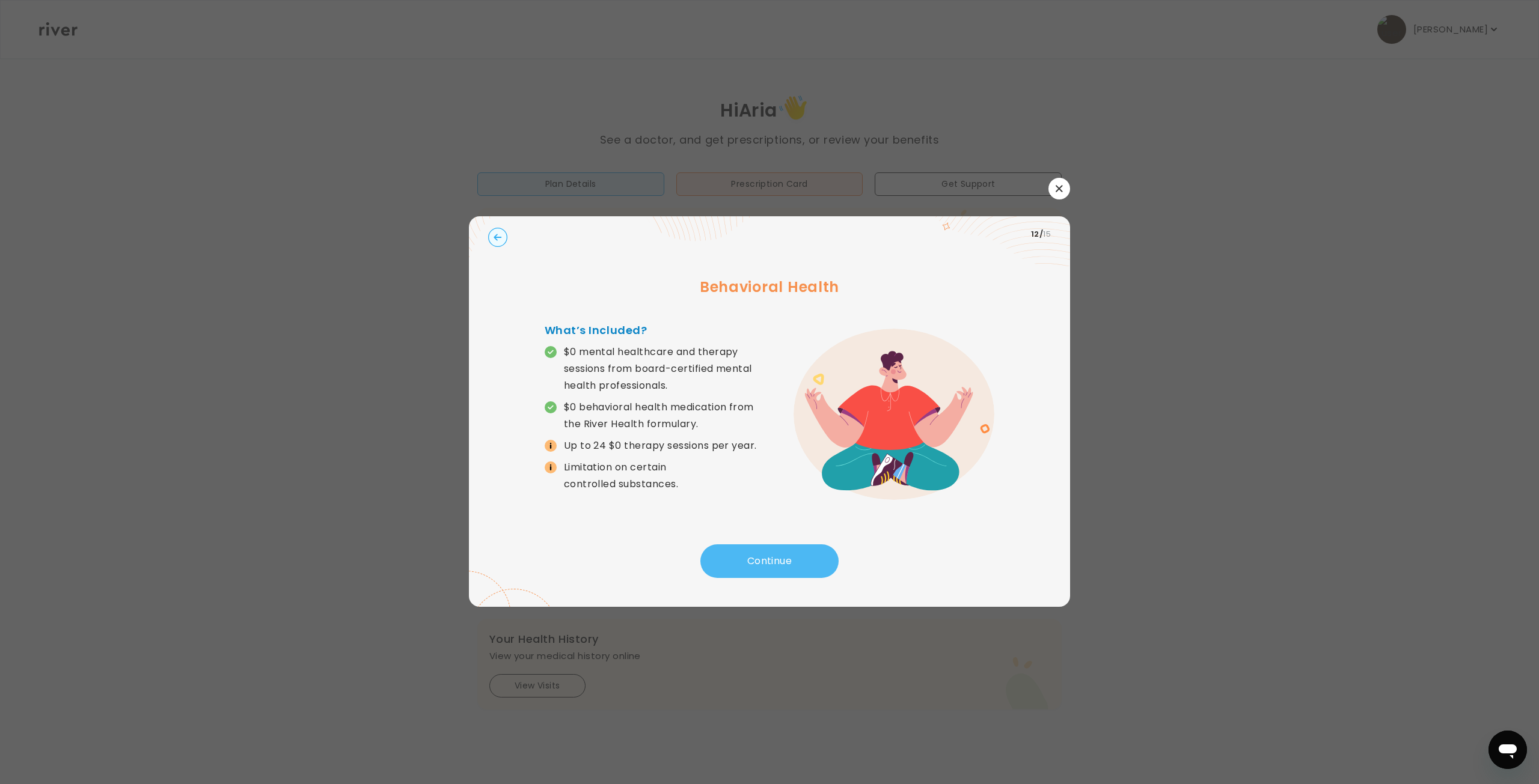
click at [794, 544] on button "Continue" at bounding box center [769, 561] width 138 height 34
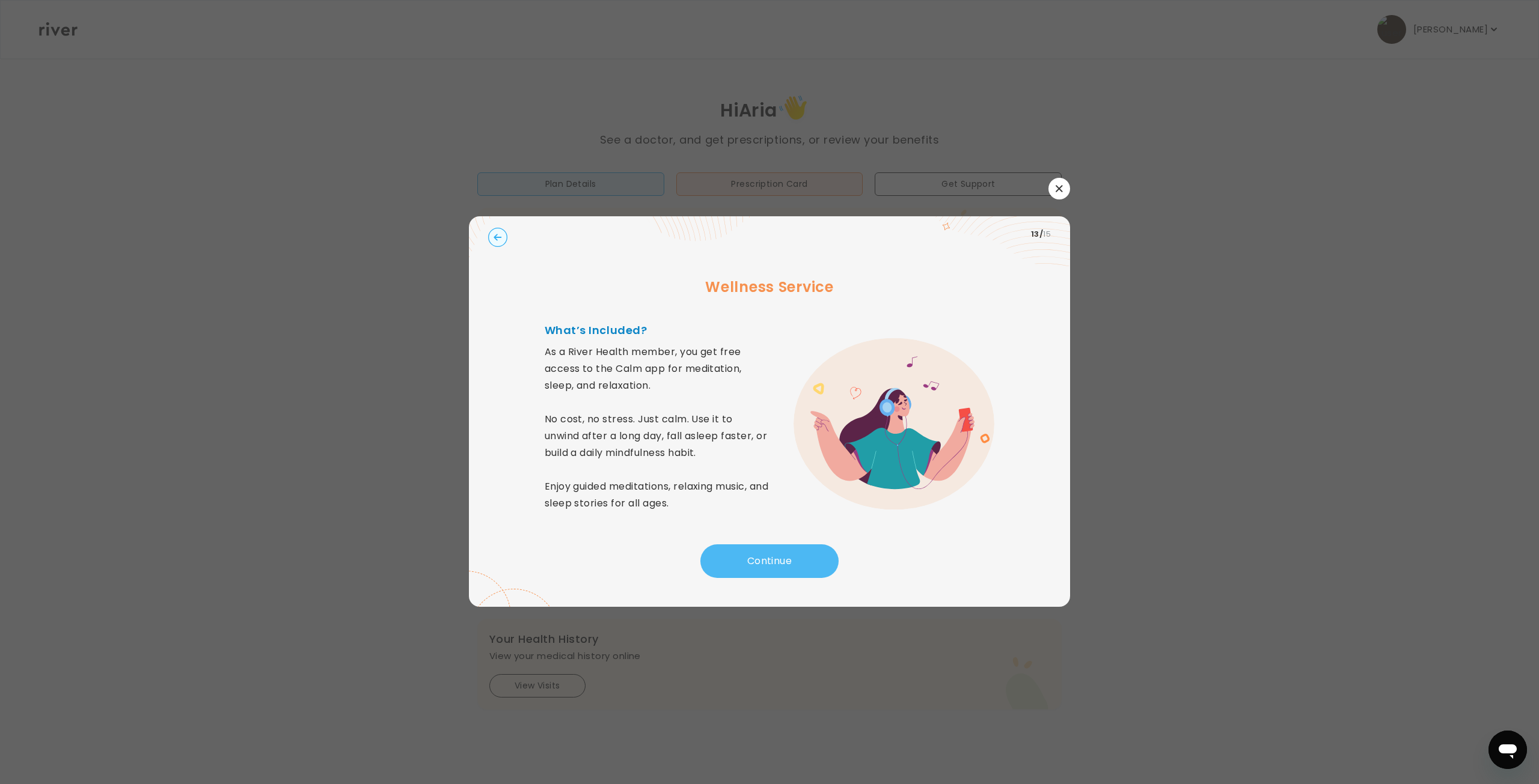
click at [794, 544] on button "Continue" at bounding box center [769, 561] width 138 height 34
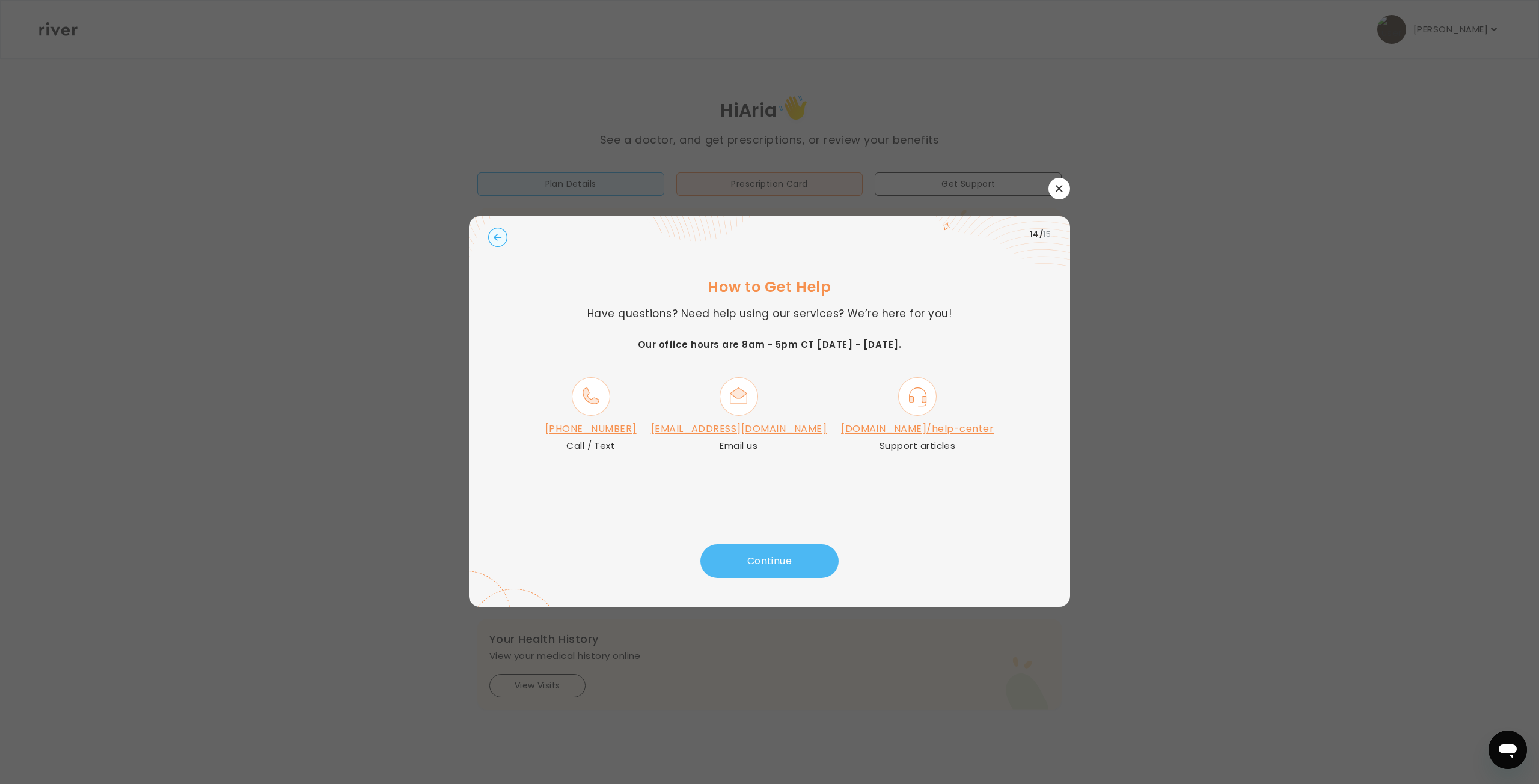
click at [742, 568] on button "Continue" at bounding box center [769, 561] width 138 height 34
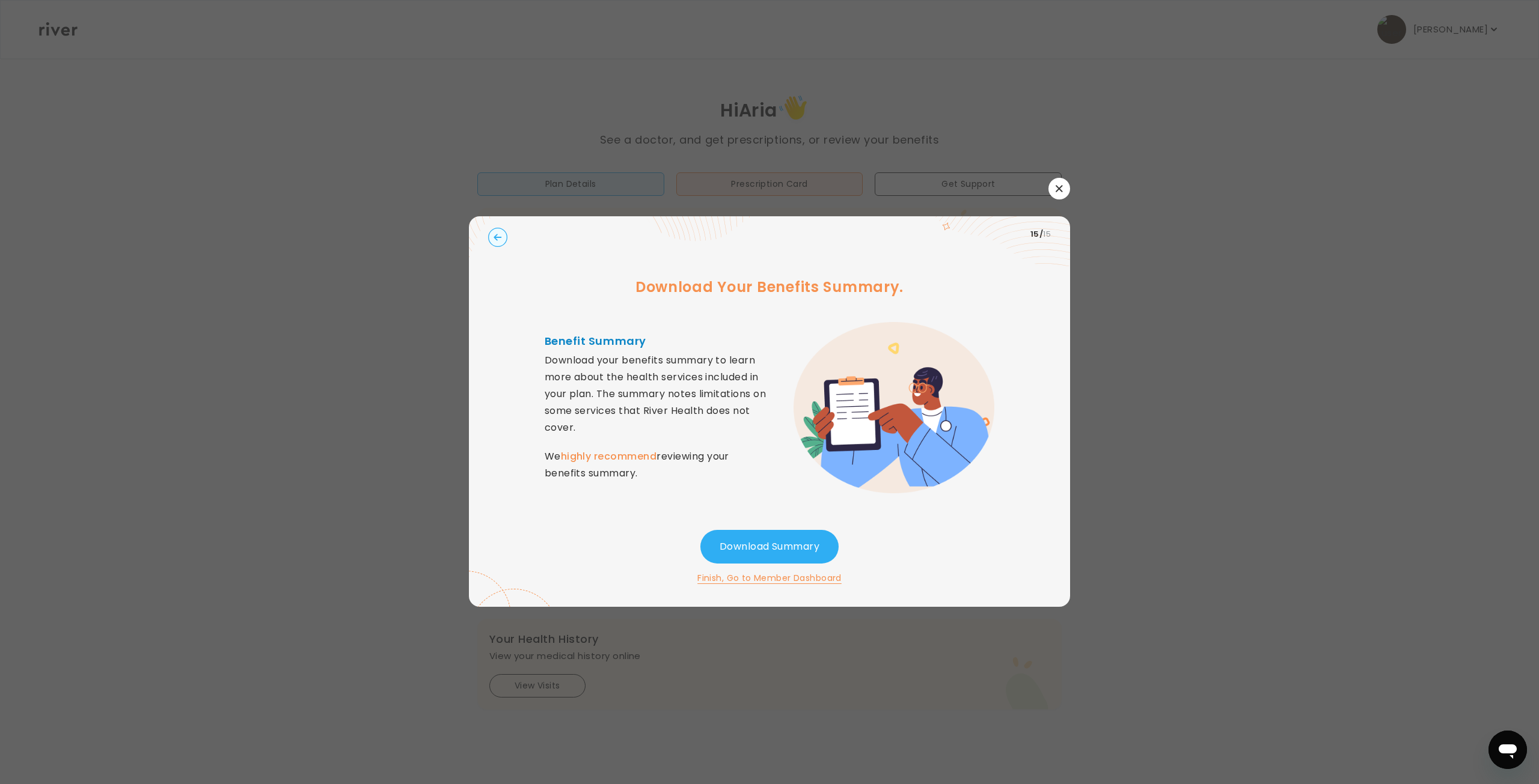
click at [1062, 186] on icon "button" at bounding box center [1059, 187] width 7 height 7
